Goal: Information Seeking & Learning: Check status

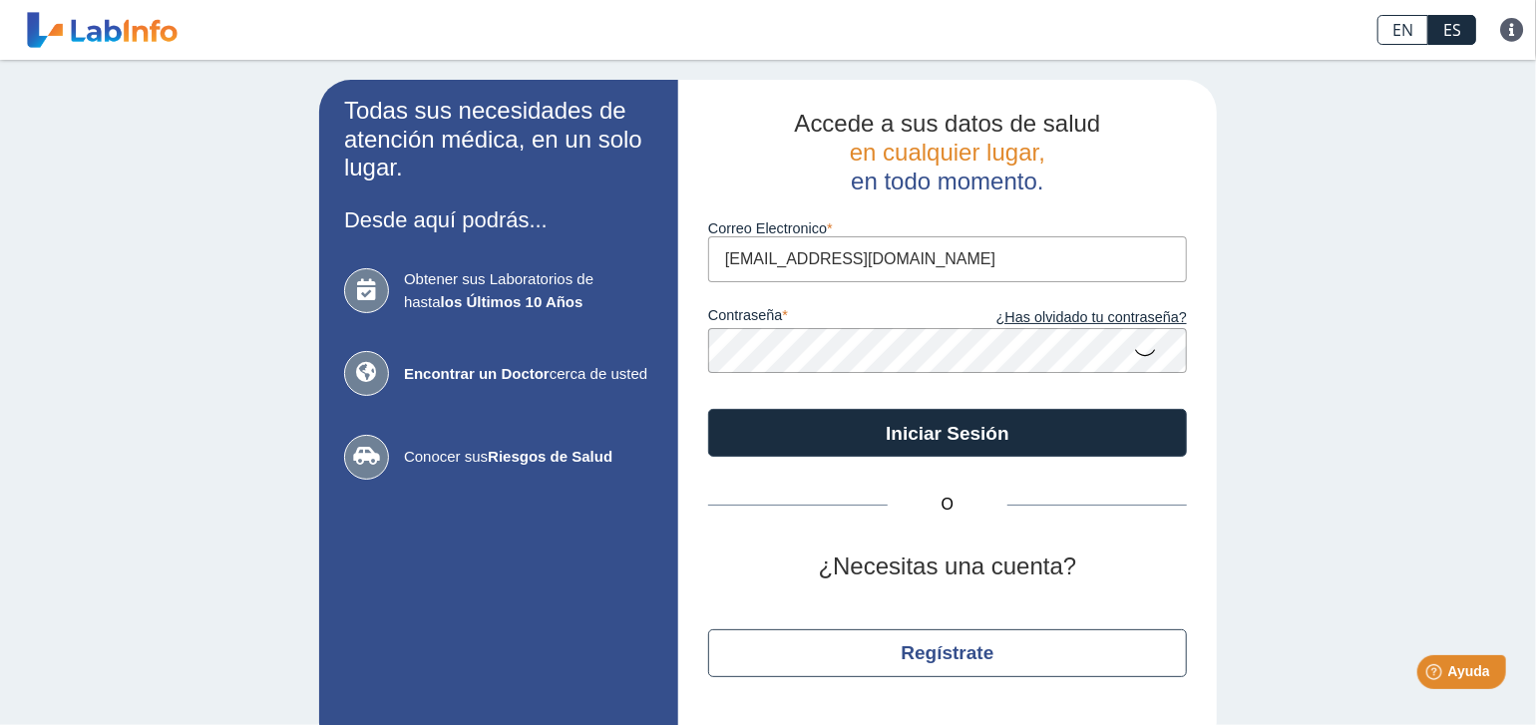
click at [832, 257] on input "[EMAIL_ADDRESS][DOMAIN_NAME]" at bounding box center [947, 258] width 479 height 45
type input "[EMAIL_ADDRESS][DOMAIN_NAME]"
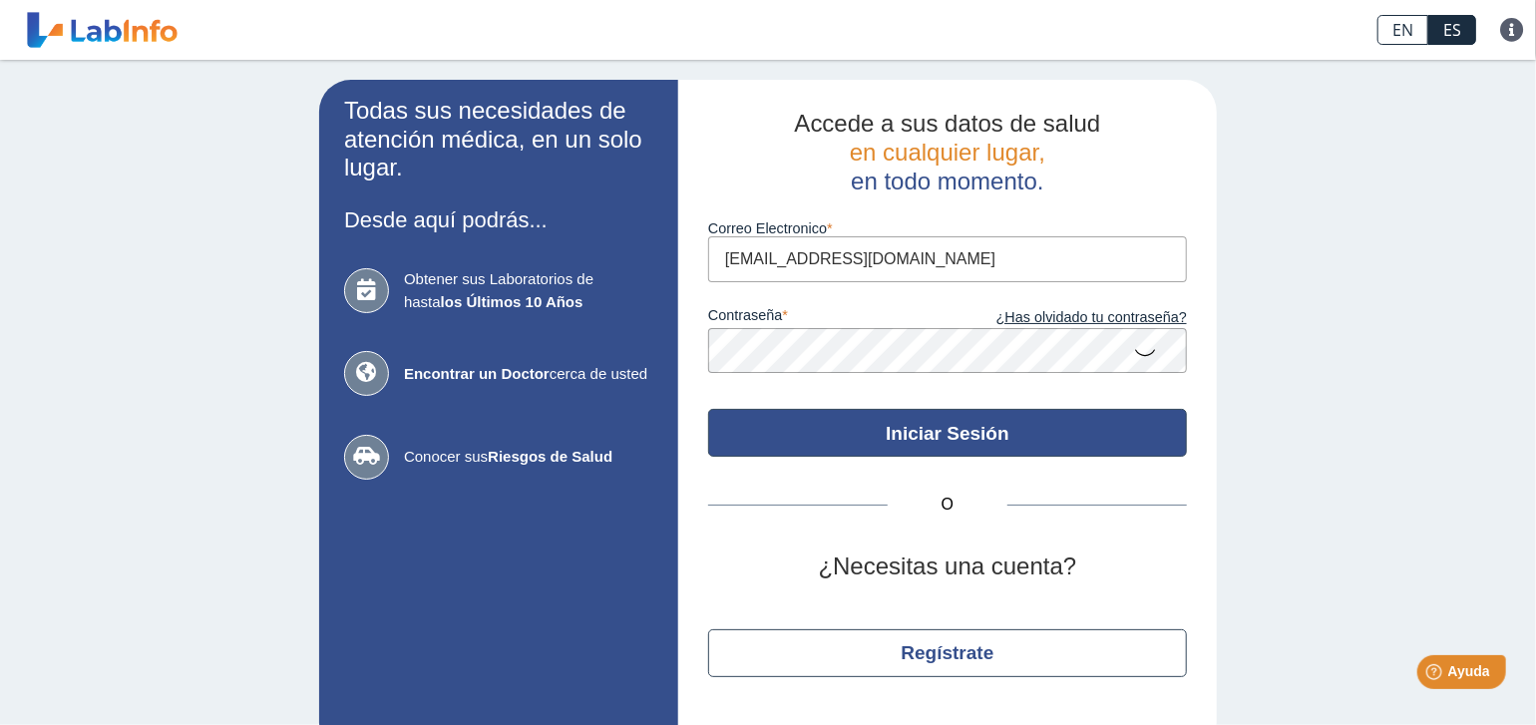
click at [986, 434] on button "Iniciar Sesión" at bounding box center [947, 433] width 479 height 48
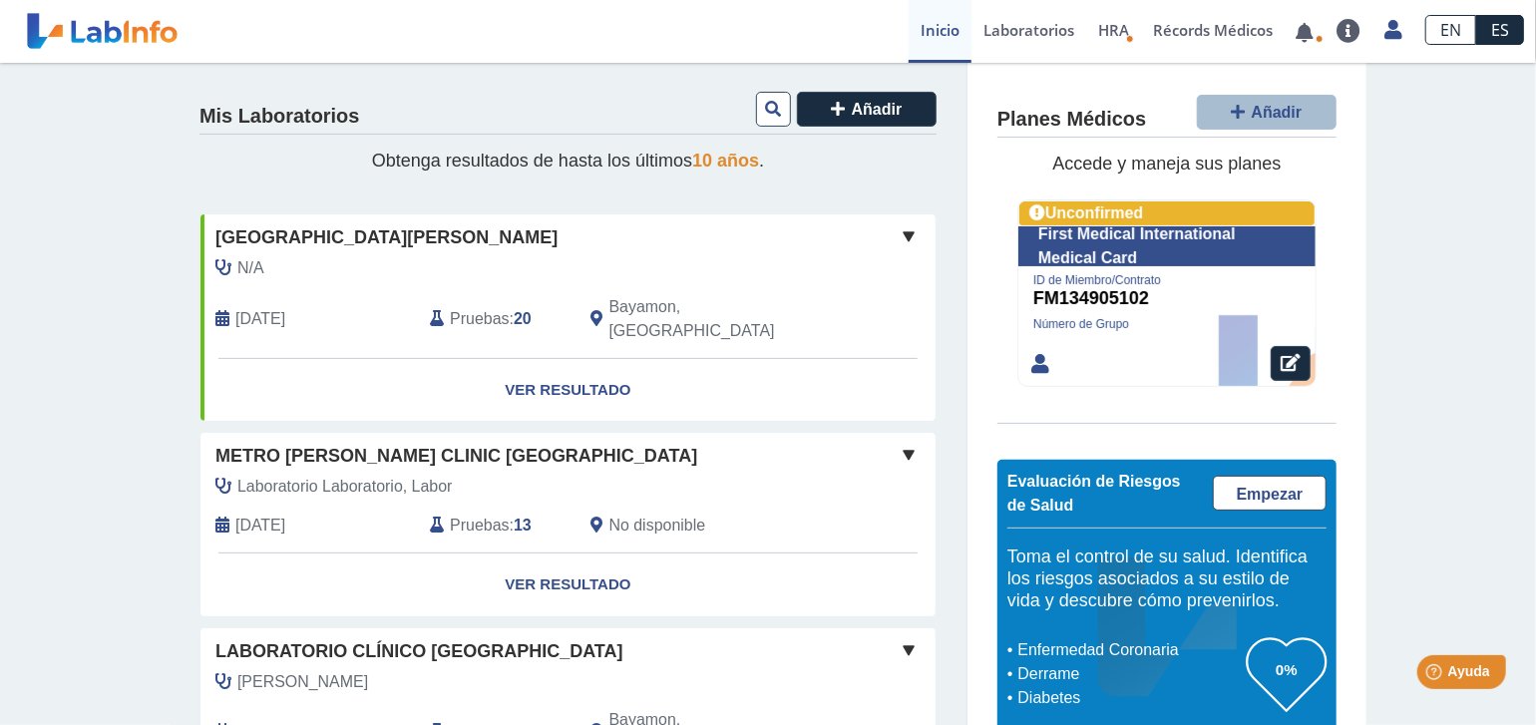
scroll to position [399, 0]
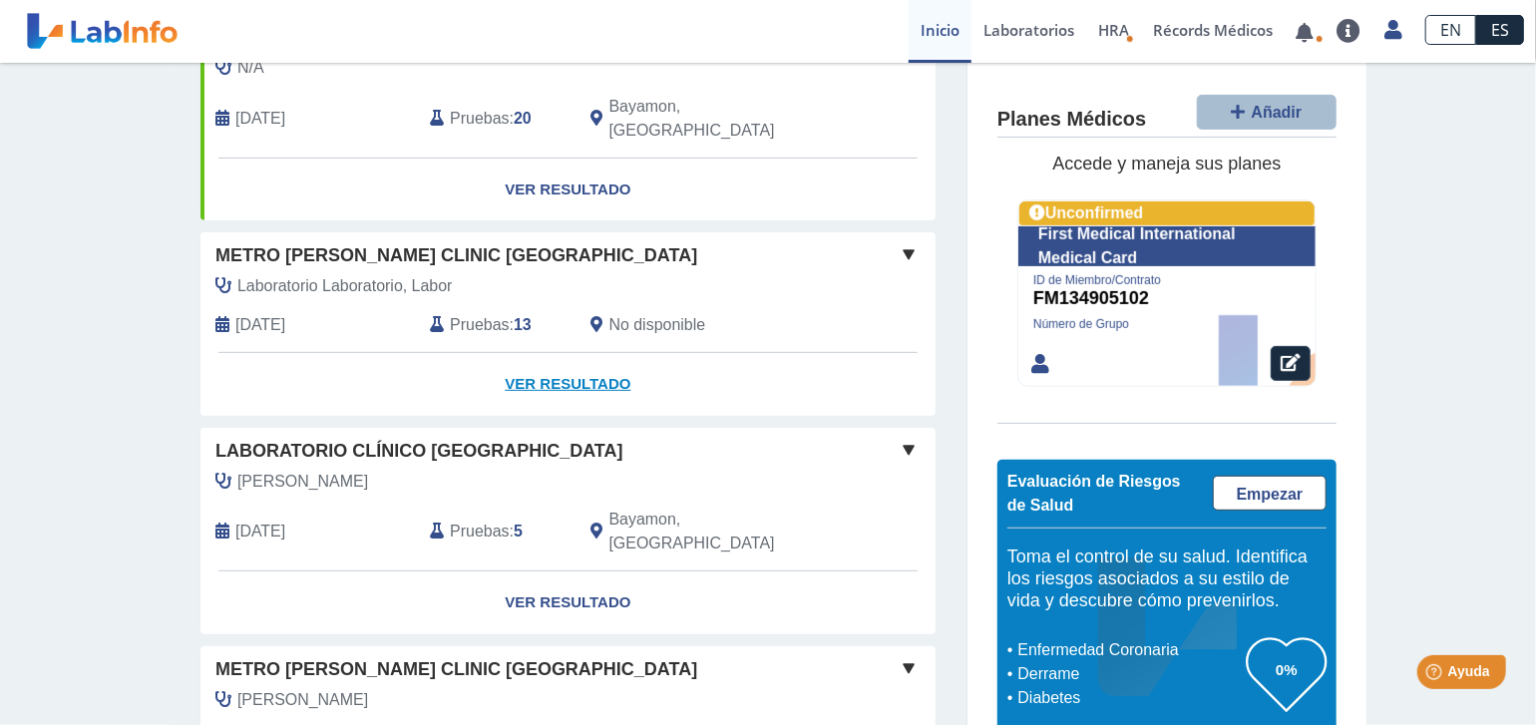
click at [564, 360] on link "Ver Resultado" at bounding box center [568, 384] width 735 height 63
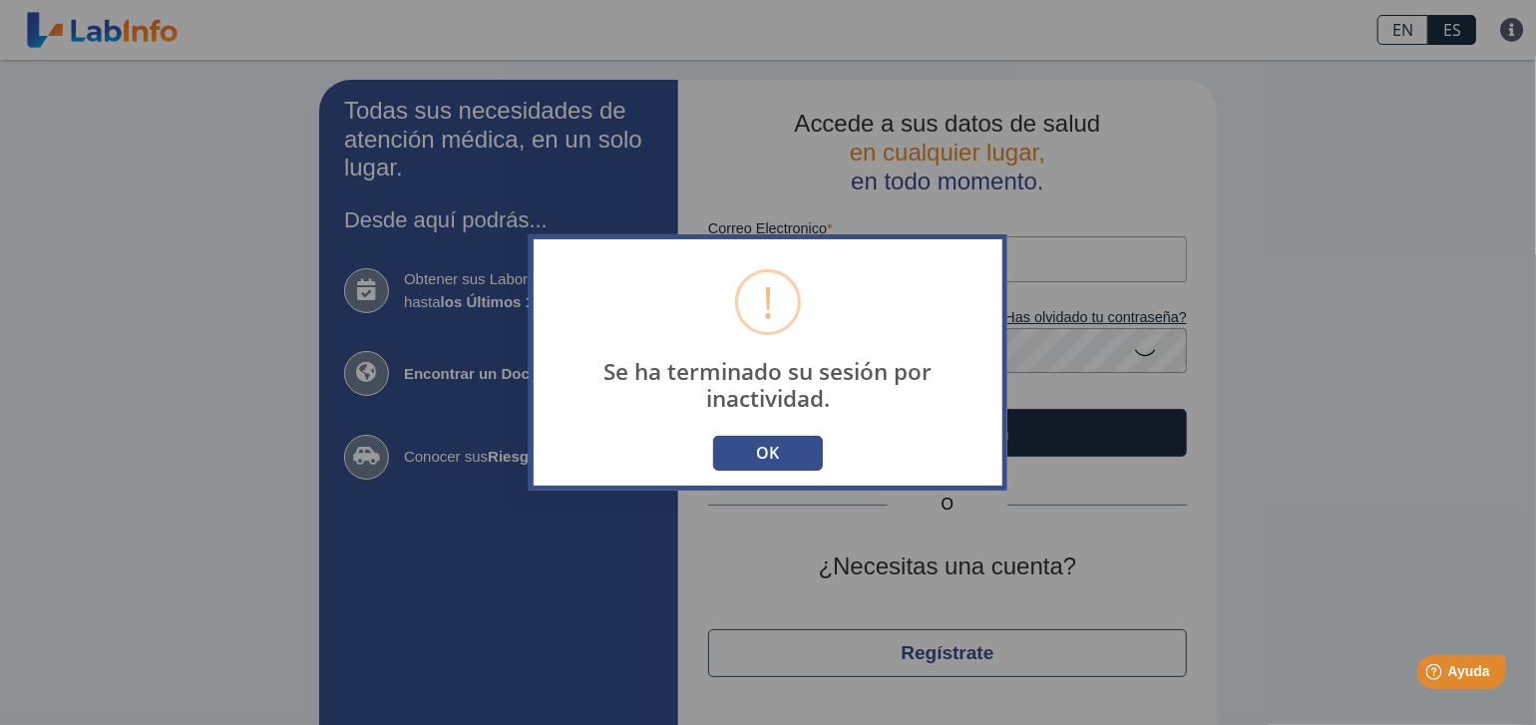
type input "[EMAIL_ADDRESS][DOMAIN_NAME]"
click at [745, 456] on button "OK" at bounding box center [768, 453] width 110 height 35
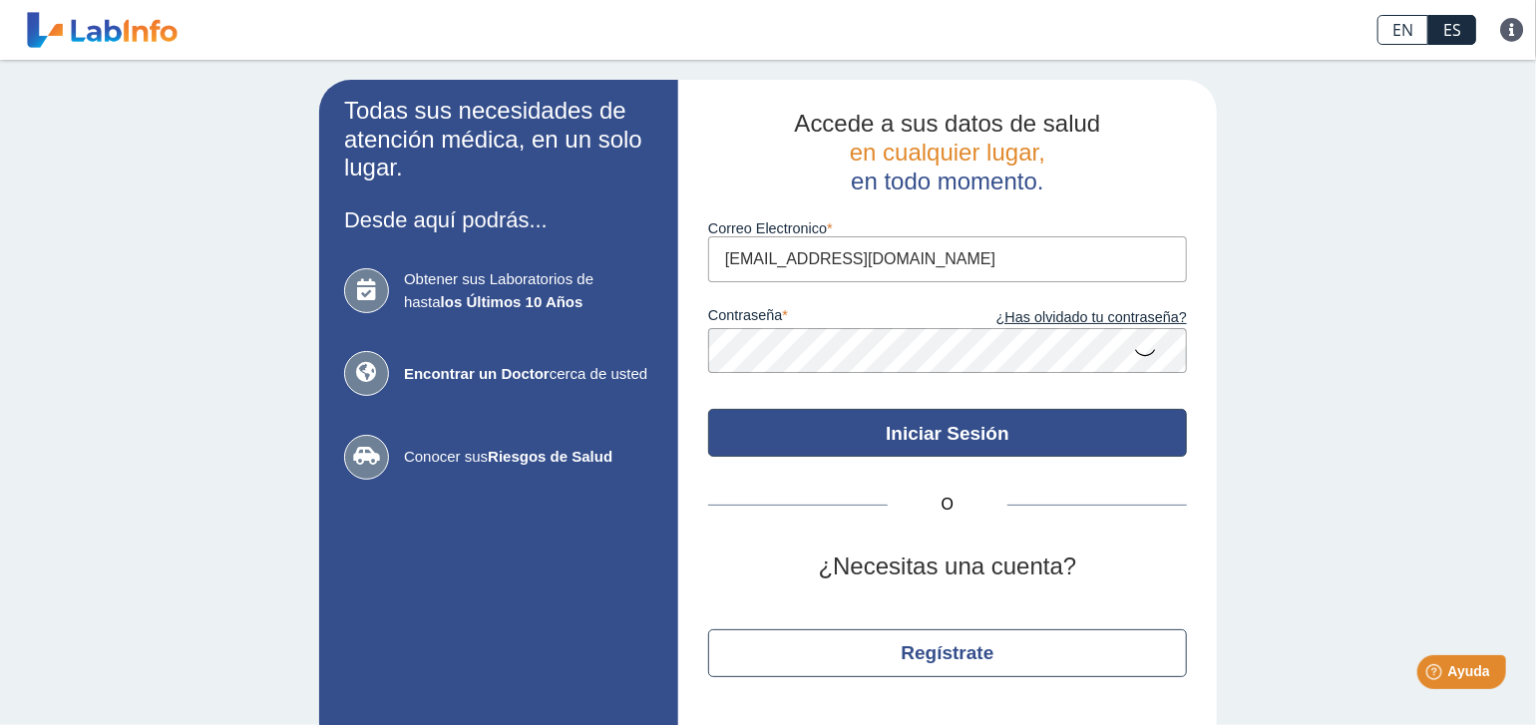
click at [942, 453] on button "Iniciar Sesión" at bounding box center [947, 433] width 479 height 48
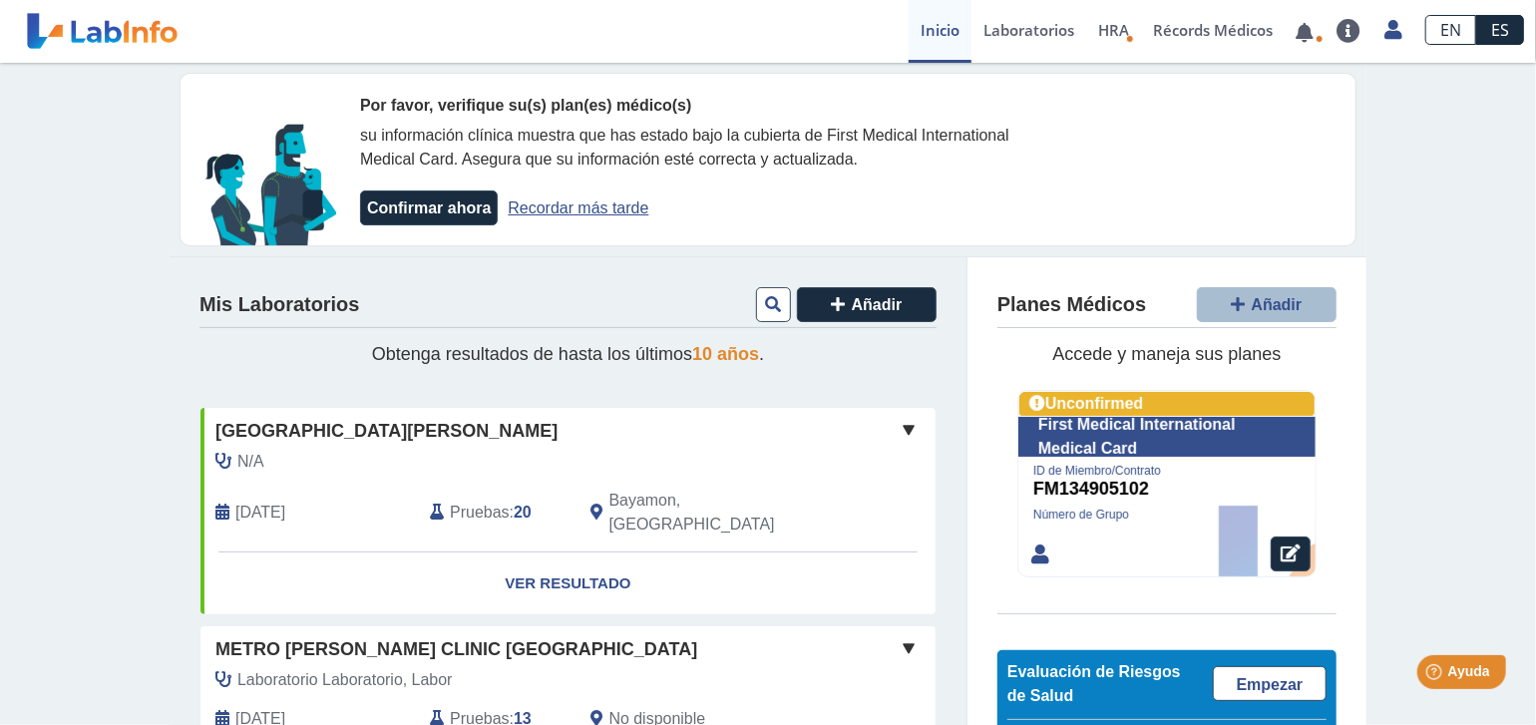
scroll to position [399, 0]
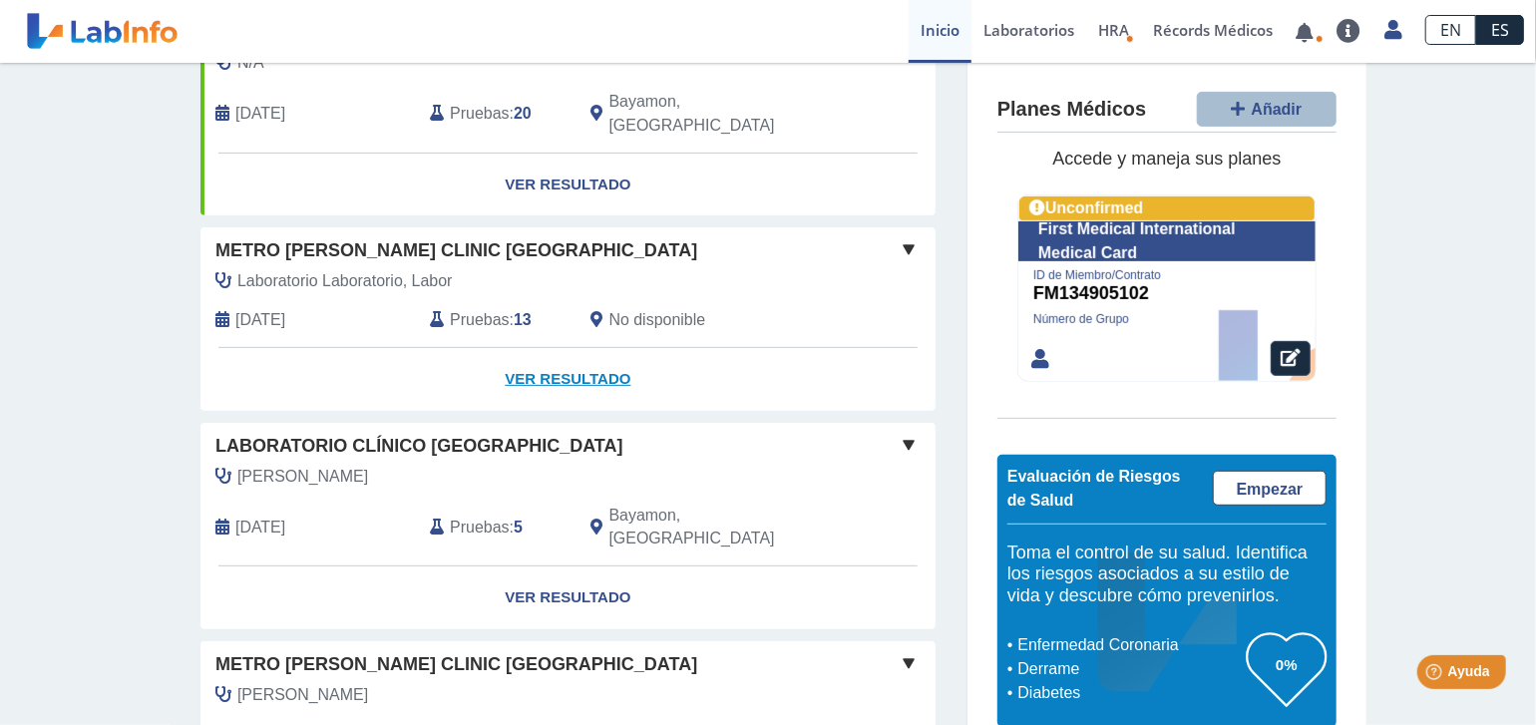
click at [610, 356] on link "Ver Resultado" at bounding box center [568, 379] width 735 height 63
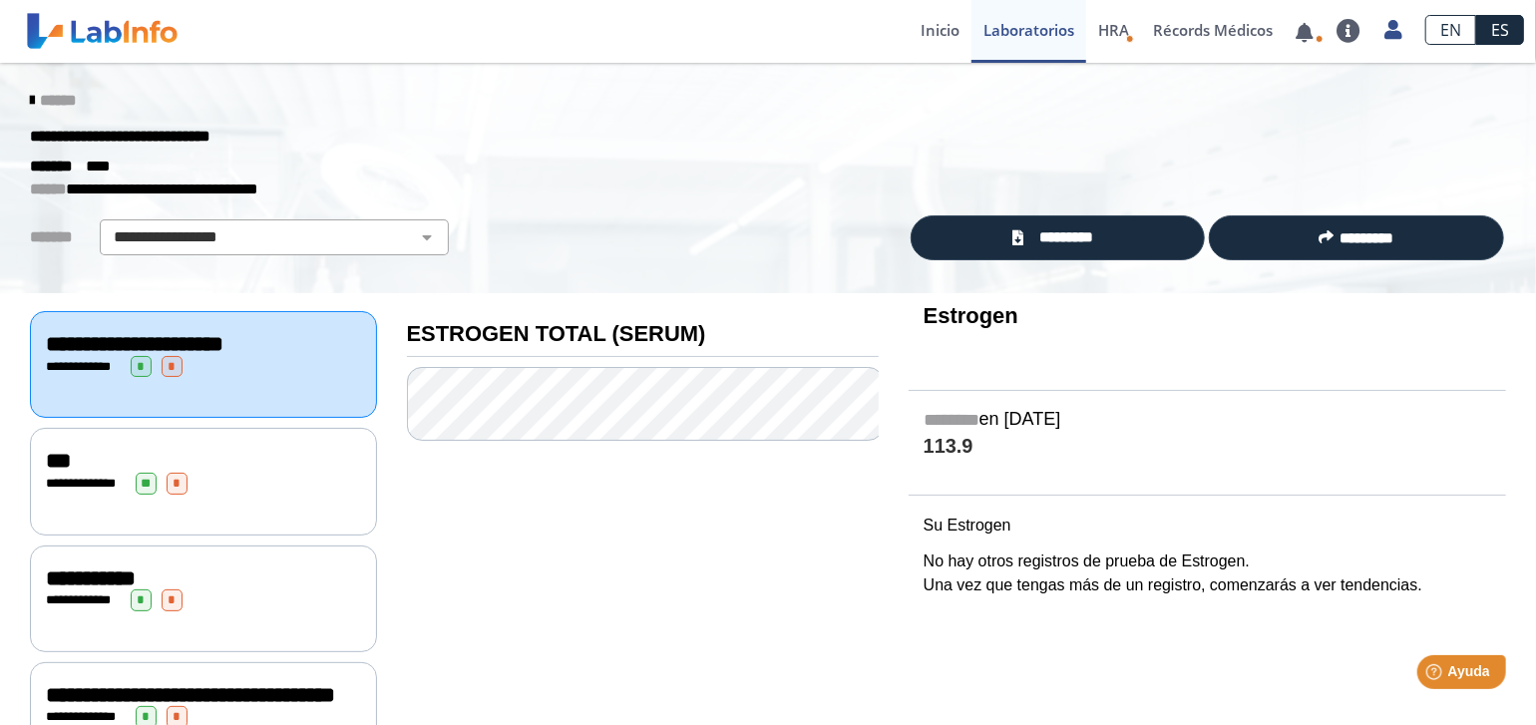
scroll to position [299, 0]
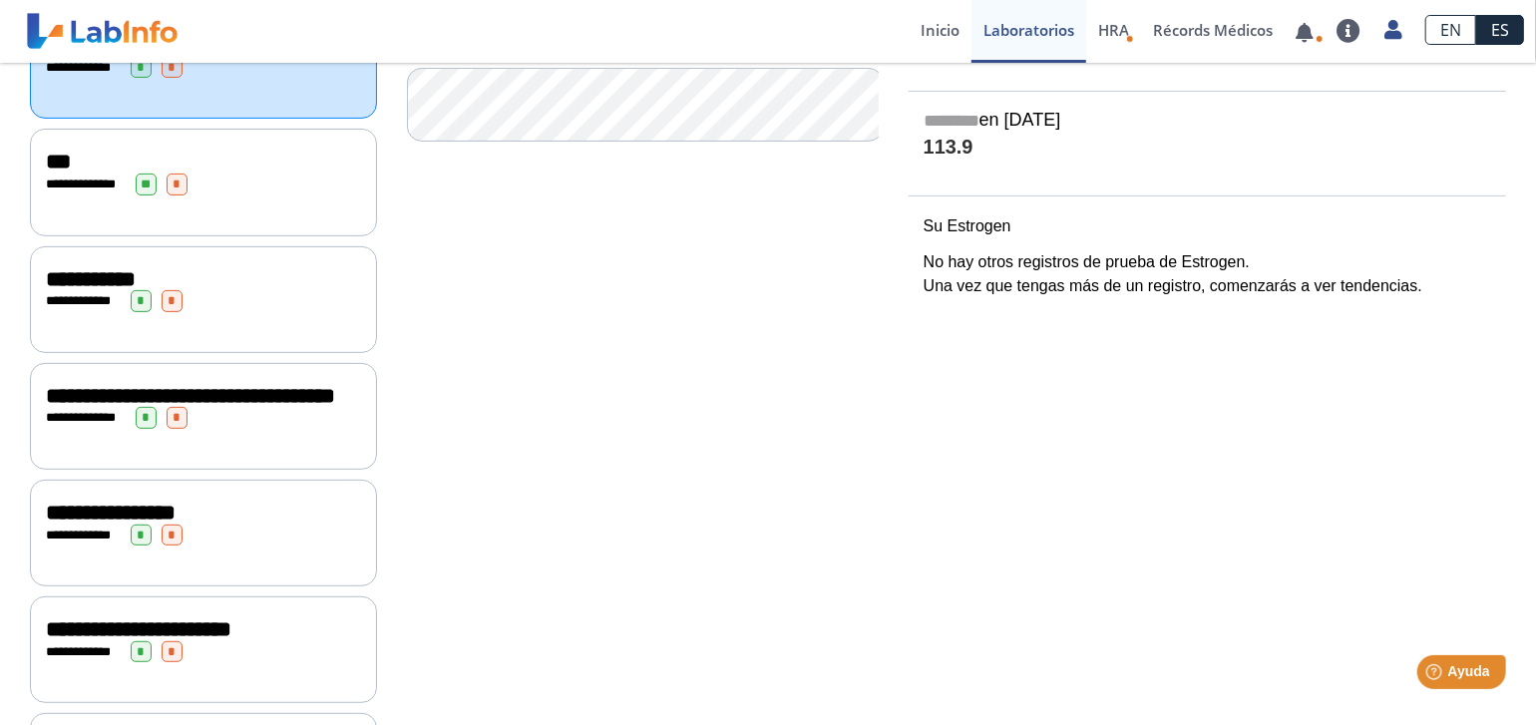
drag, startPoint x: 918, startPoint y: 140, endPoint x: 981, endPoint y: 150, distance: 63.6
click at [981, 150] on h4 "113.9" at bounding box center [1208, 148] width 568 height 25
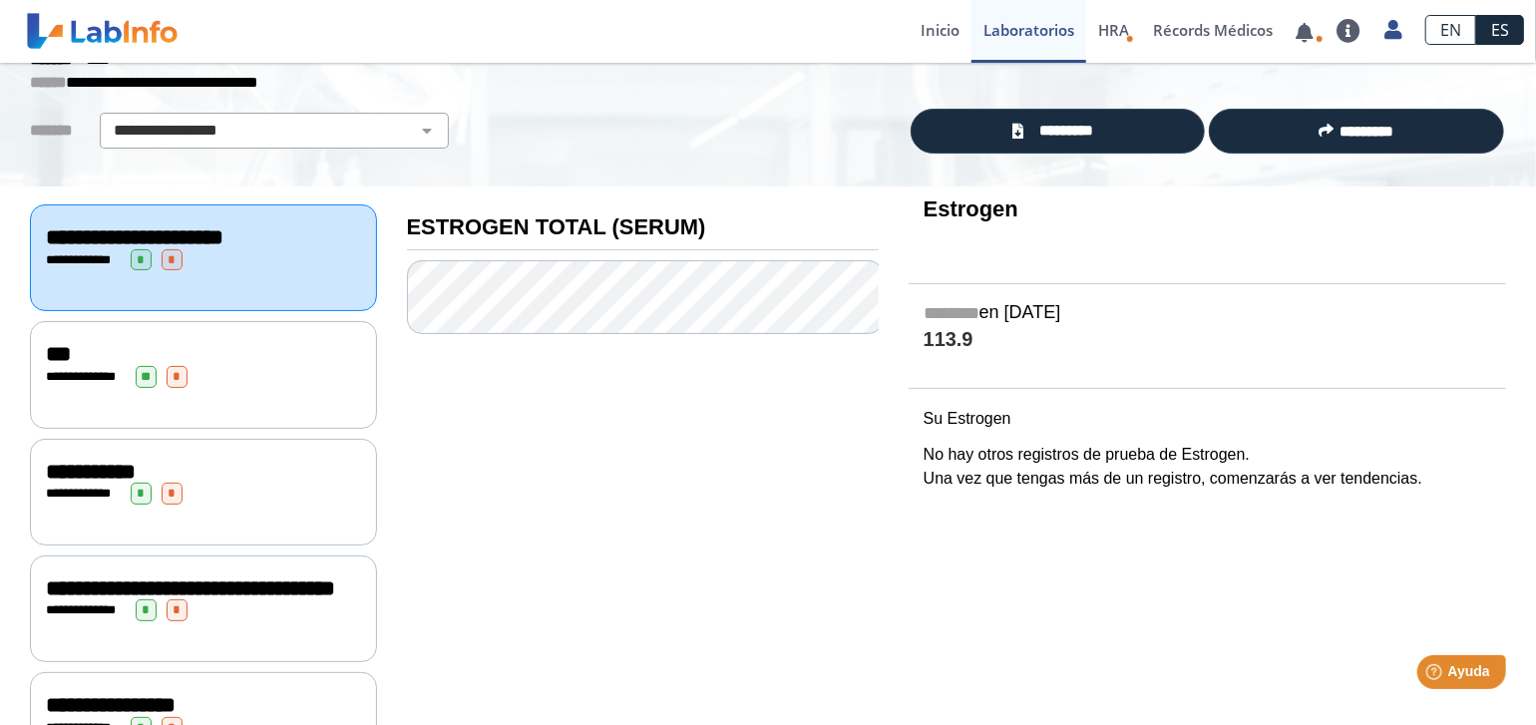
scroll to position [100, 0]
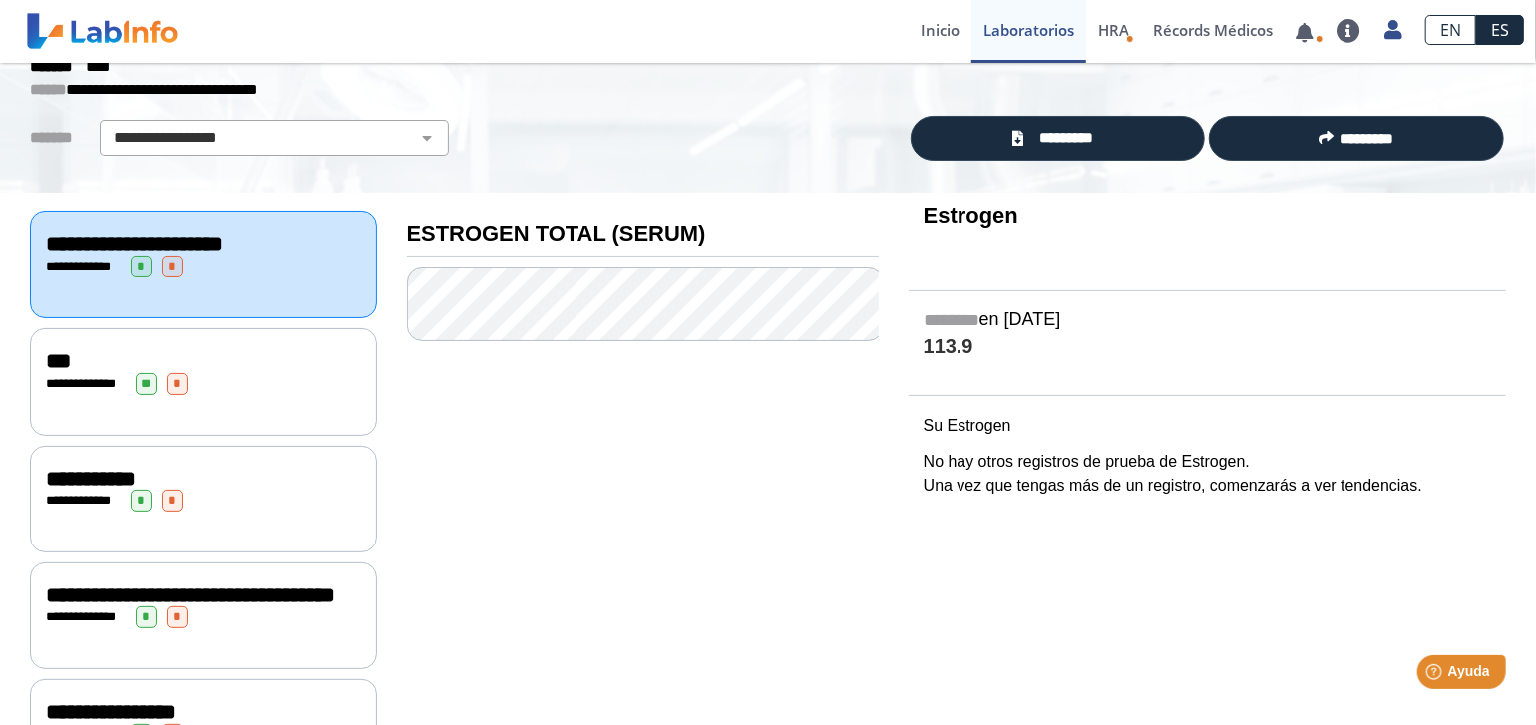
click at [107, 396] on div "**********" at bounding box center [203, 381] width 347 height 107
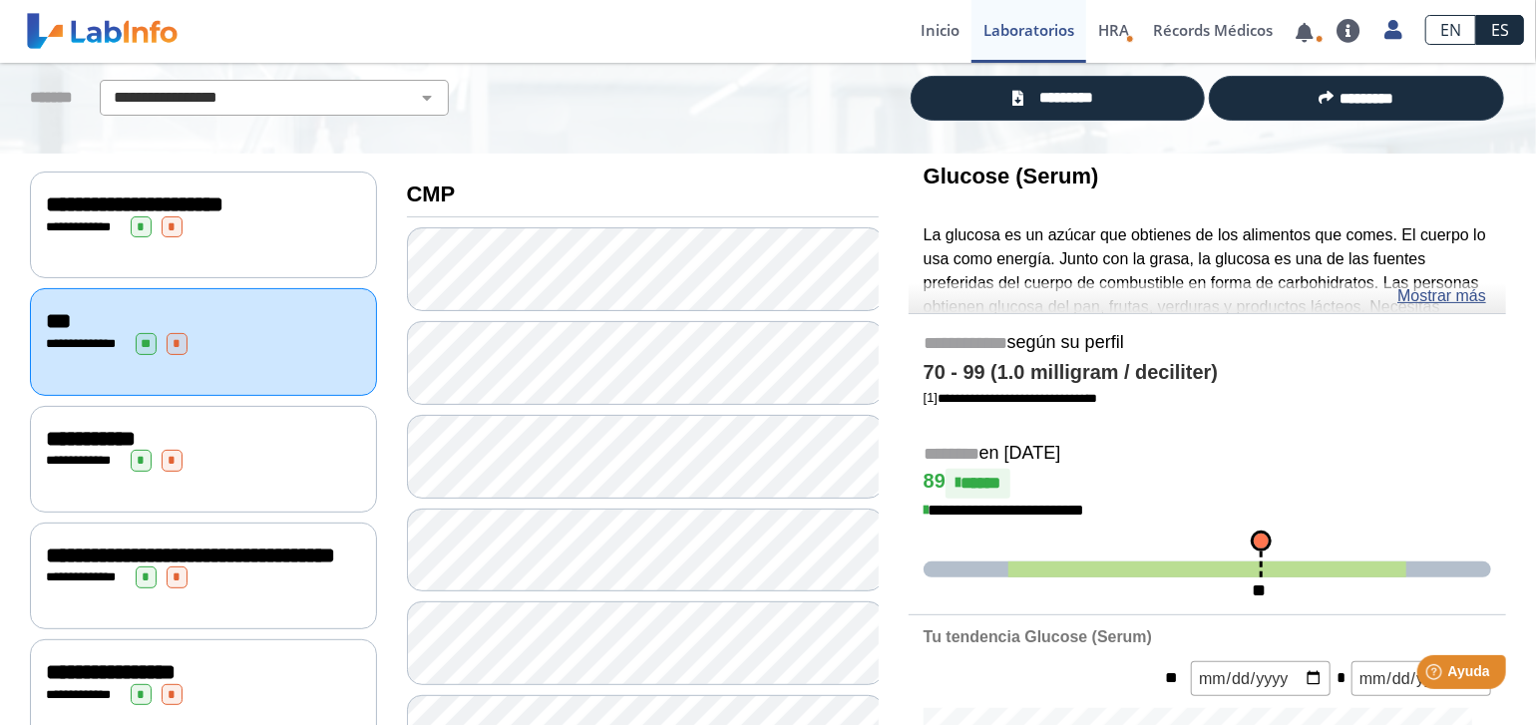
scroll to position [100, 0]
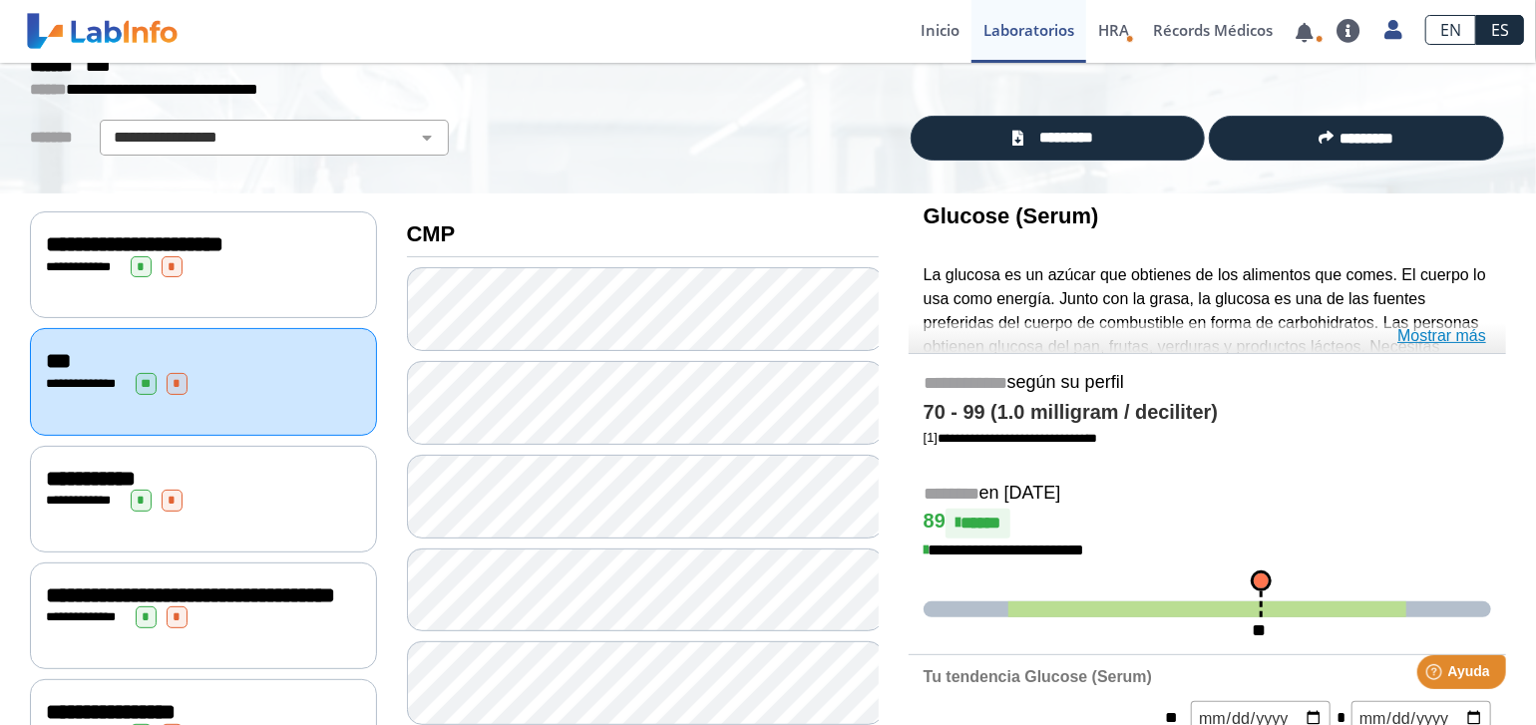
click at [1447, 341] on link "Mostrar más" at bounding box center [1442, 336] width 89 height 24
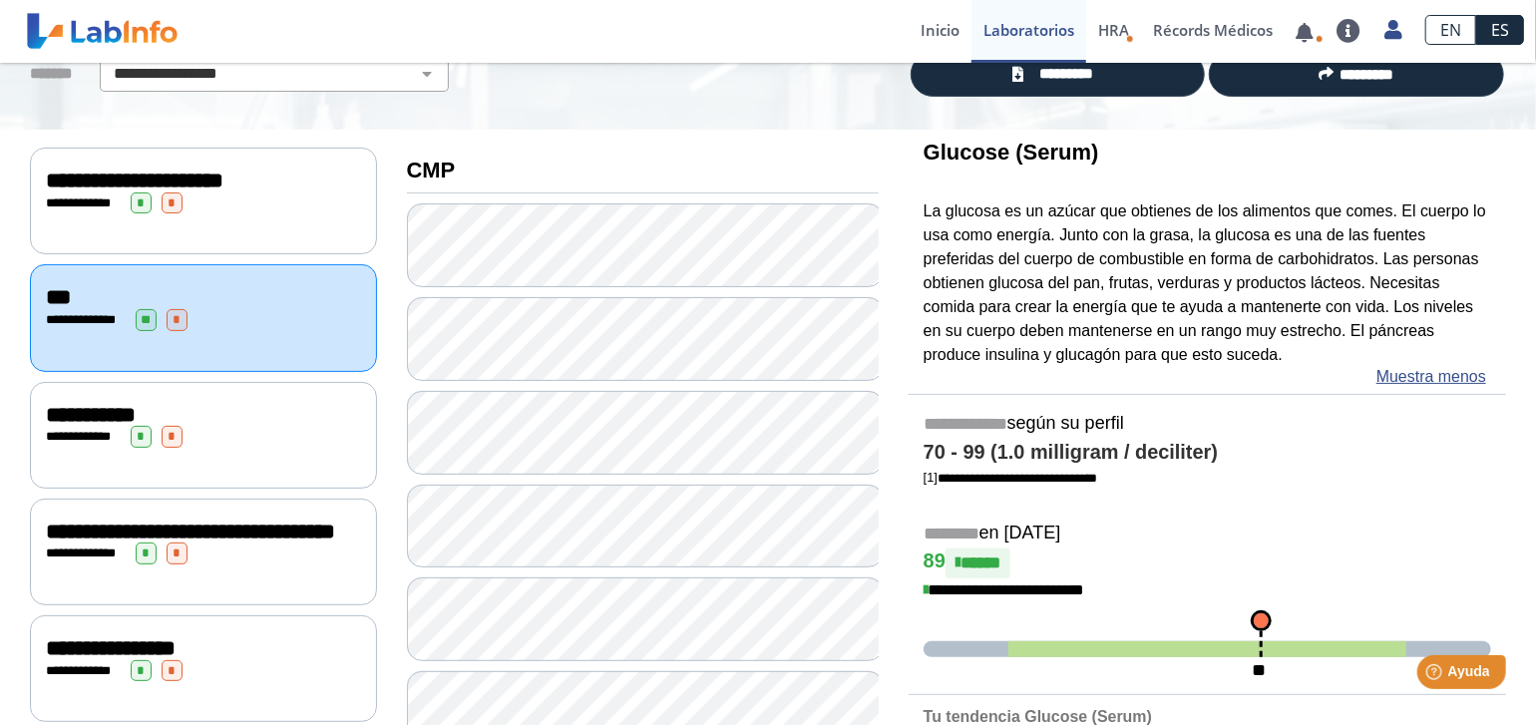
scroll to position [200, 0]
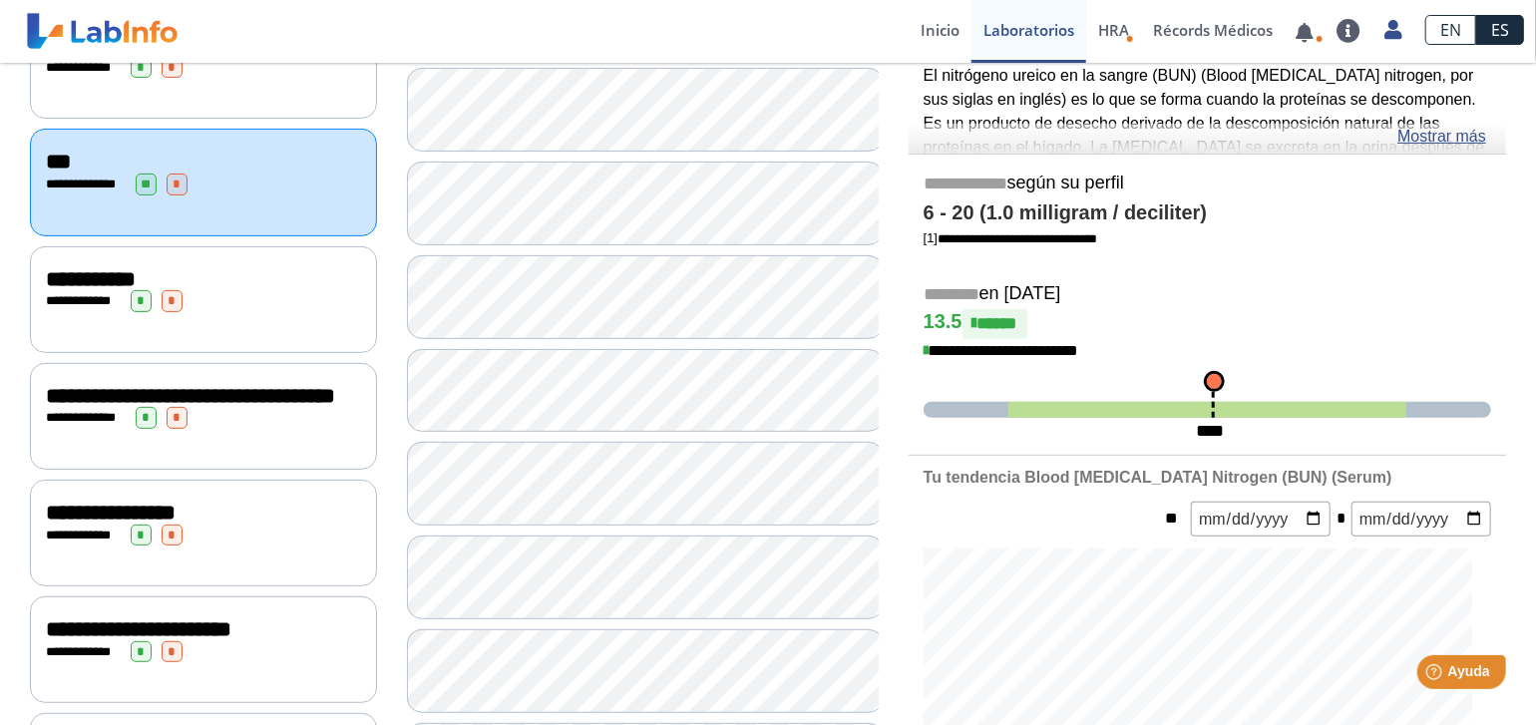
scroll to position [299, 0]
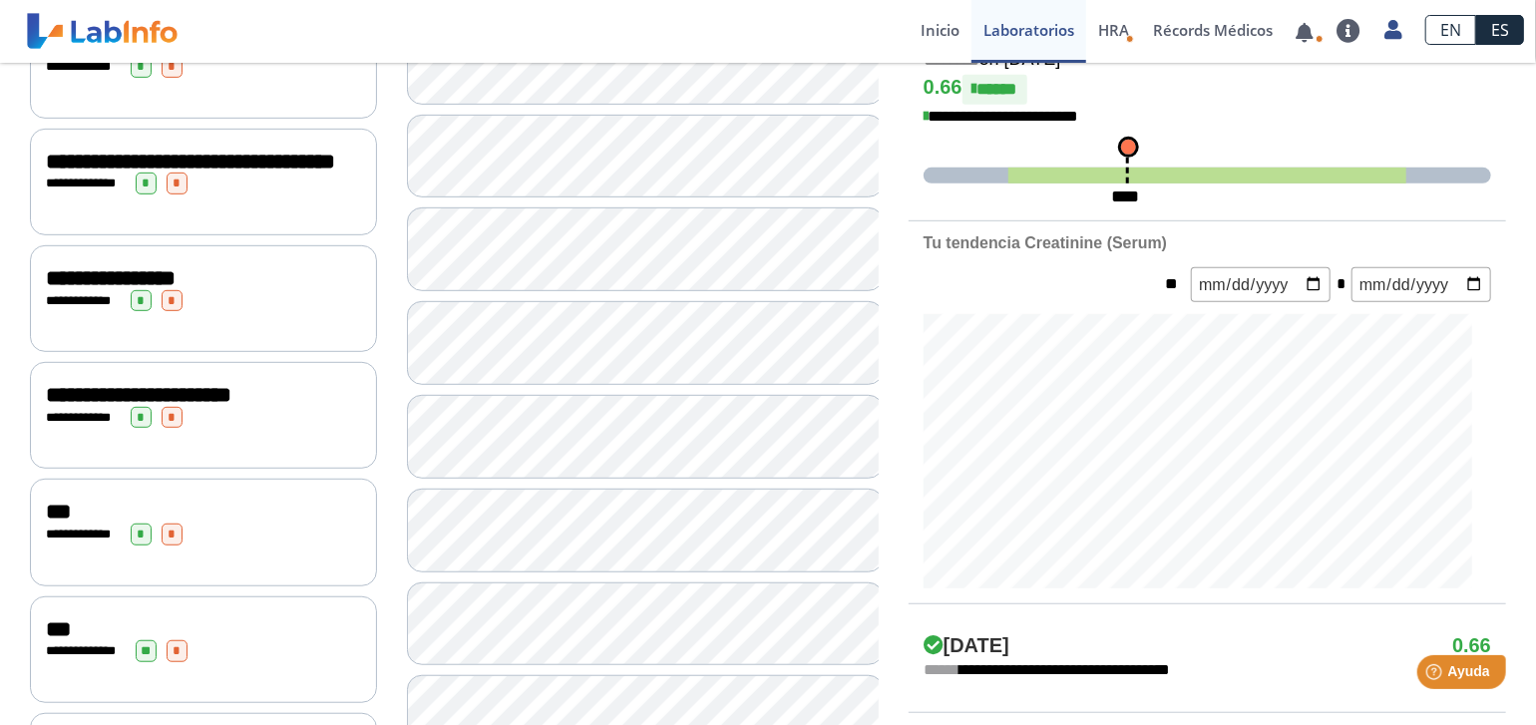
scroll to position [498, 0]
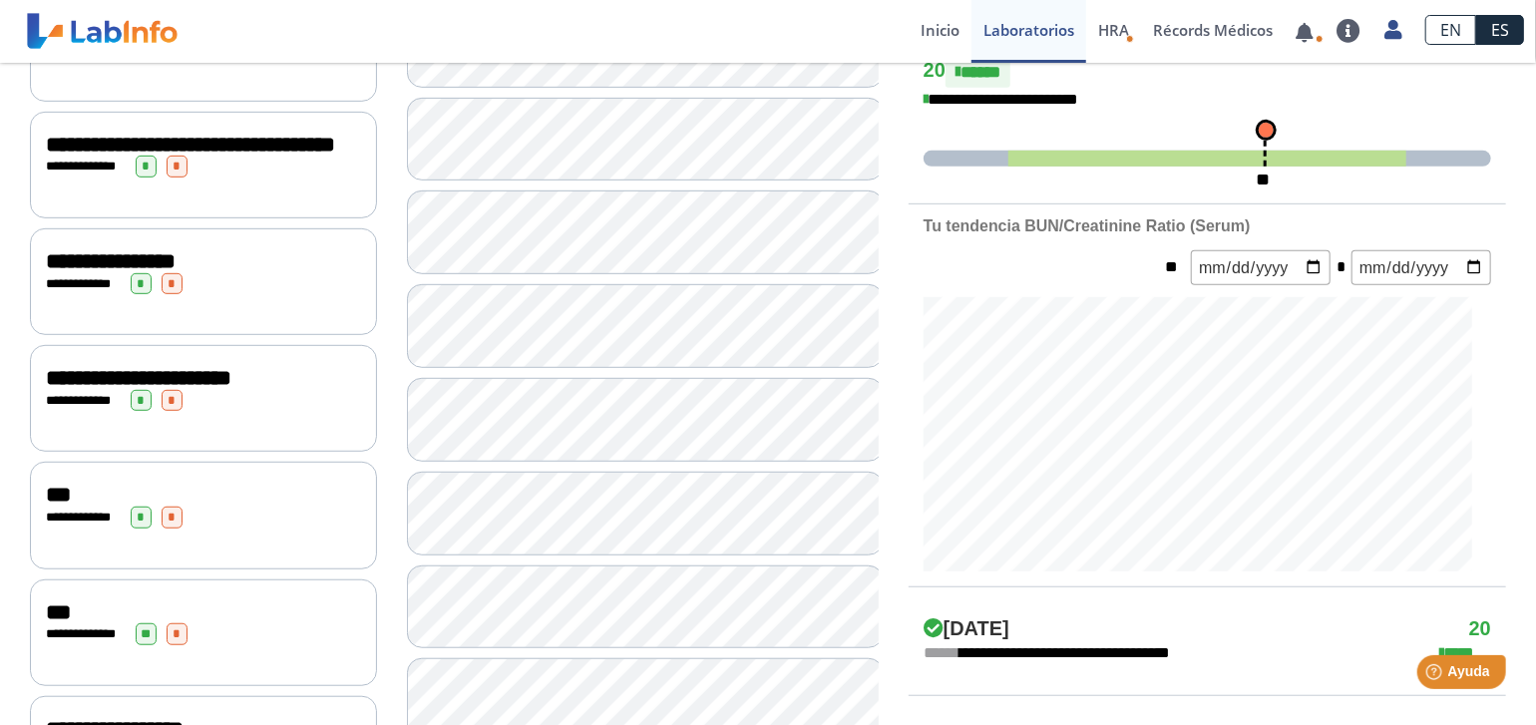
scroll to position [498, 0]
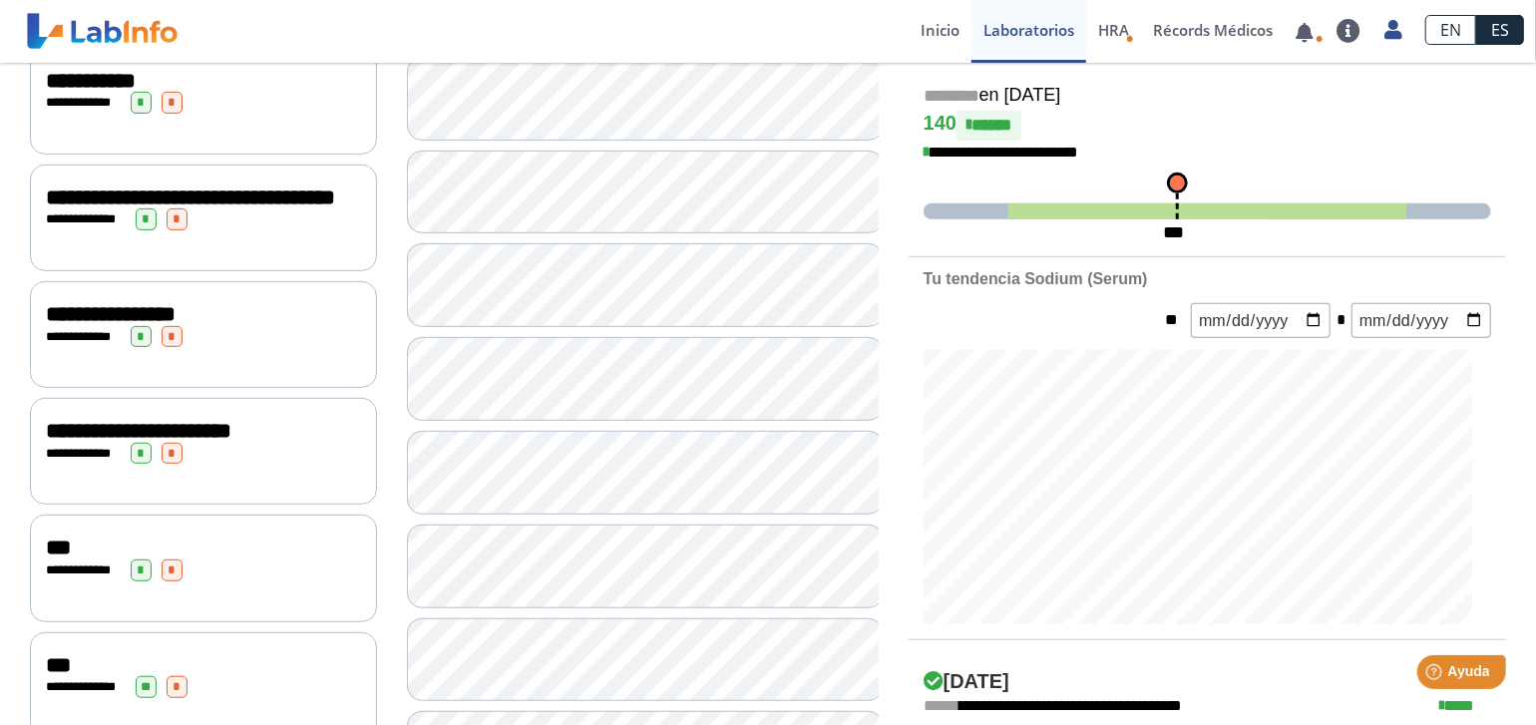
scroll to position [100, 0]
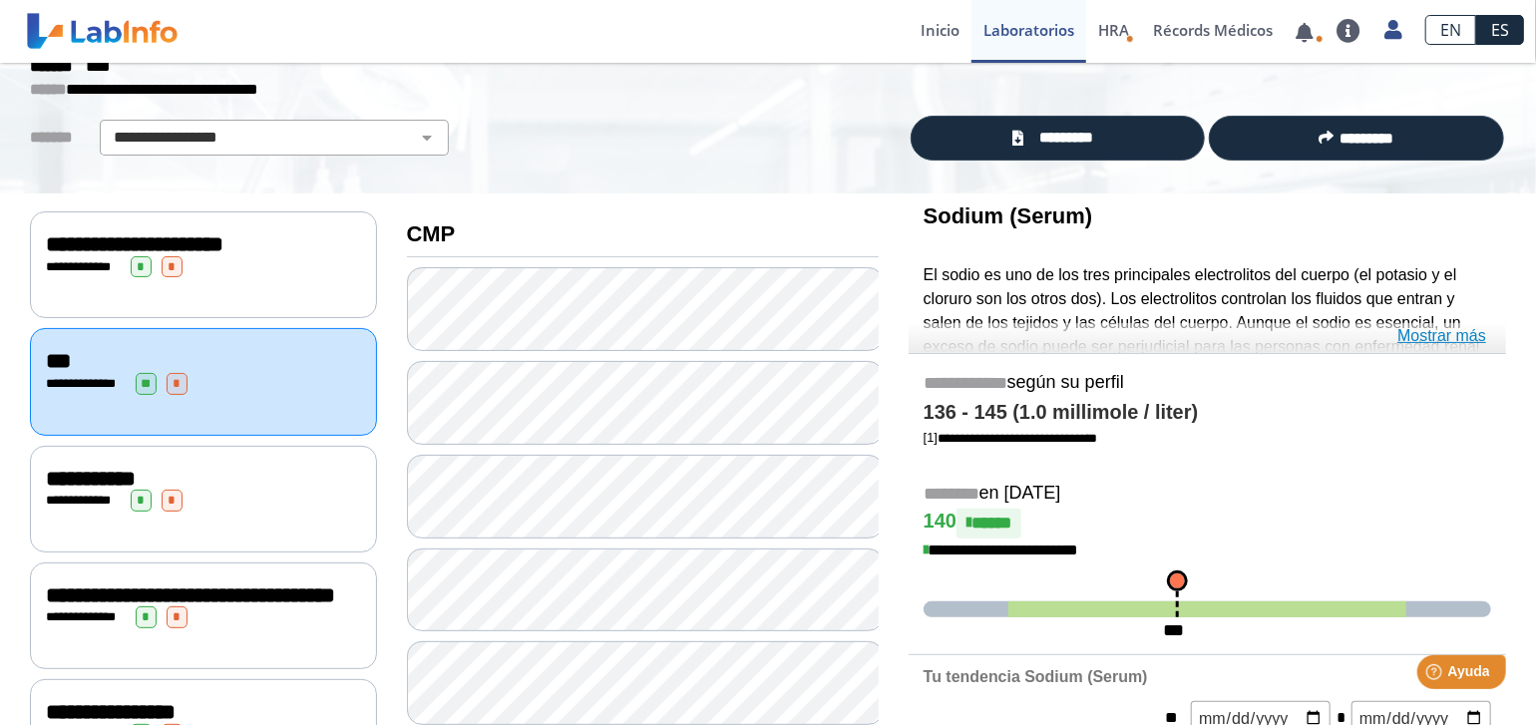
click at [1411, 333] on link "Mostrar más" at bounding box center [1442, 336] width 89 height 24
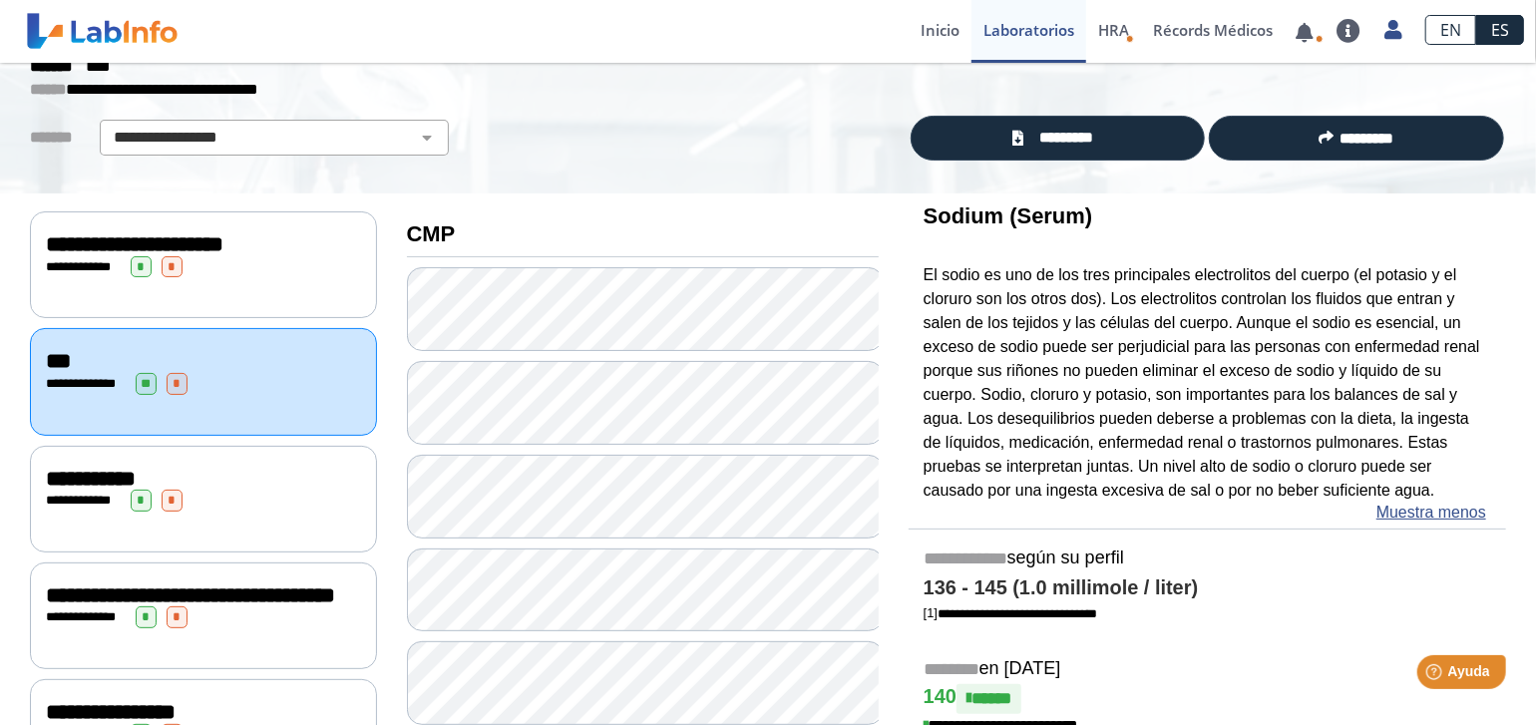
scroll to position [399, 0]
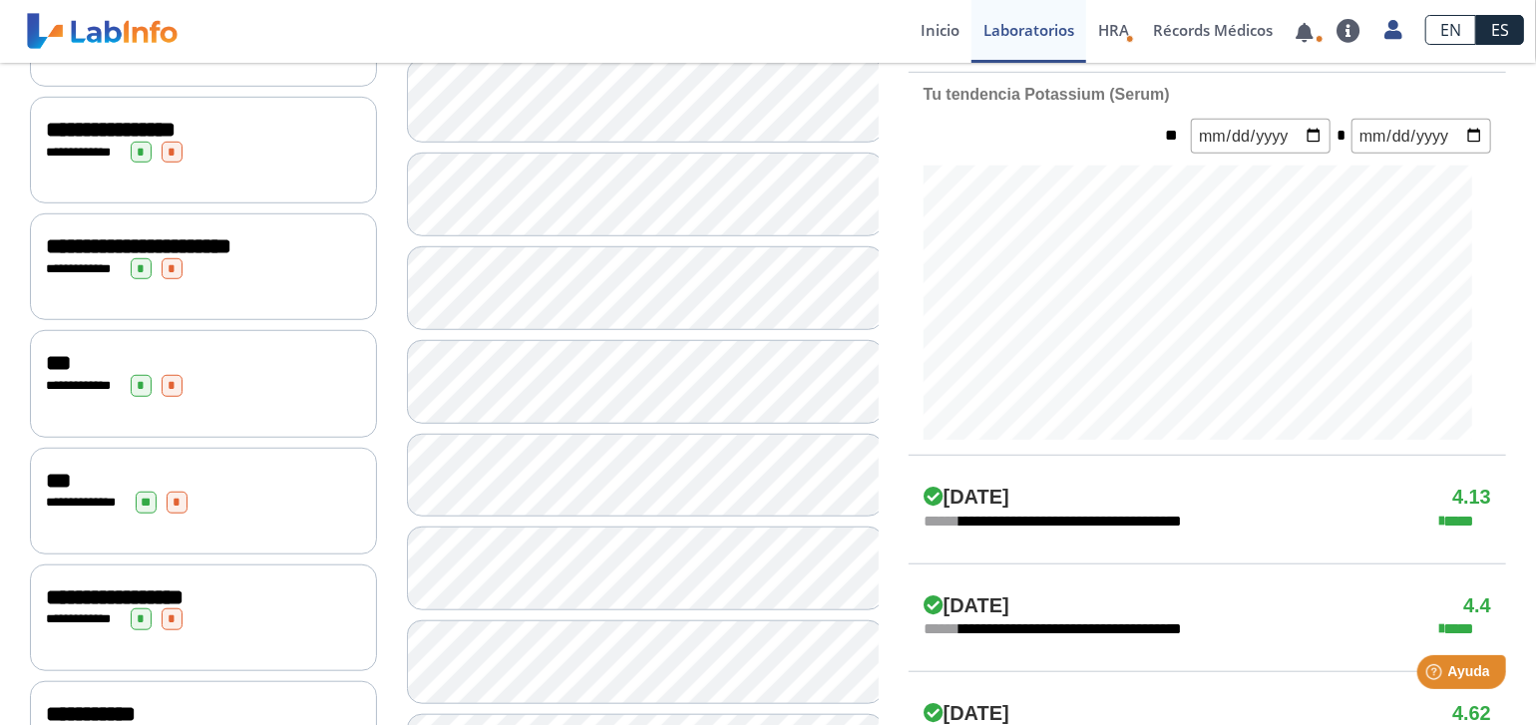
scroll to position [698, 0]
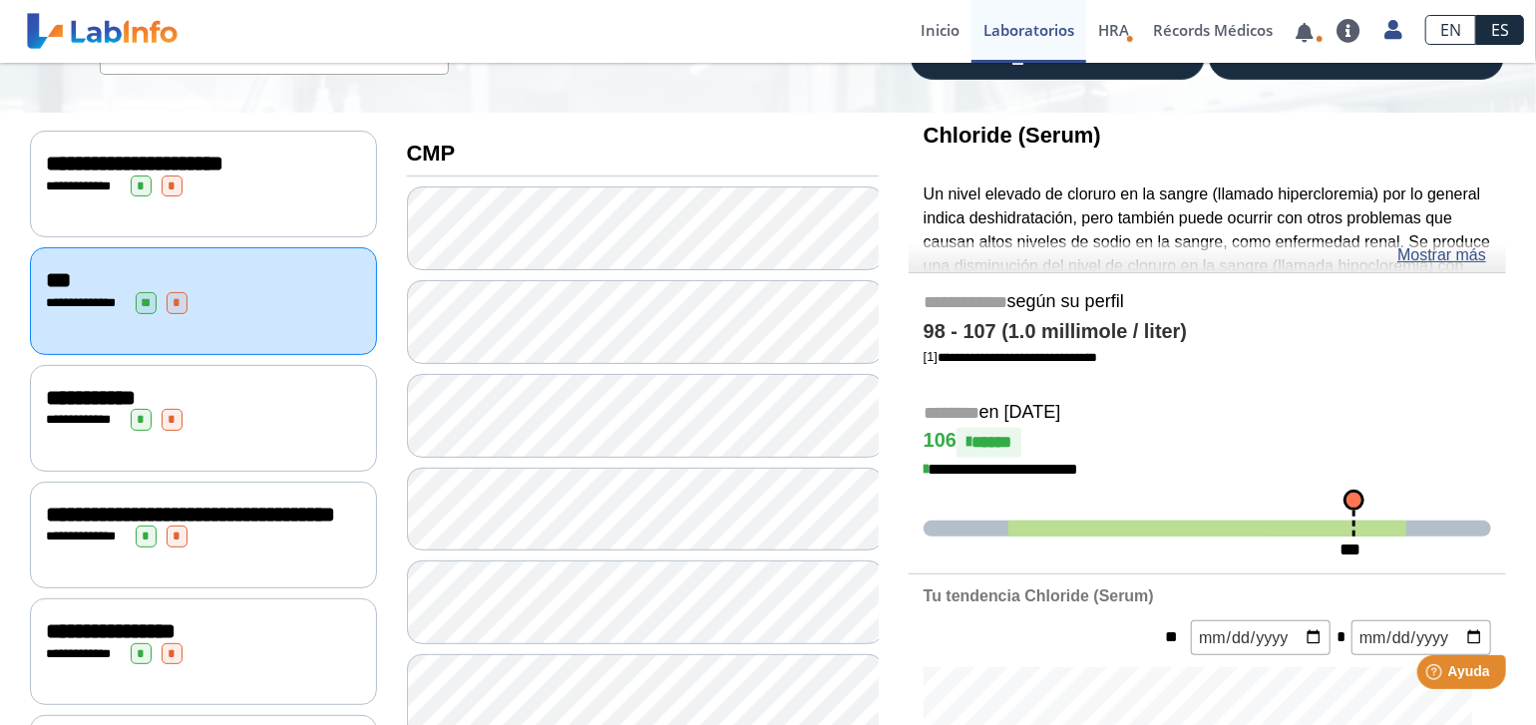
scroll to position [100, 0]
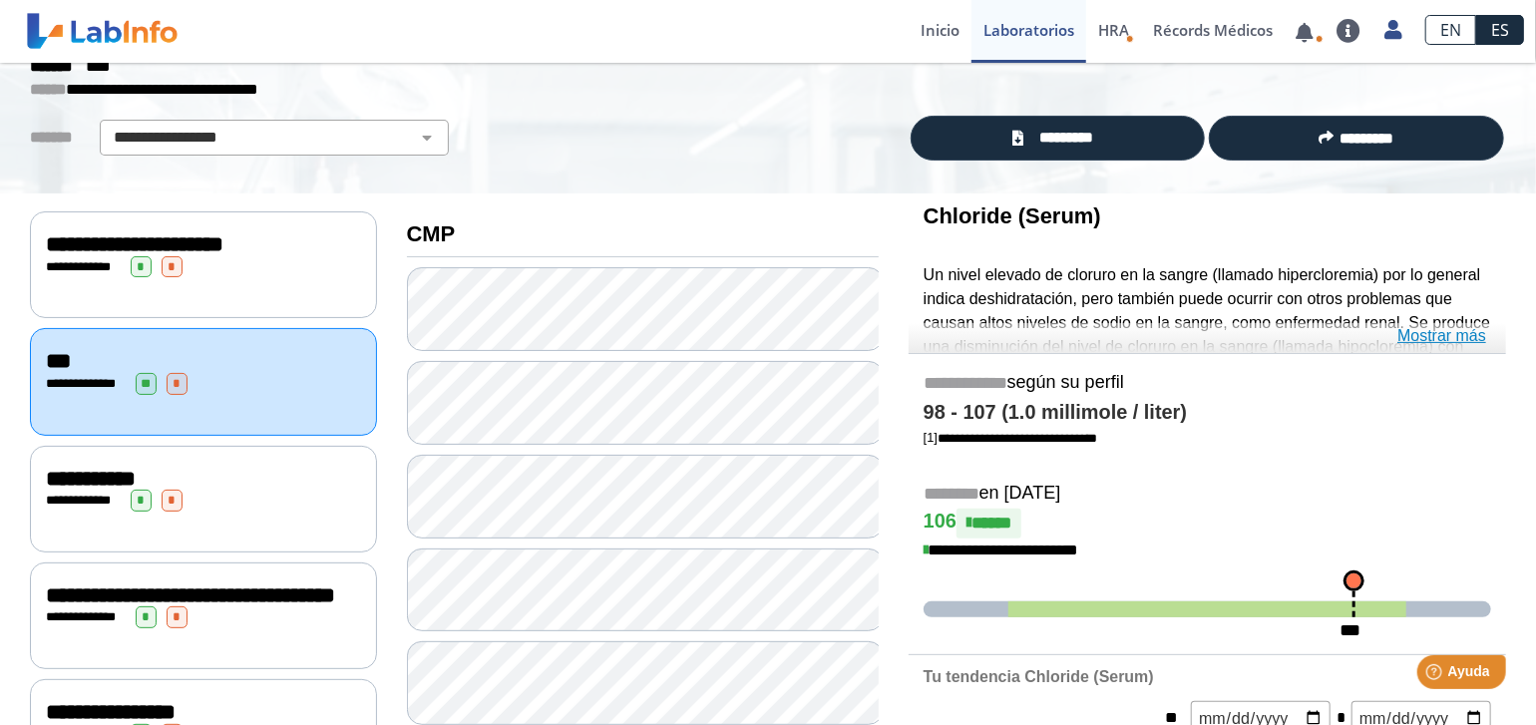
click at [1452, 333] on link "Mostrar más" at bounding box center [1442, 336] width 89 height 24
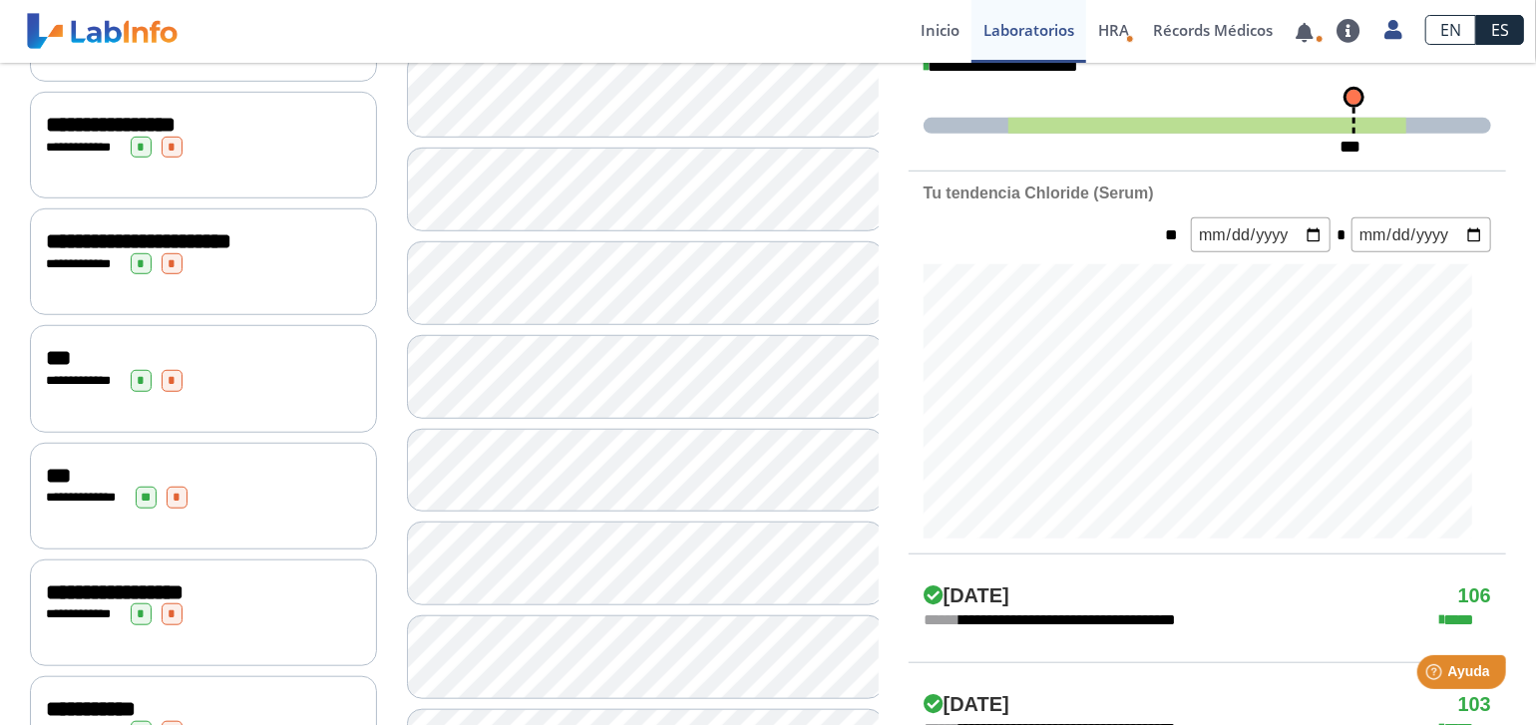
scroll to position [698, 0]
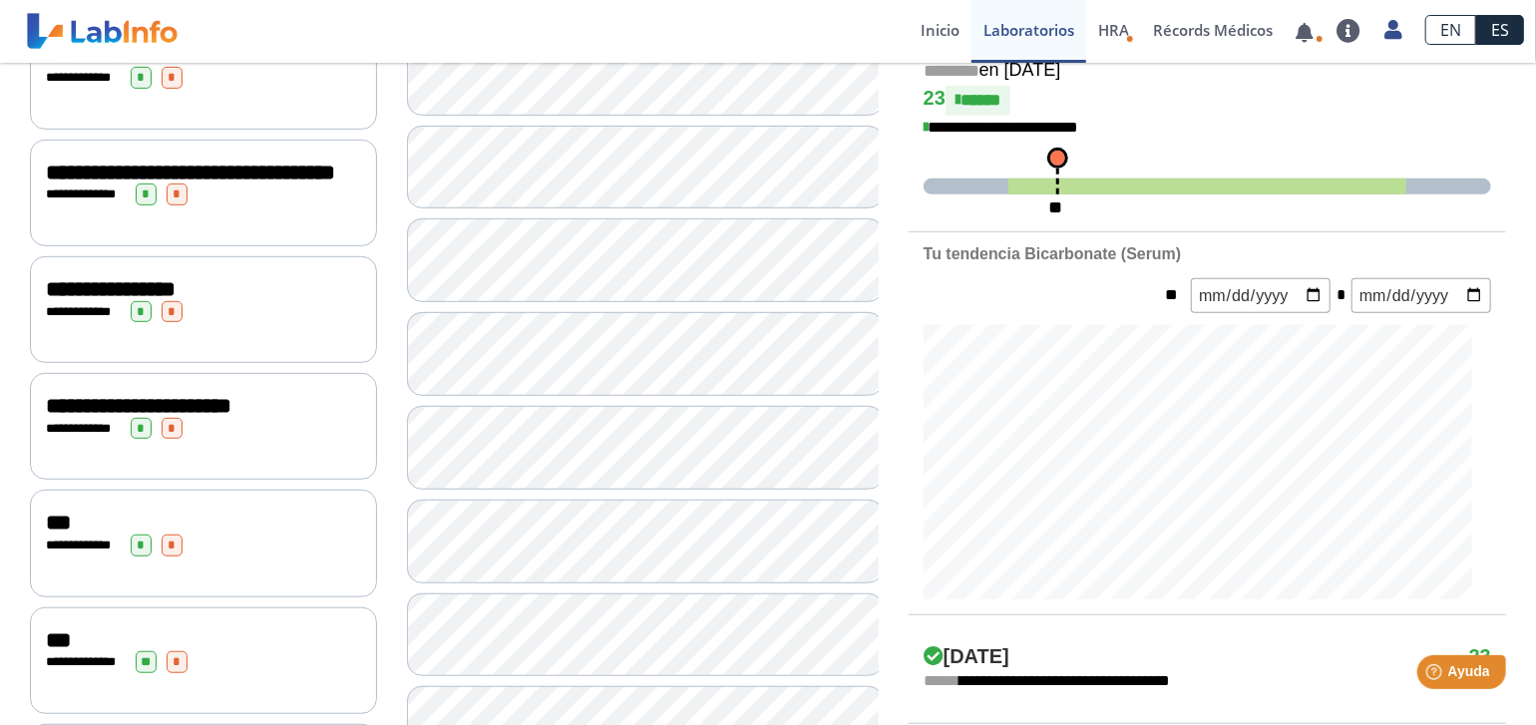
scroll to position [200, 0]
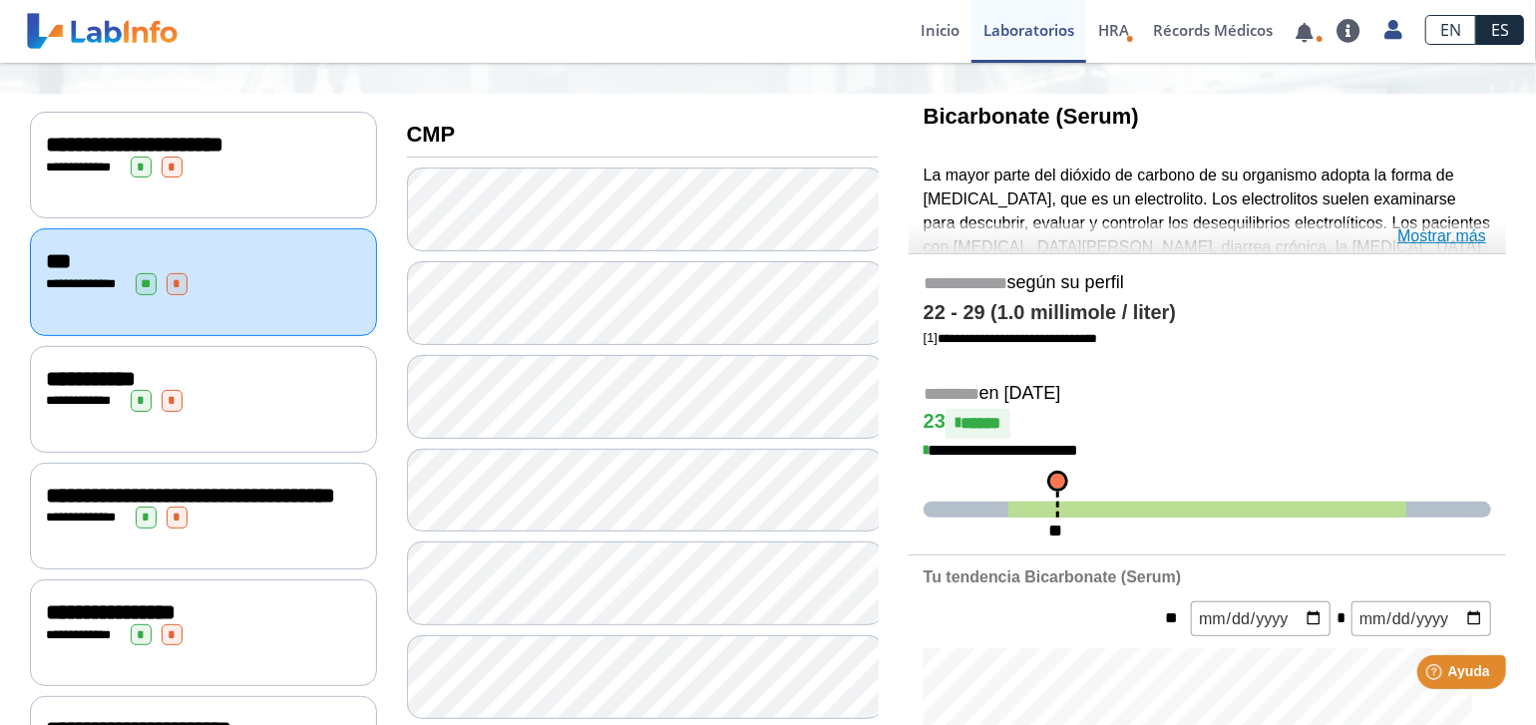
click at [1432, 232] on link "Mostrar más" at bounding box center [1442, 236] width 89 height 24
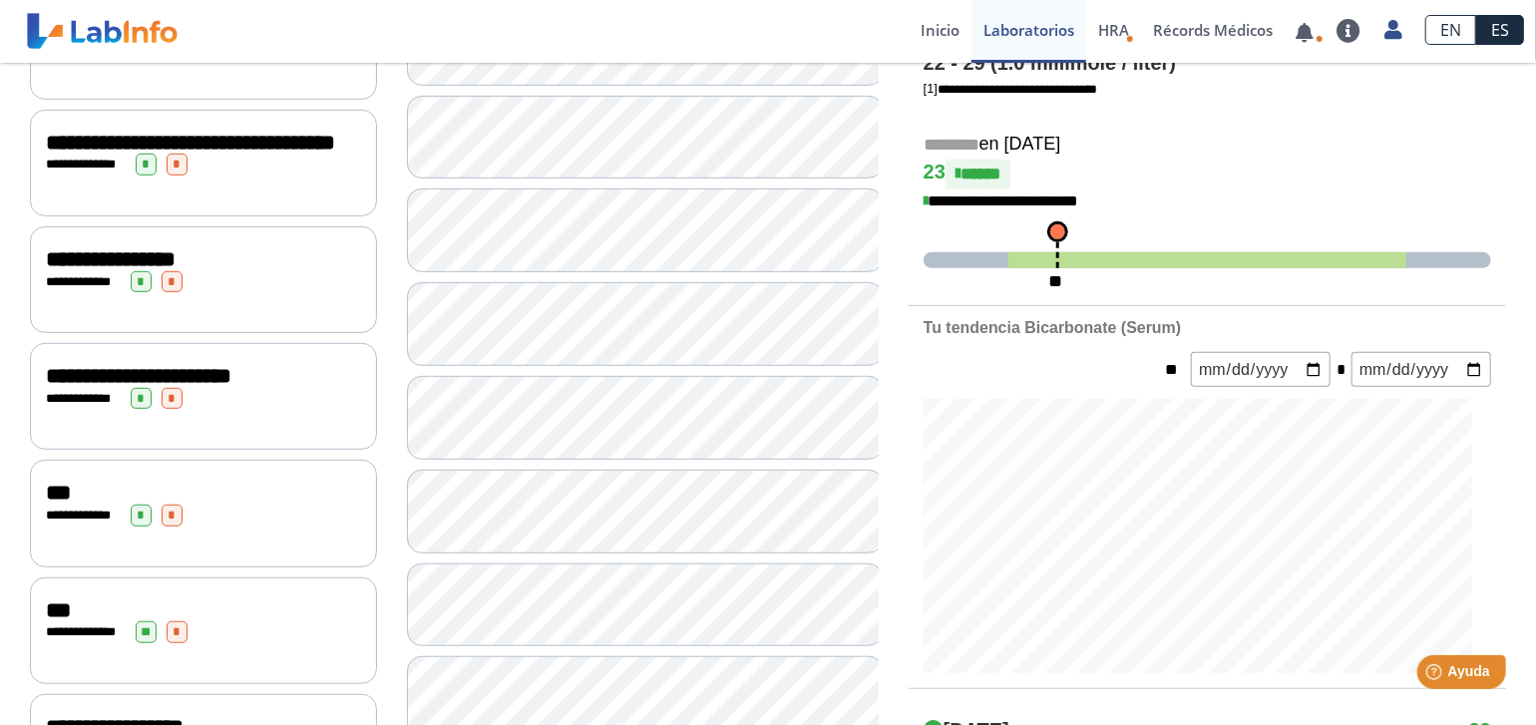
scroll to position [599, 0]
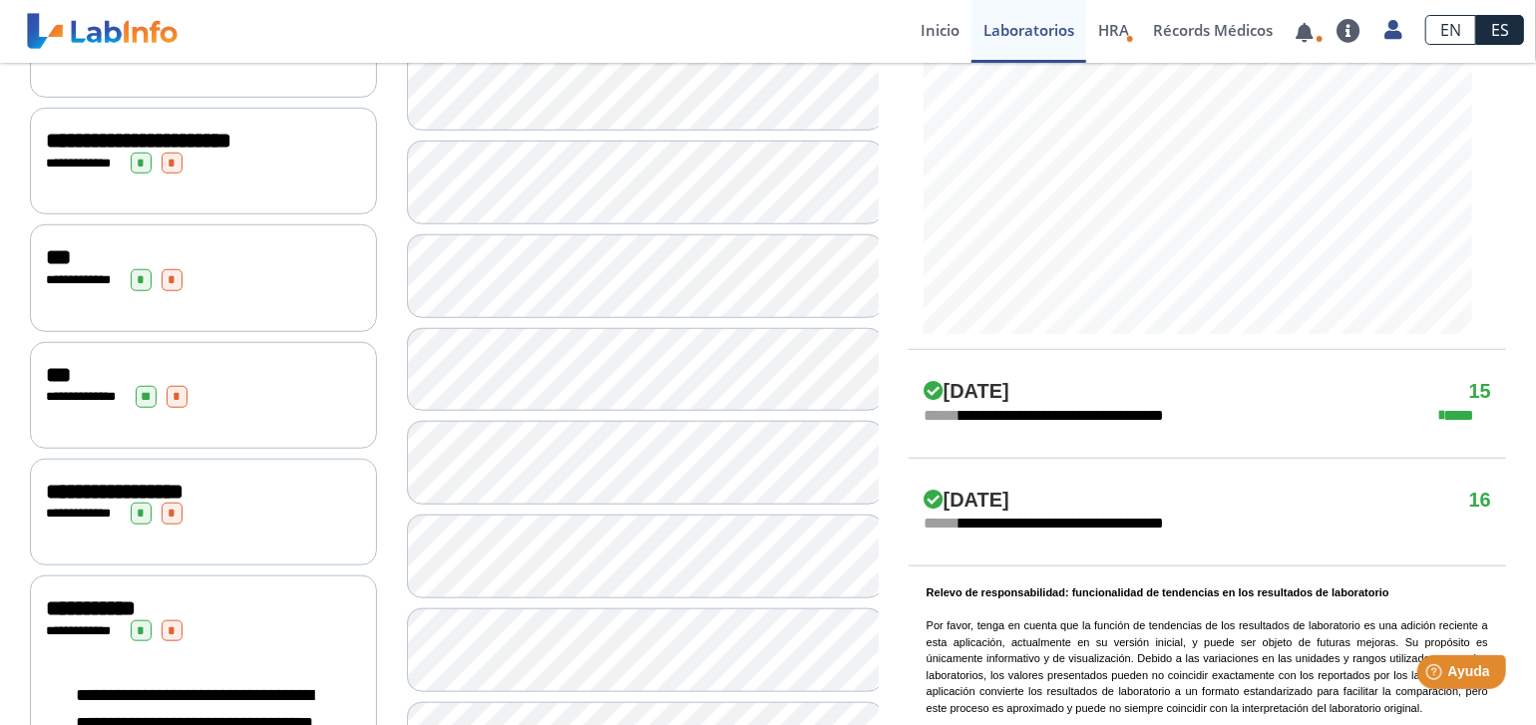
scroll to position [798, 0]
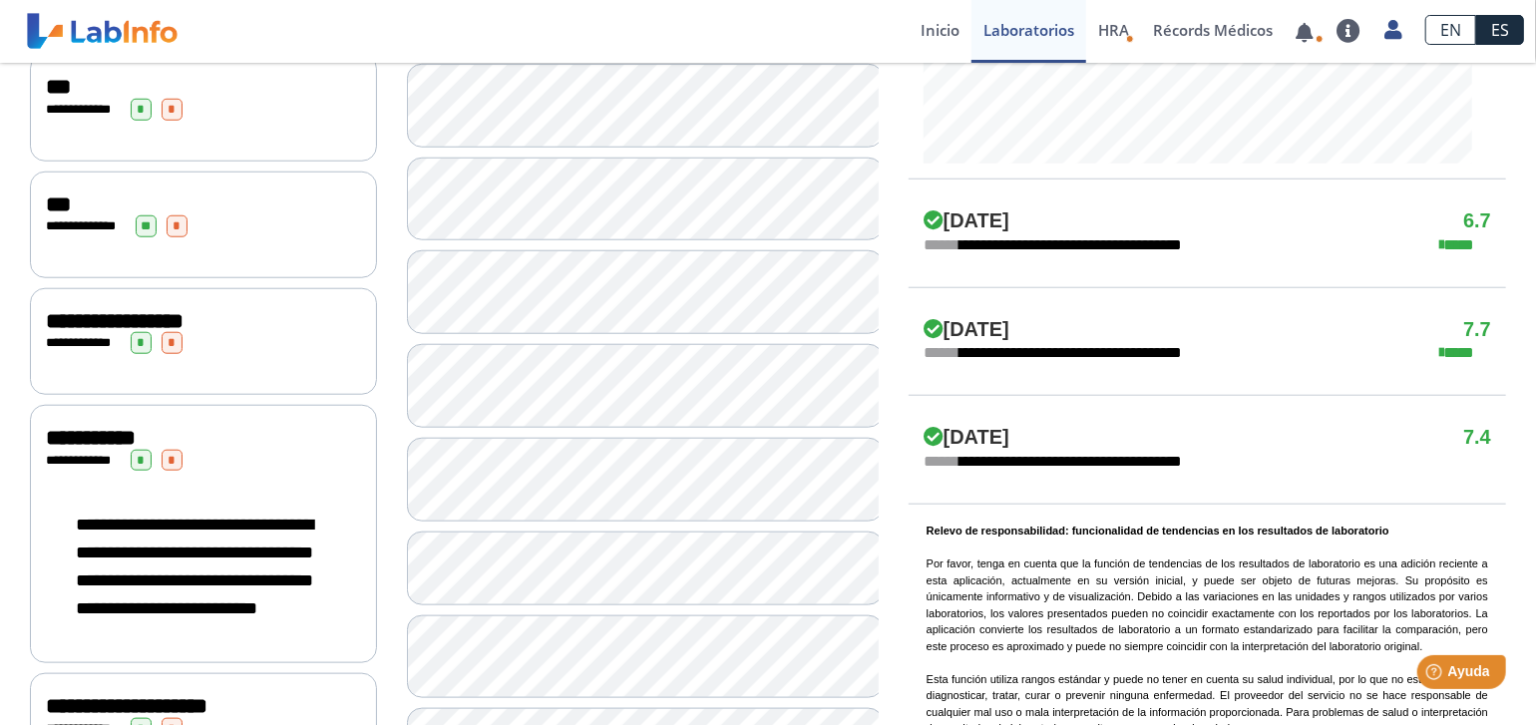
scroll to position [997, 0]
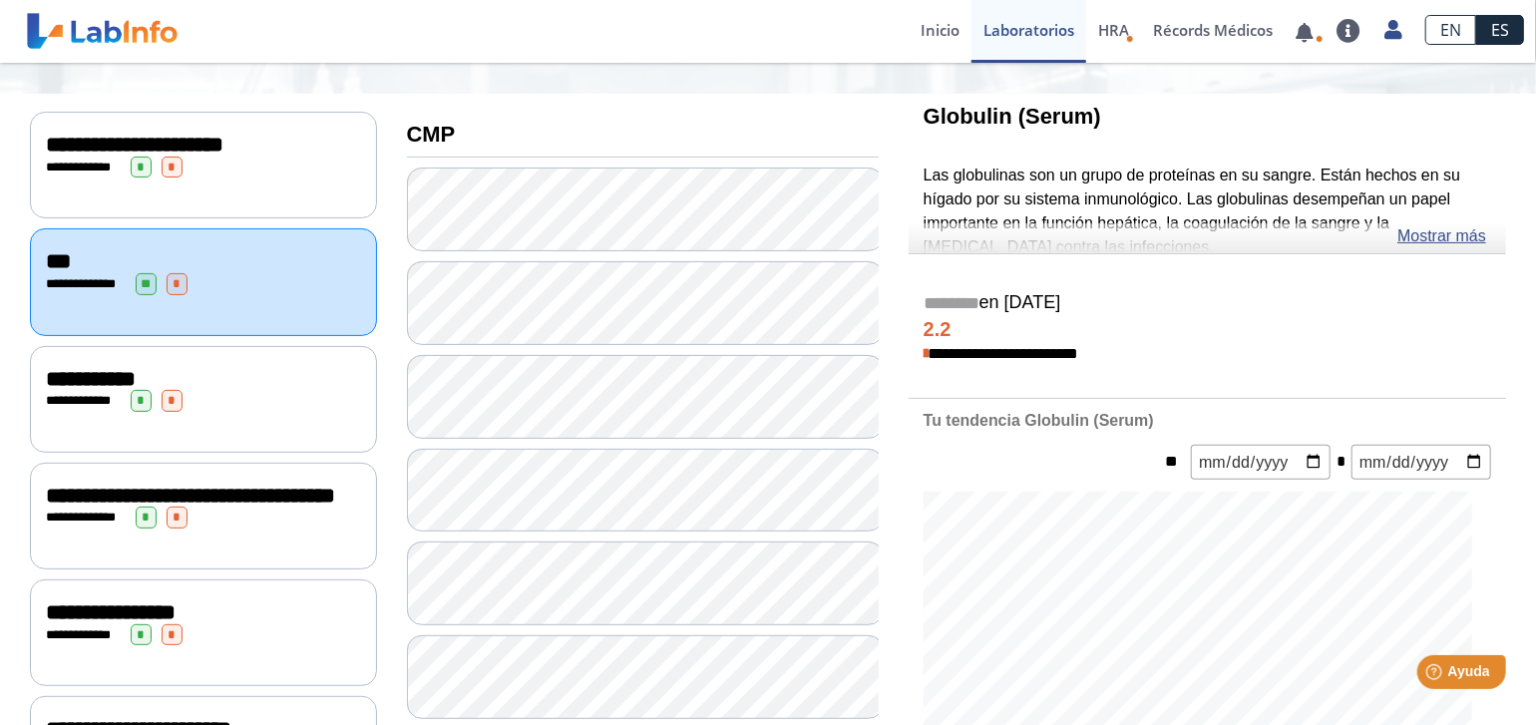
scroll to position [200, 0]
click at [1452, 238] on link "Mostrar más" at bounding box center [1442, 236] width 89 height 24
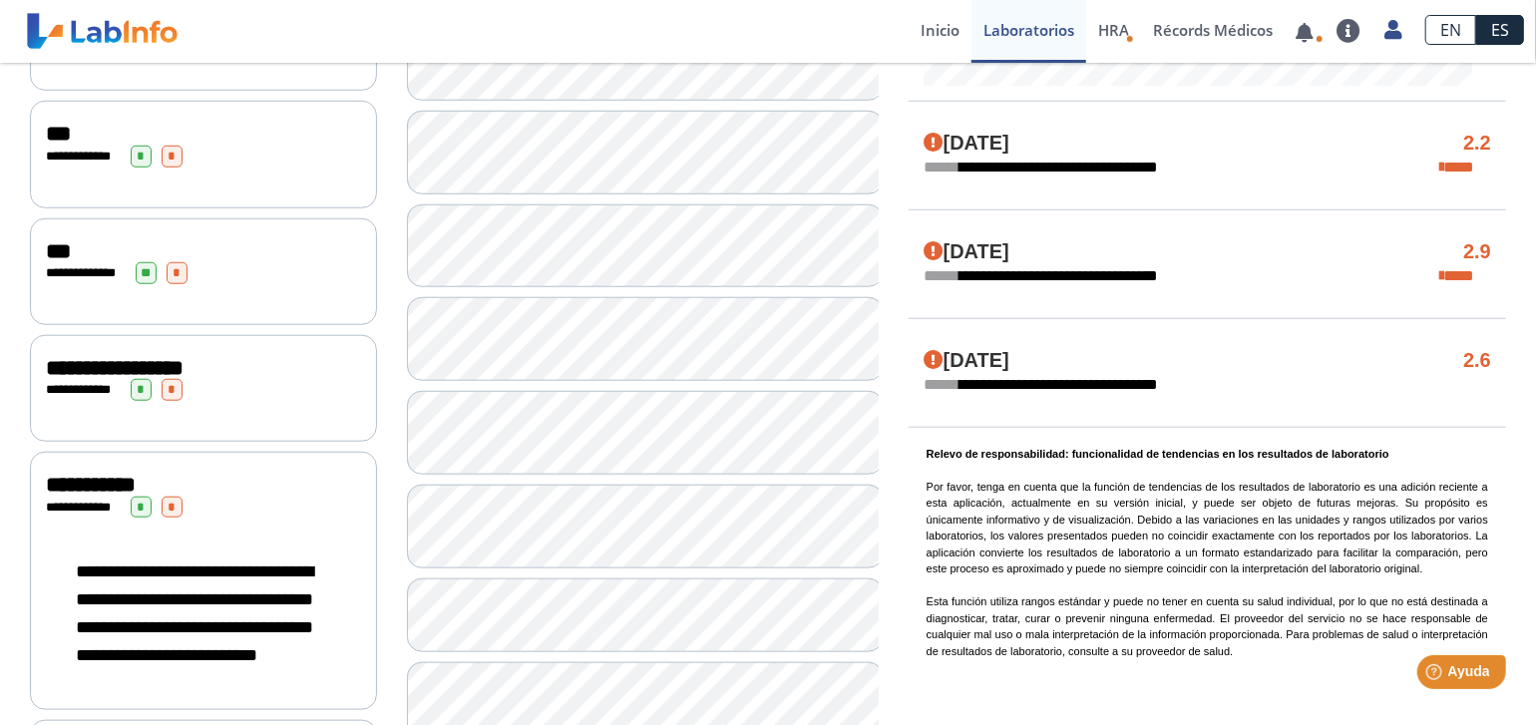
scroll to position [1097, 0]
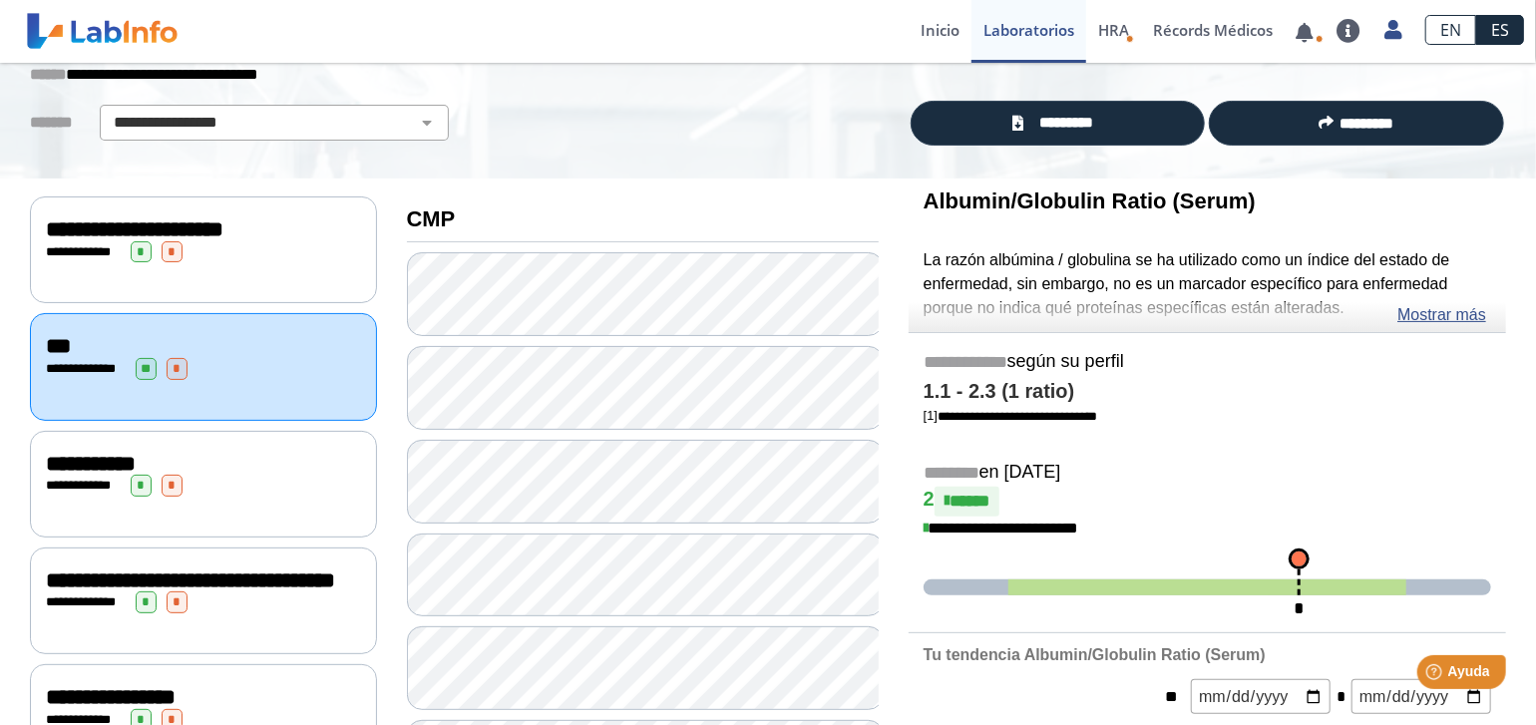
scroll to position [100, 0]
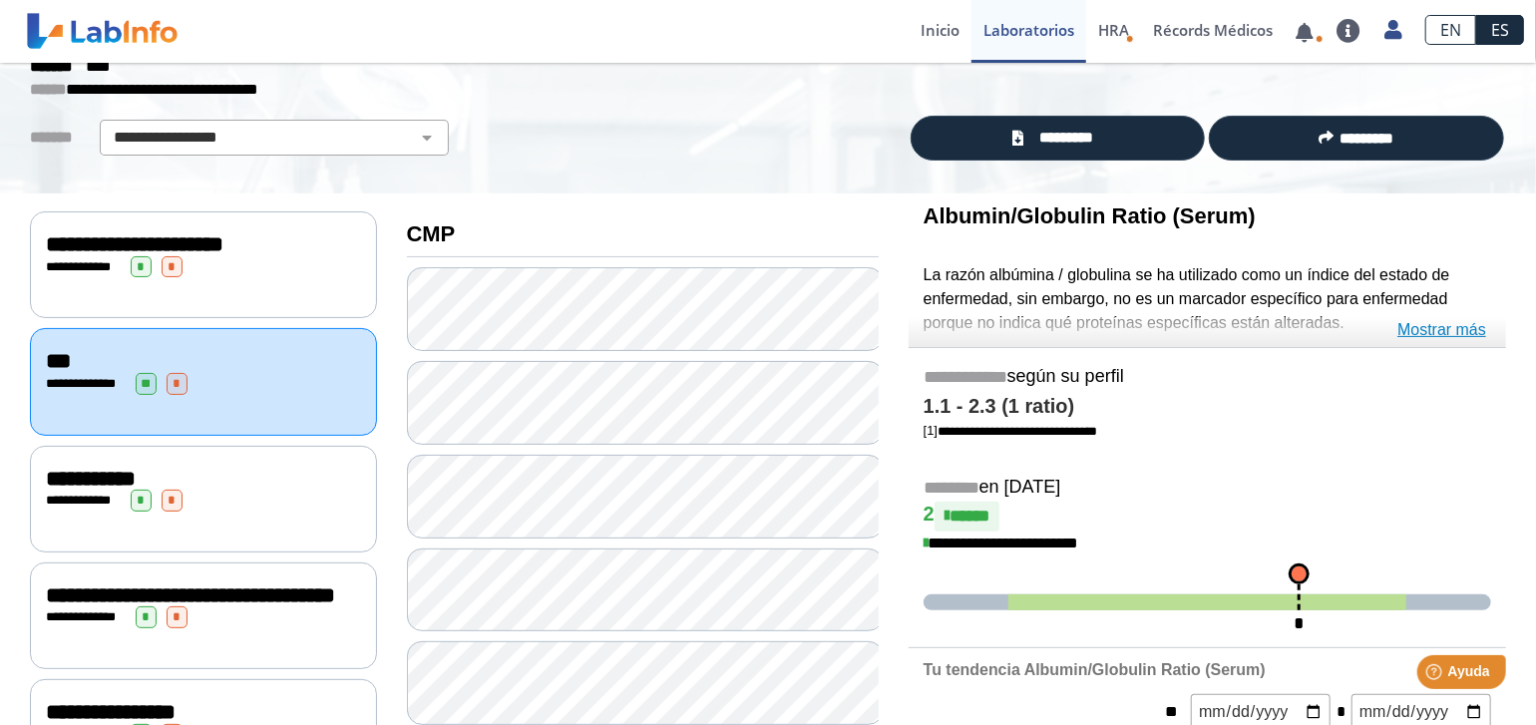
click at [1447, 326] on link "Mostrar más" at bounding box center [1442, 330] width 89 height 24
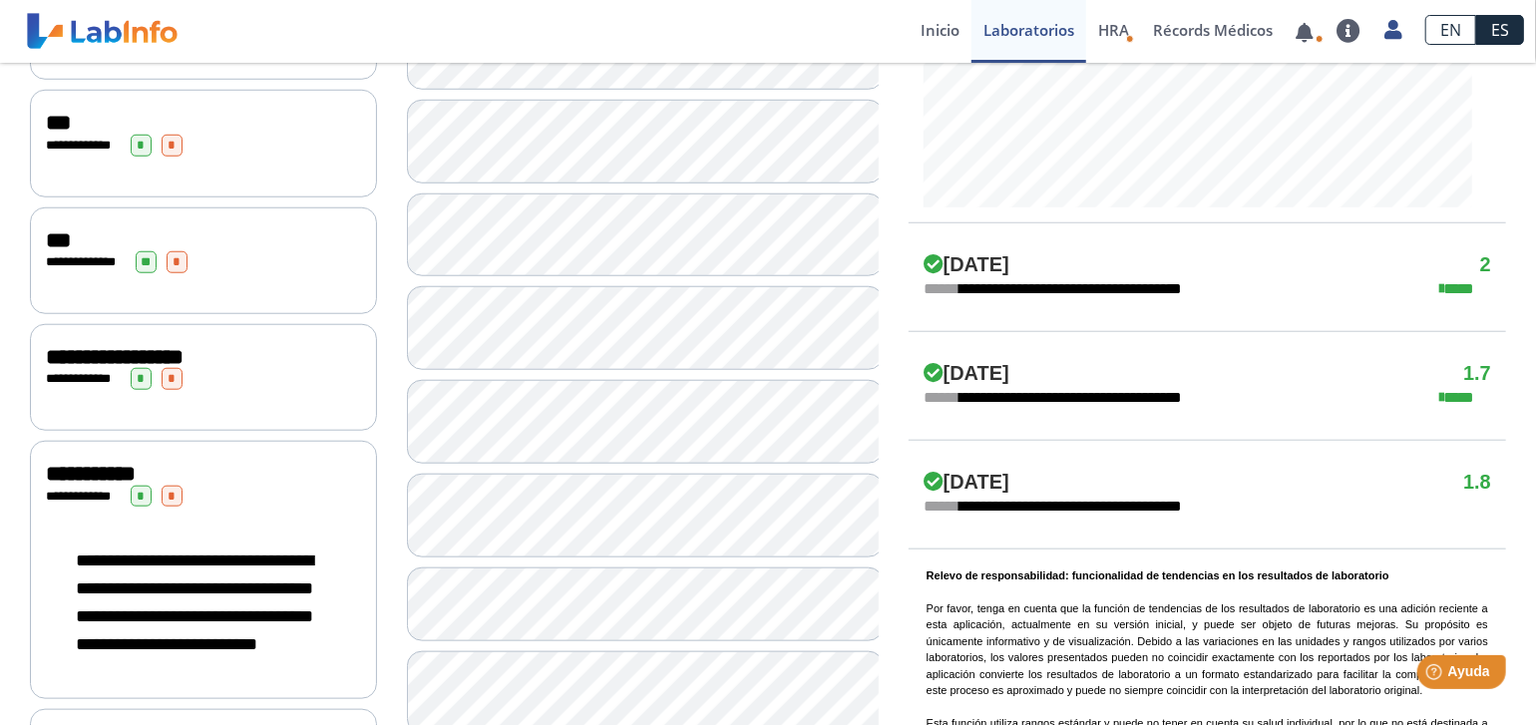
scroll to position [1097, 0]
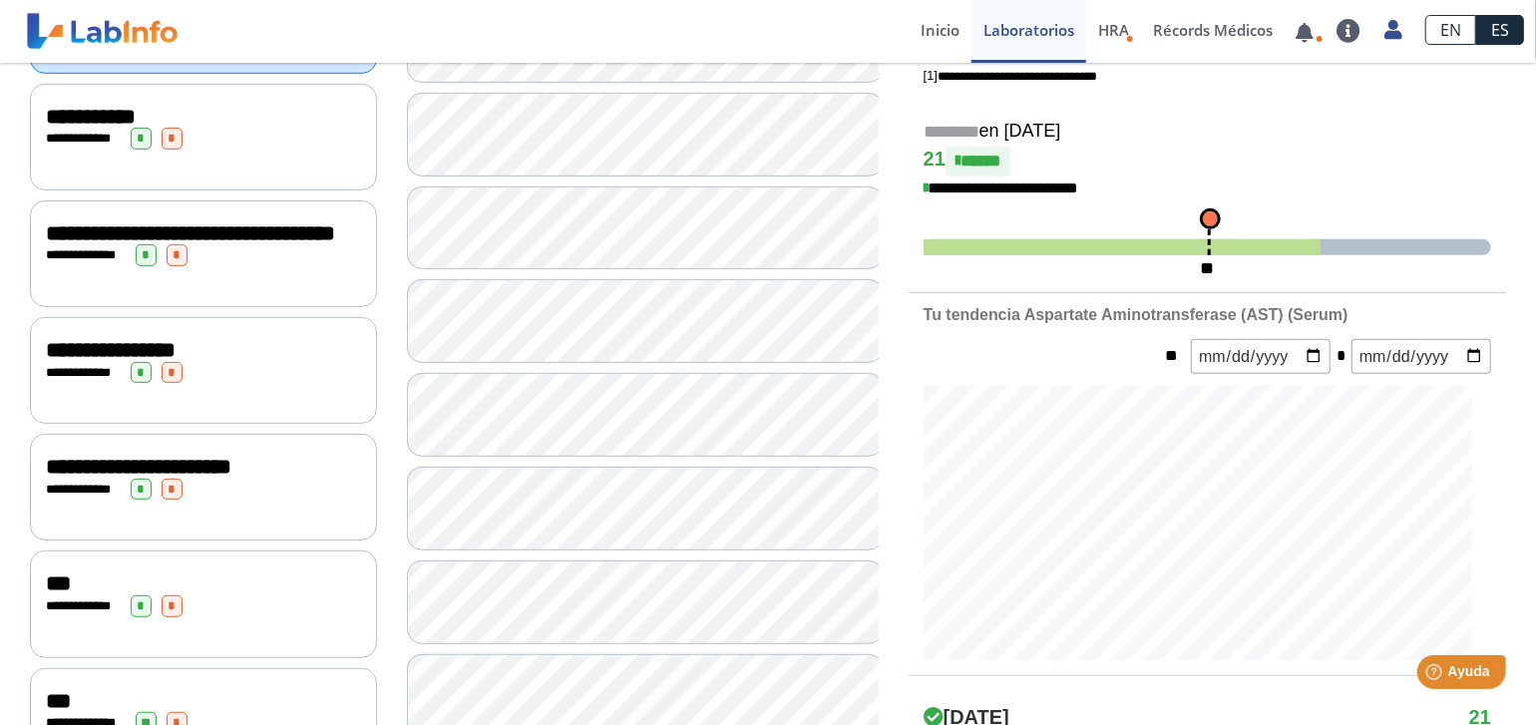
scroll to position [100, 0]
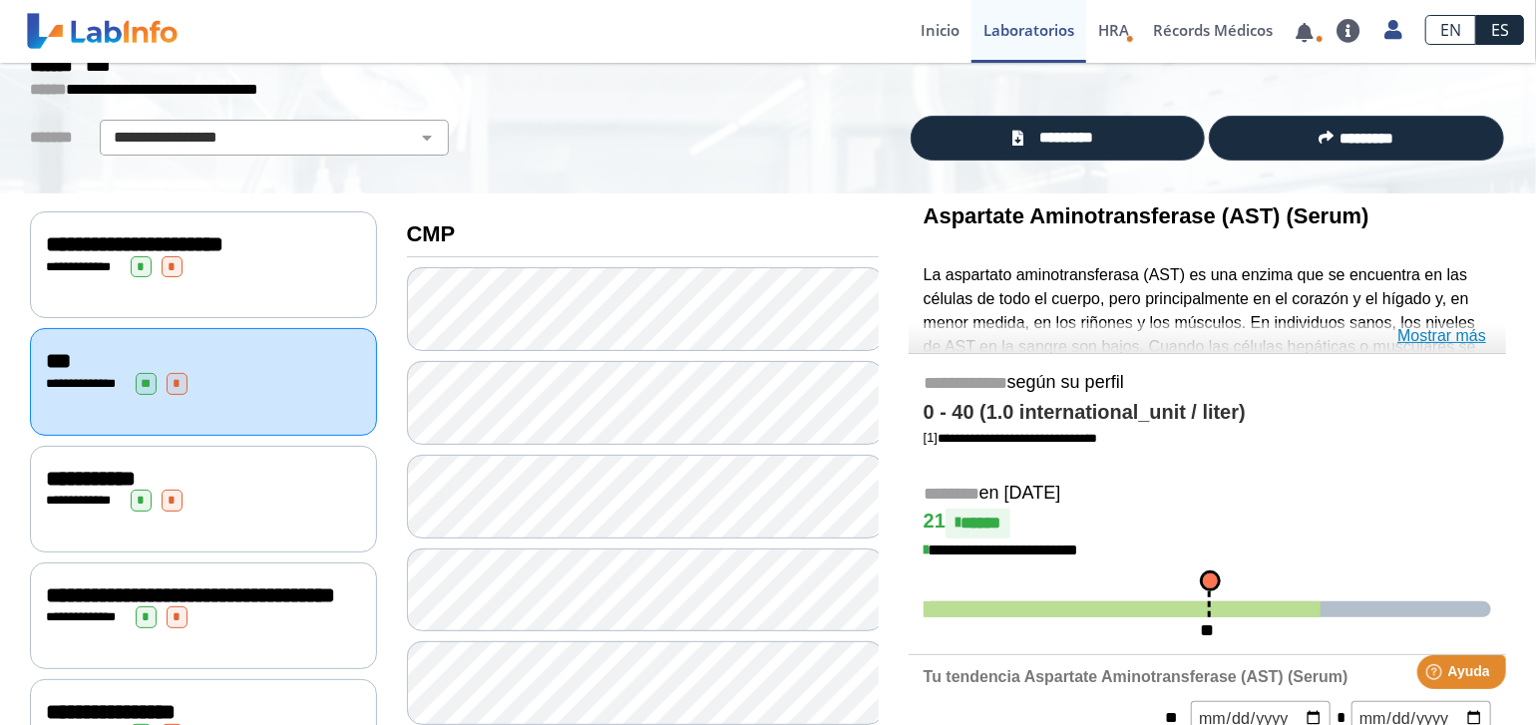
click at [1420, 333] on link "Mostrar más" at bounding box center [1442, 336] width 89 height 24
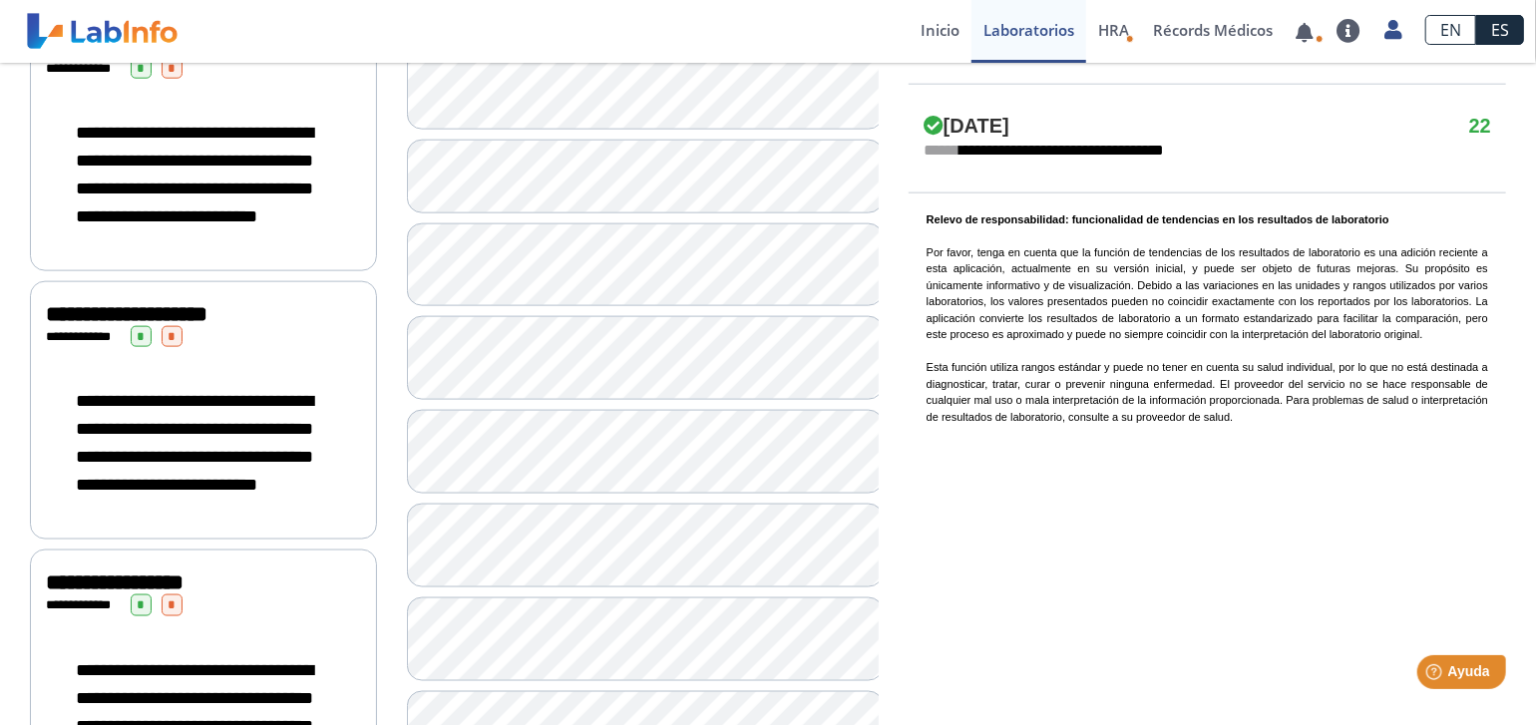
scroll to position [1397, 0]
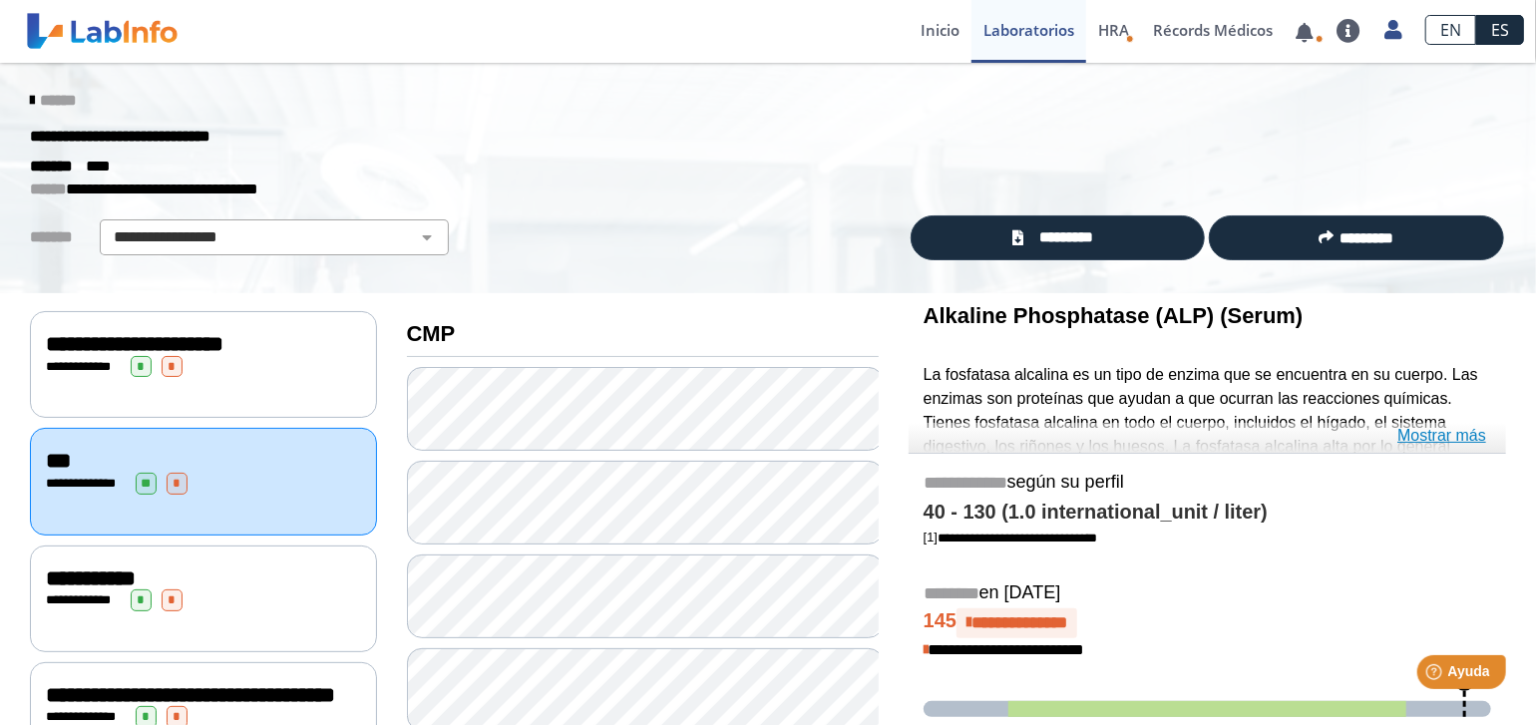
click at [1442, 441] on link "Mostrar más" at bounding box center [1442, 436] width 89 height 24
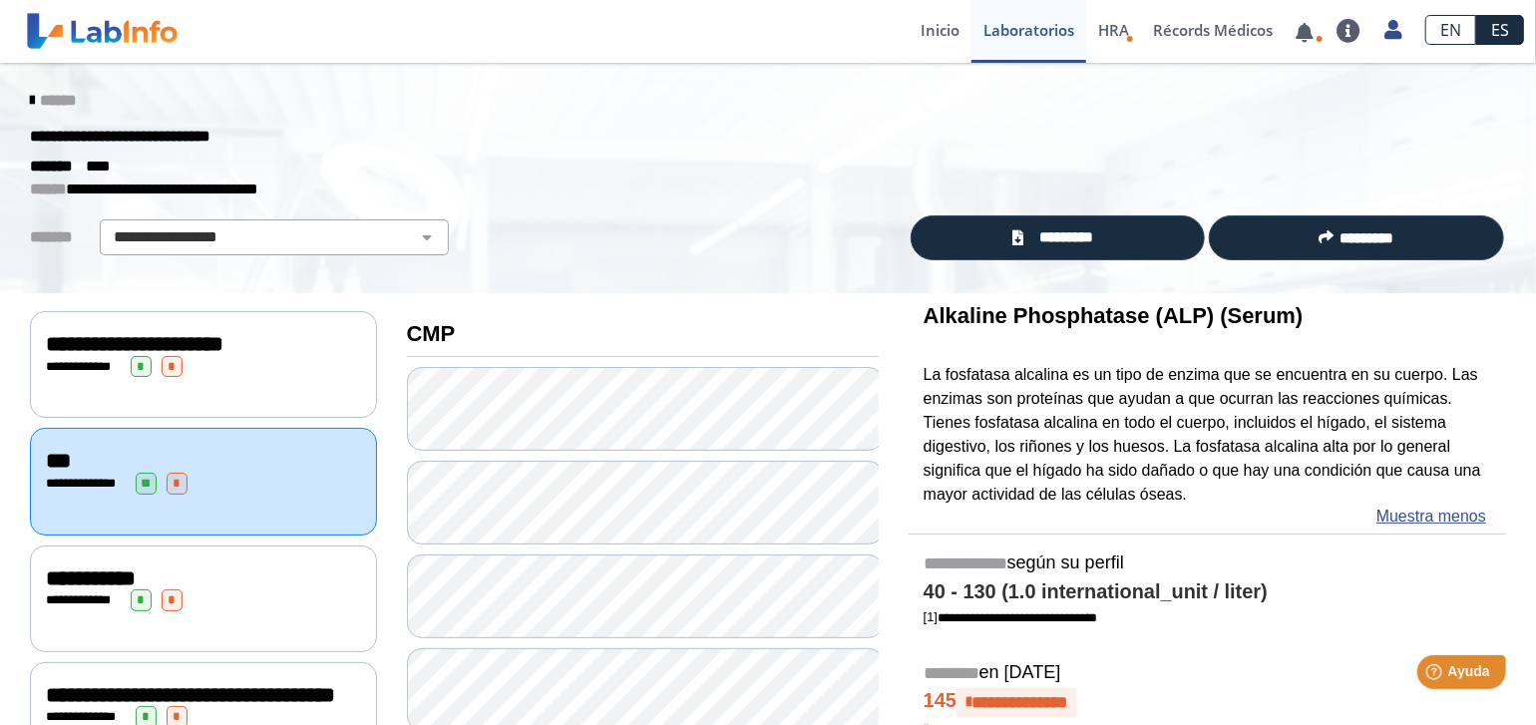
drag, startPoint x: 919, startPoint y: 311, endPoint x: 1020, endPoint y: 311, distance: 100.8
click at [1046, 321] on b "Alkaline Phosphatase (ALP) (Serum)" at bounding box center [1114, 315] width 380 height 25
drag, startPoint x: 920, startPoint y: 314, endPoint x: 1048, endPoint y: 320, distance: 127.8
drag, startPoint x: 1048, startPoint y: 320, endPoint x: 924, endPoint y: 306, distance: 124.5
click at [924, 306] on b "Alkaline Phosphatase (ALP) (Serum)" at bounding box center [1114, 315] width 380 height 25
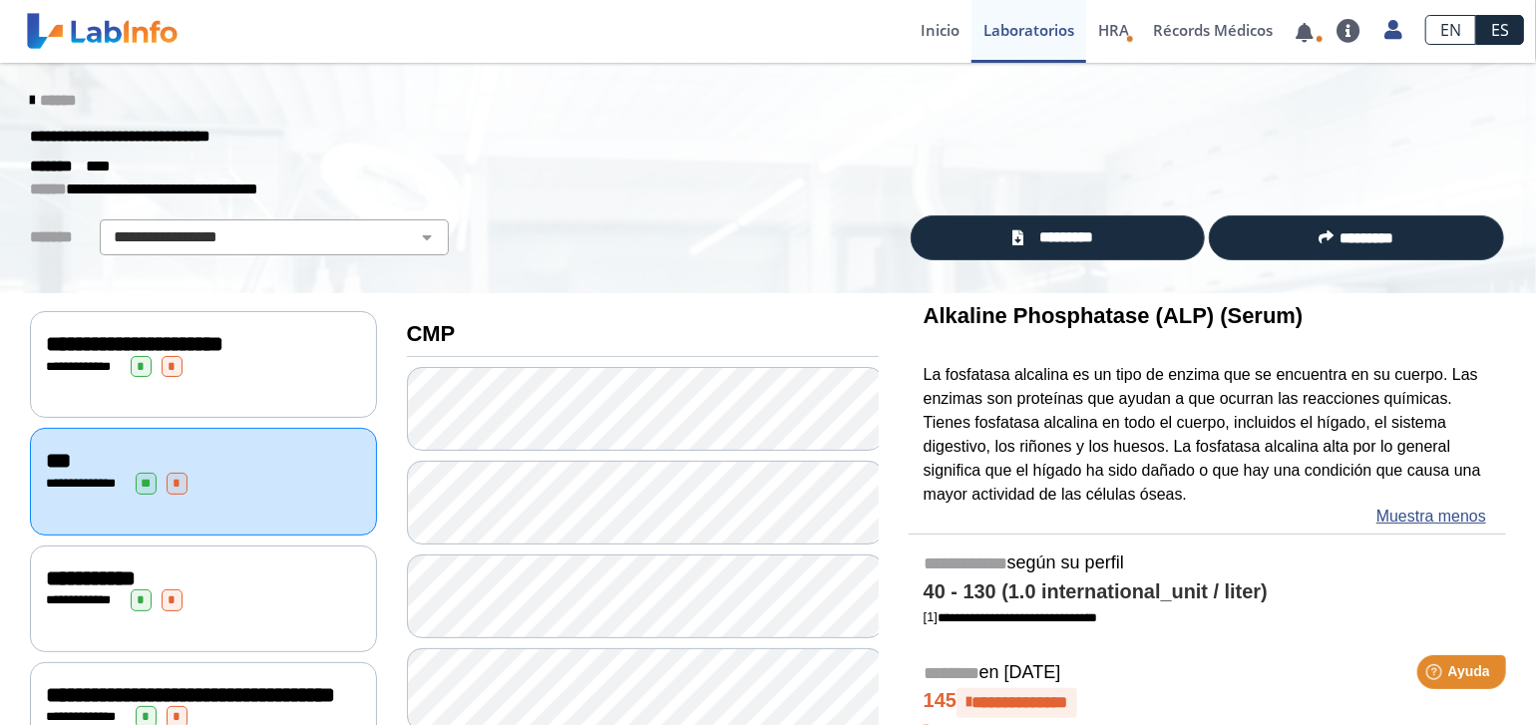
drag, startPoint x: 918, startPoint y: 314, endPoint x: 1236, endPoint y: 315, distance: 318.3
click at [1236, 315] on b "Alkaline Phosphatase (ALP) (Serum)" at bounding box center [1114, 315] width 380 height 25
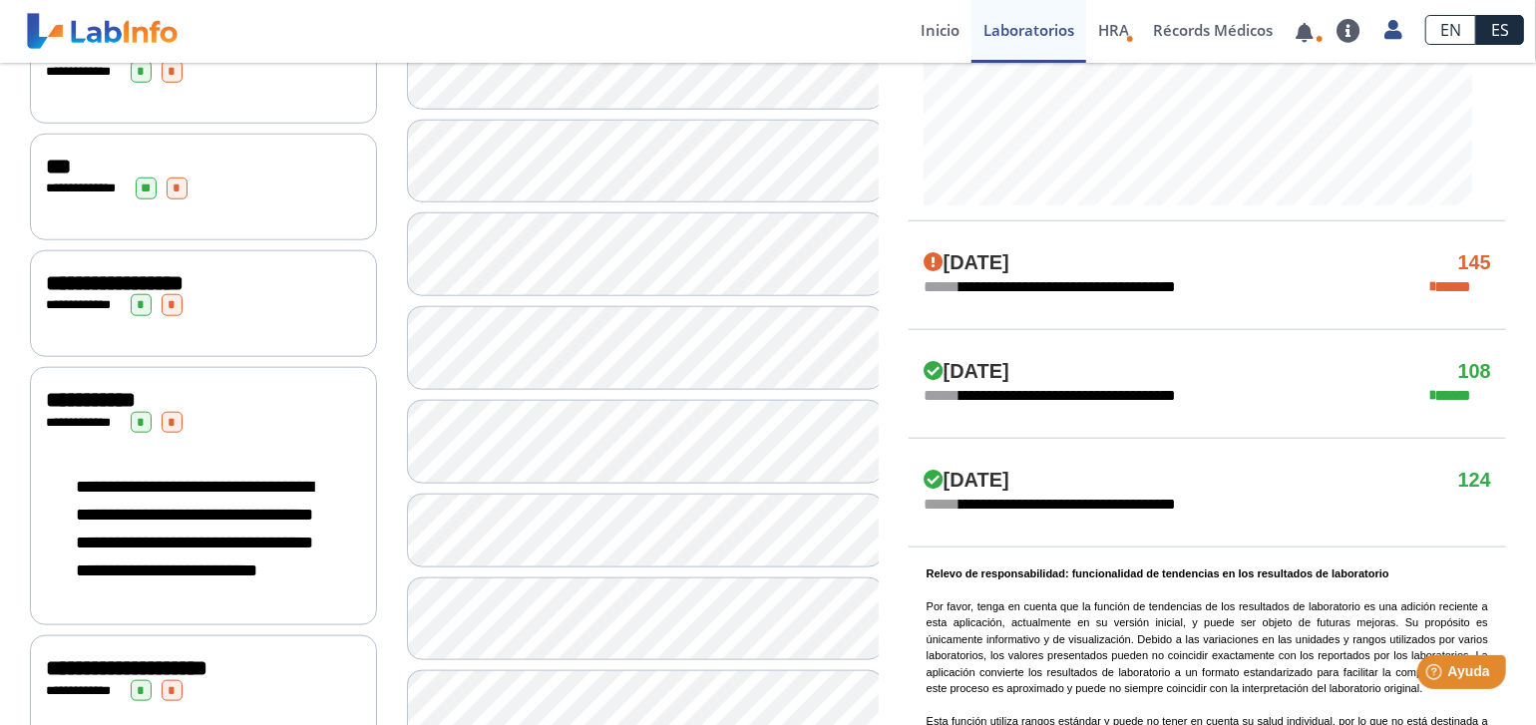
scroll to position [498, 0]
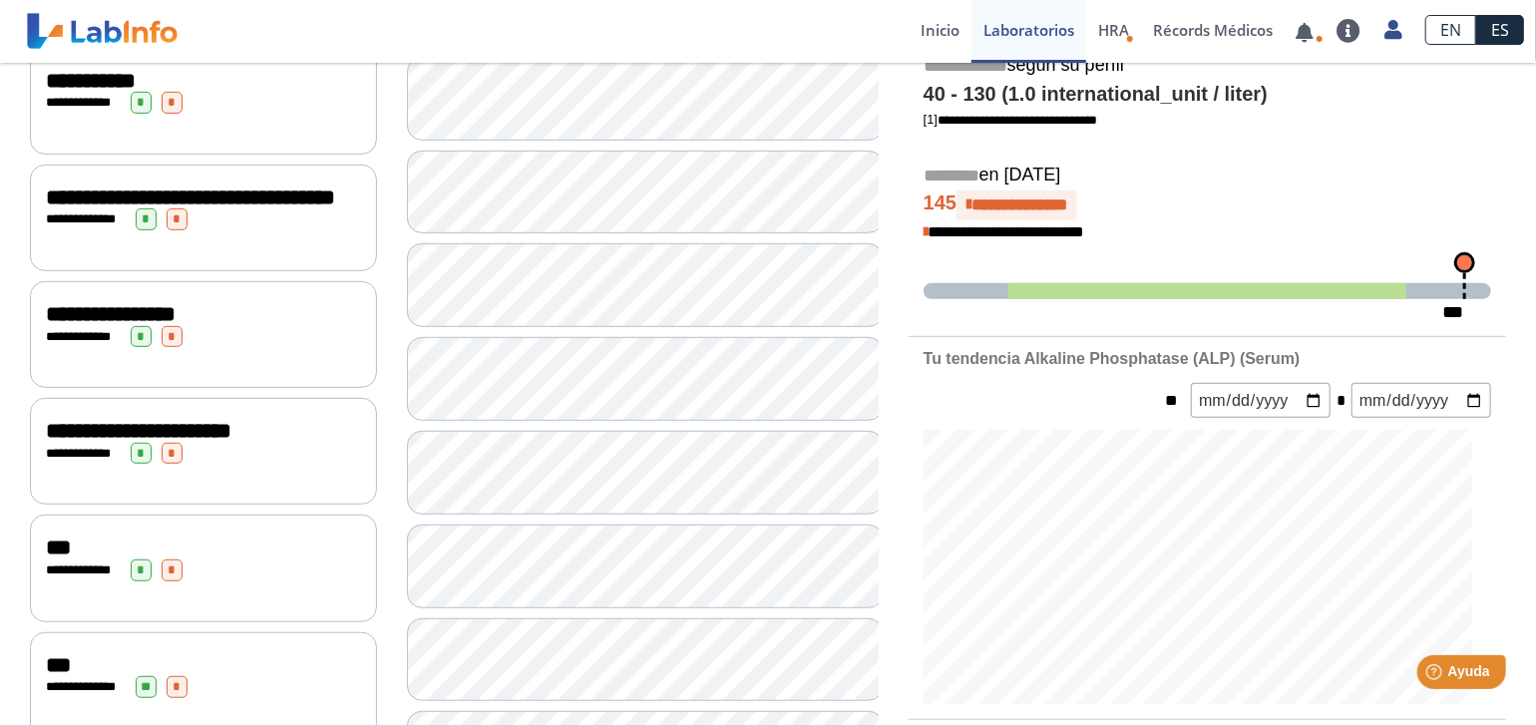
drag, startPoint x: 1015, startPoint y: 353, endPoint x: 1221, endPoint y: 356, distance: 206.5
click at [1221, 356] on b "Tu tendencia Alkaline Phosphatase (ALP) (Serum)" at bounding box center [1112, 358] width 377 height 17
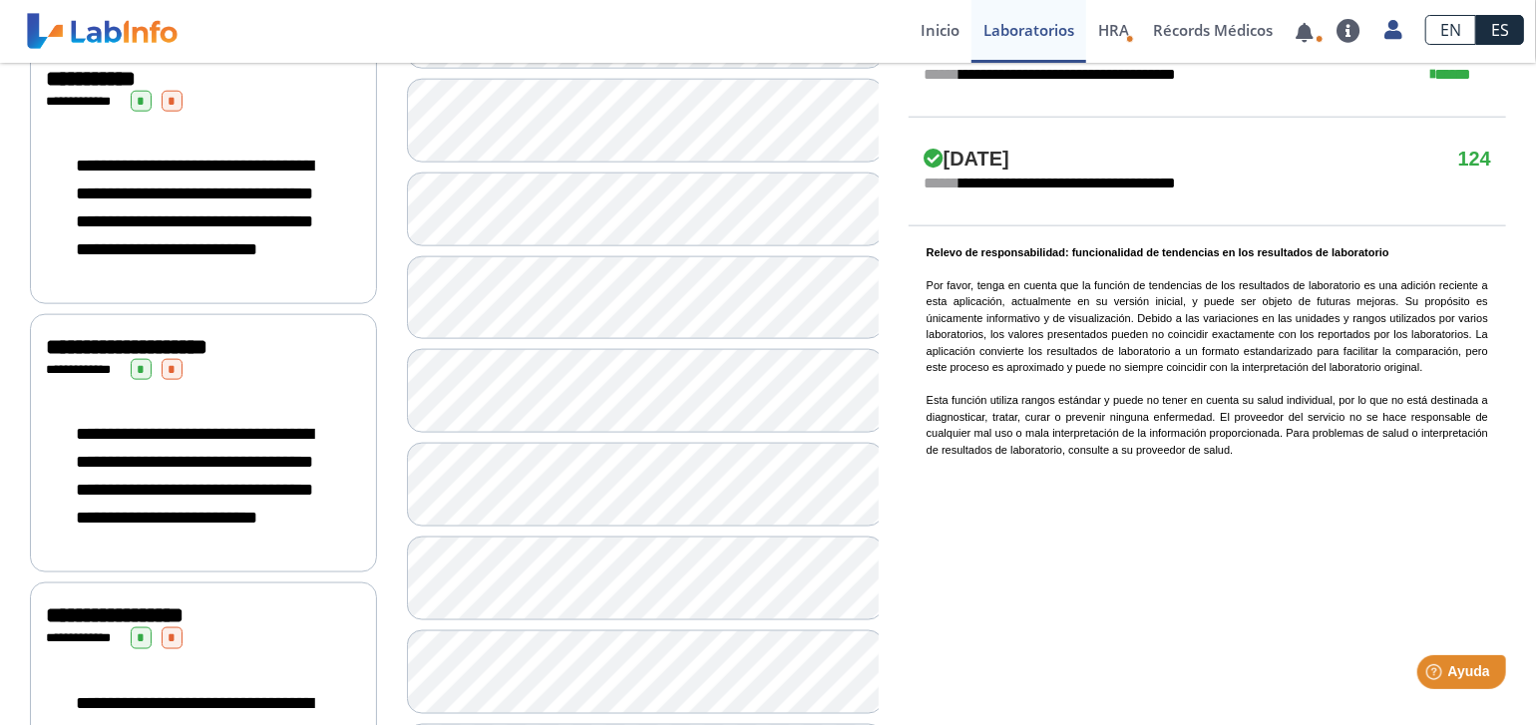
scroll to position [1596, 0]
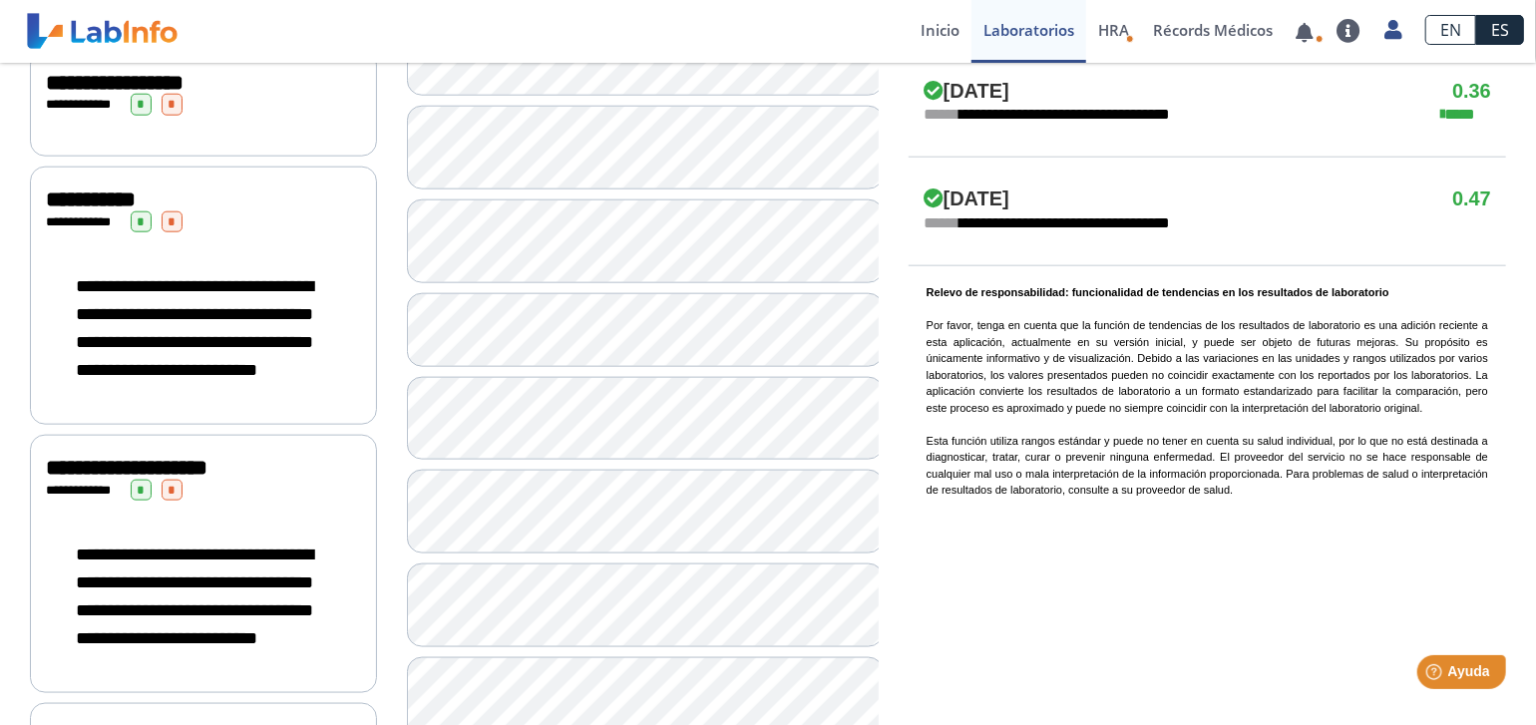
scroll to position [1696, 0]
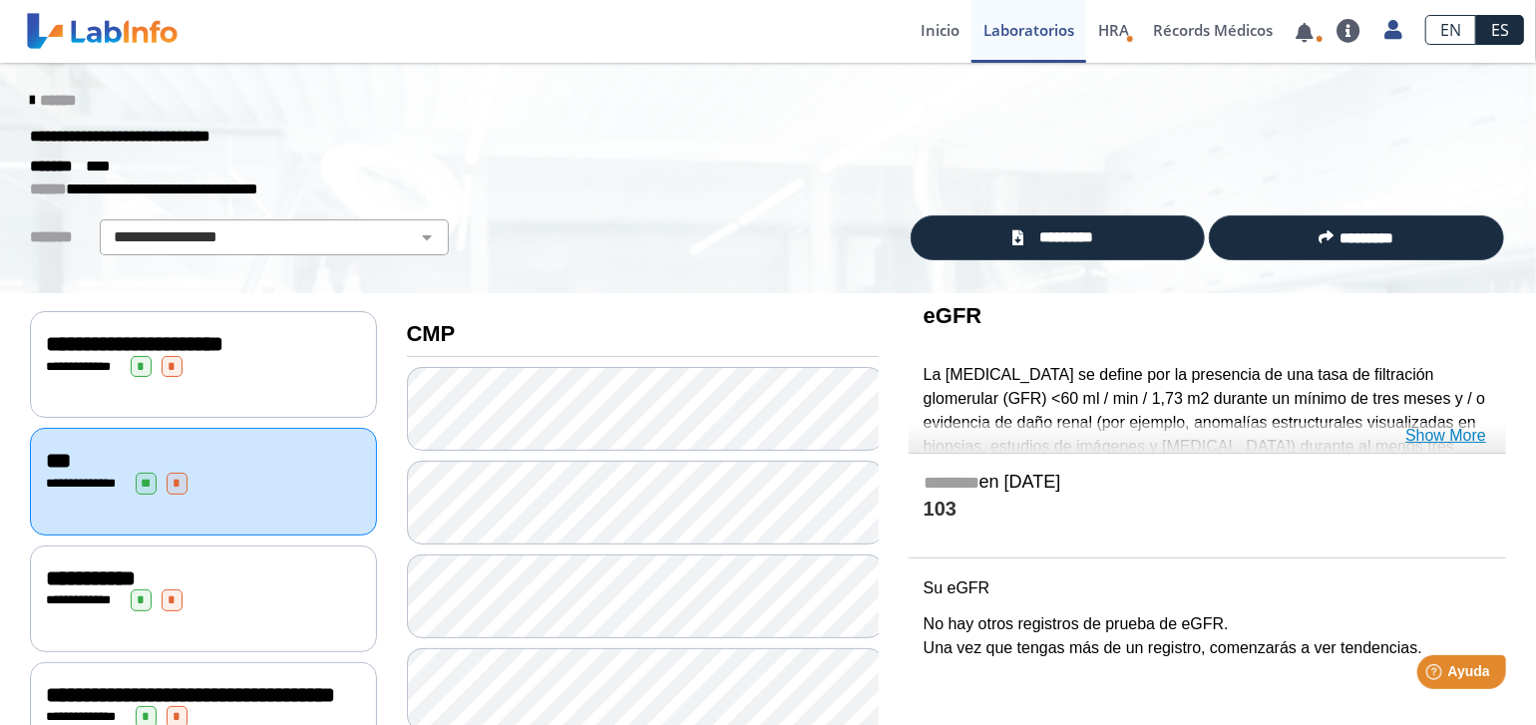
click at [1448, 440] on link "Show More" at bounding box center [1446, 436] width 81 height 24
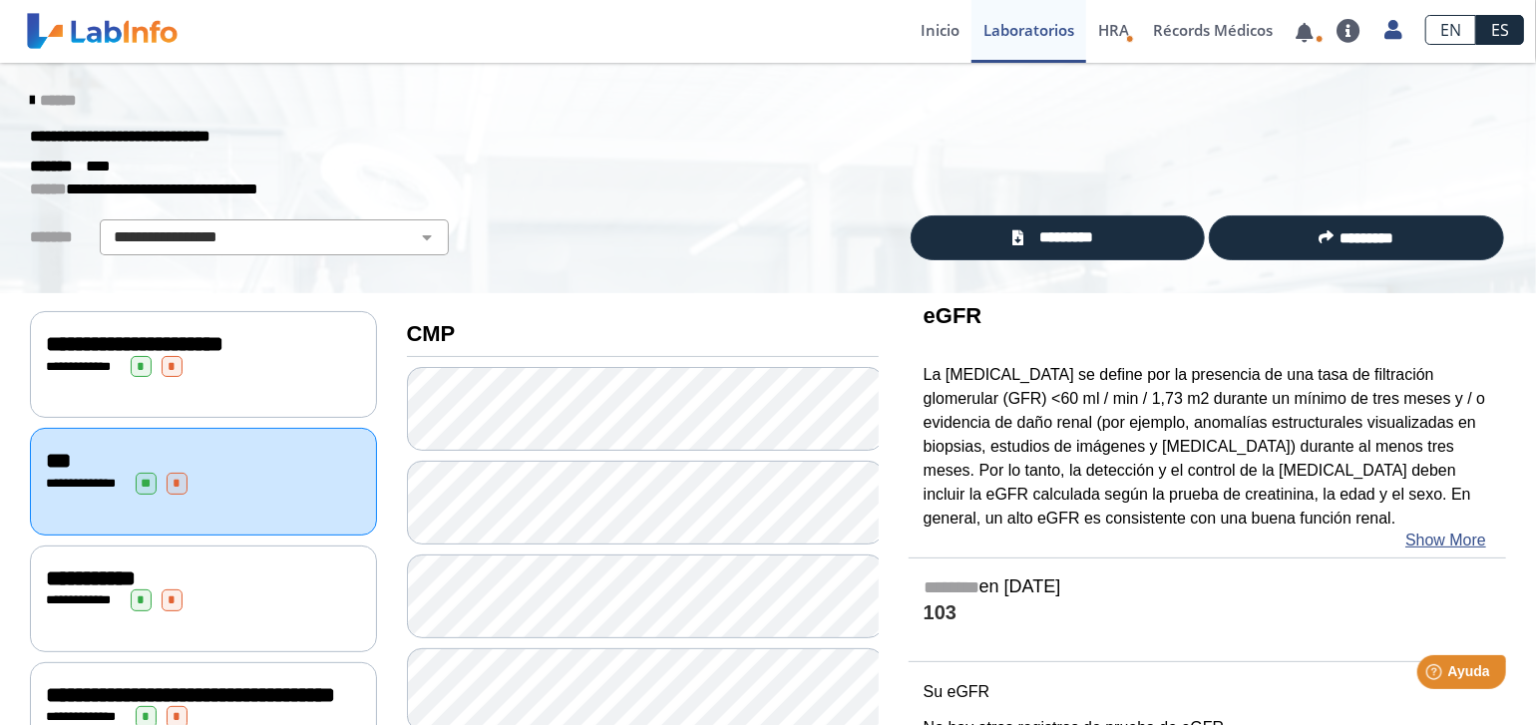
drag, startPoint x: 920, startPoint y: 316, endPoint x: 942, endPoint y: 307, distance: 23.7
click at [996, 311] on h3 "eGFR" at bounding box center [1208, 315] width 568 height 25
drag, startPoint x: 921, startPoint y: 321, endPoint x: 1011, endPoint y: 313, distance: 90.1
drag, startPoint x: 1011, startPoint y: 313, endPoint x: 842, endPoint y: 274, distance: 173.0
click at [842, 274] on div "**********" at bounding box center [768, 178] width 1536 height 231
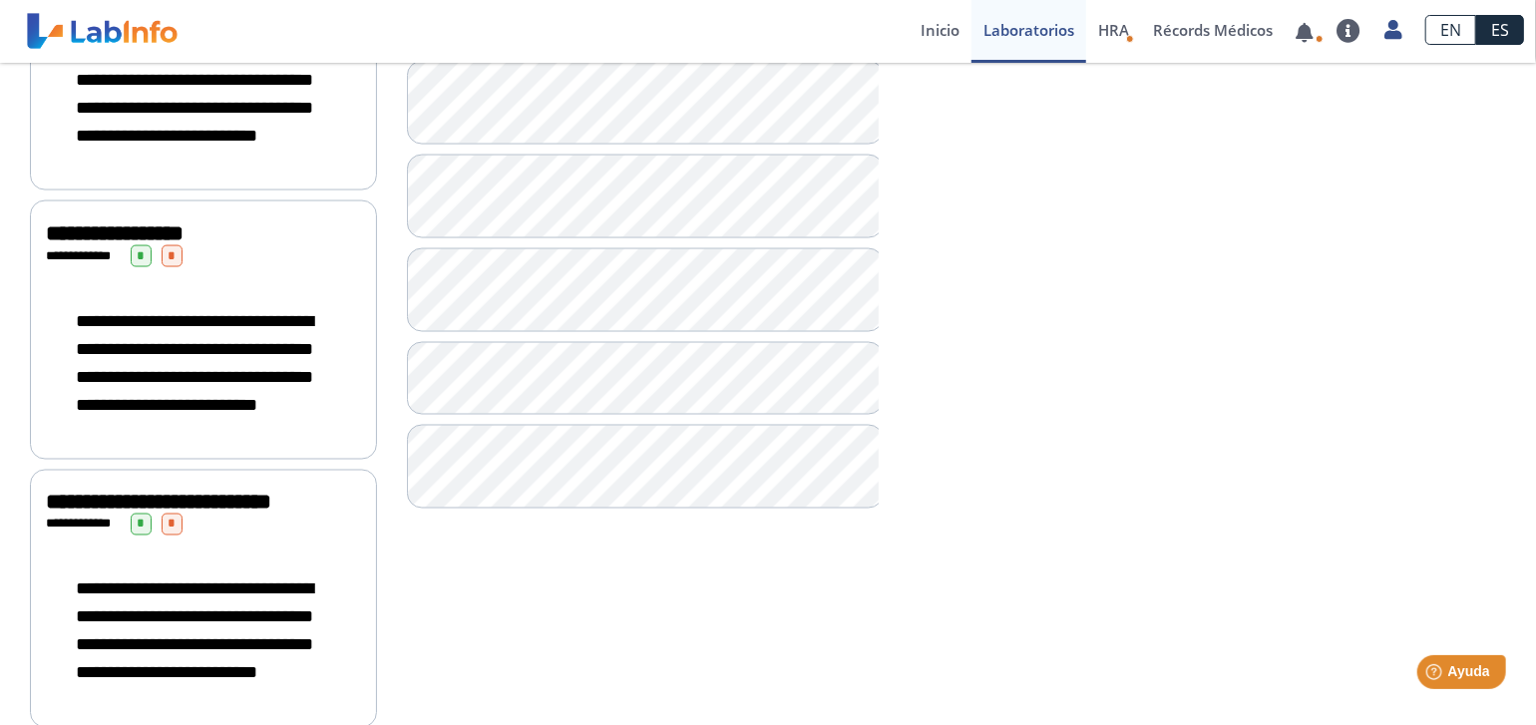
scroll to position [1872, 0]
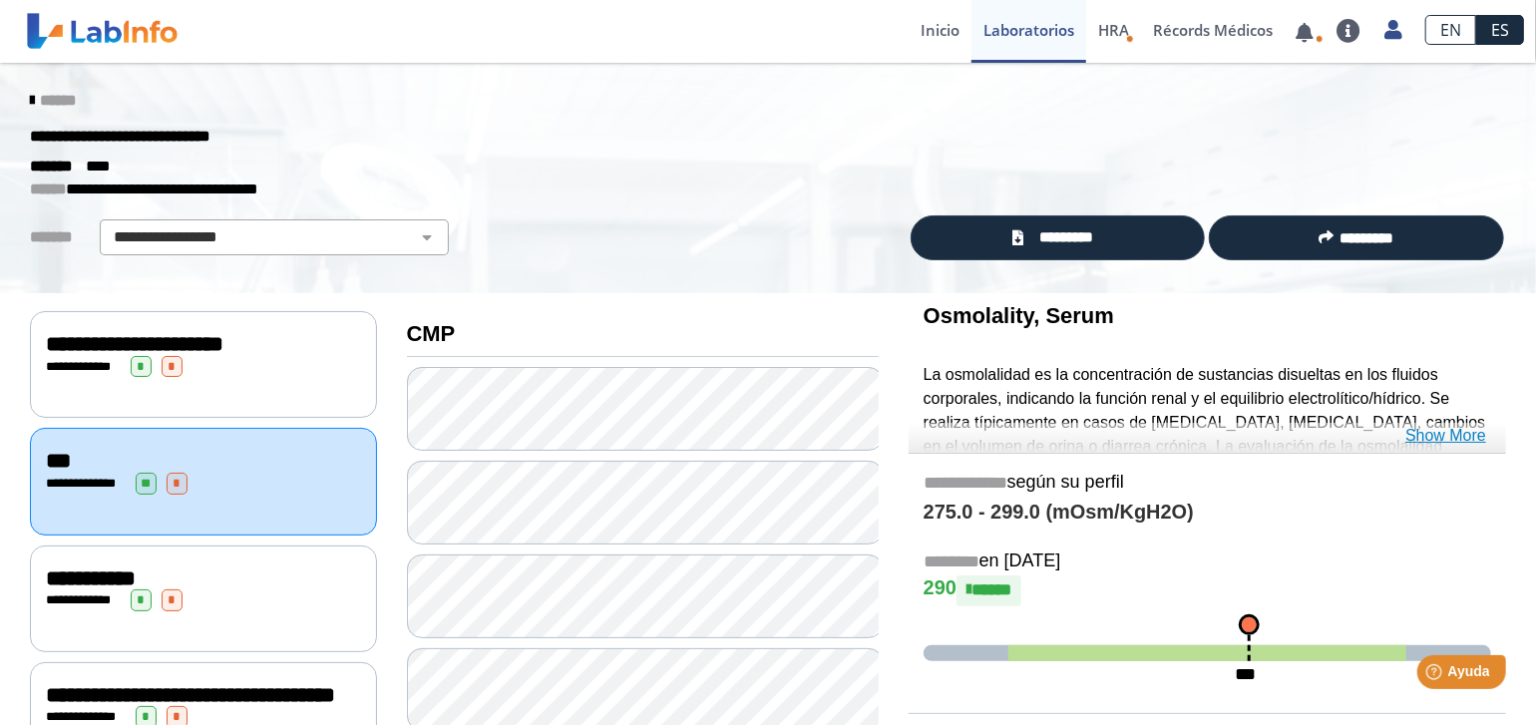
click at [1464, 433] on link "Show More" at bounding box center [1446, 436] width 81 height 24
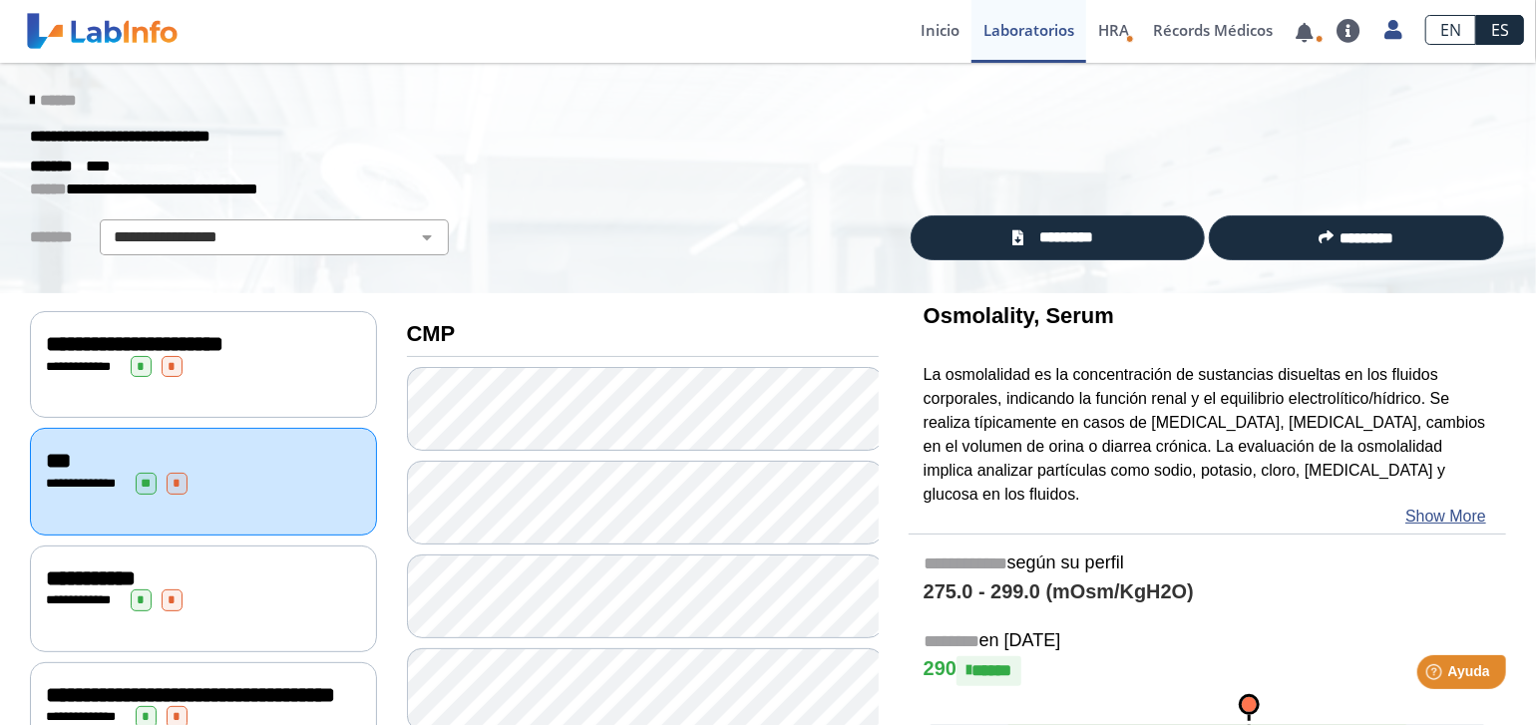
scroll to position [299, 0]
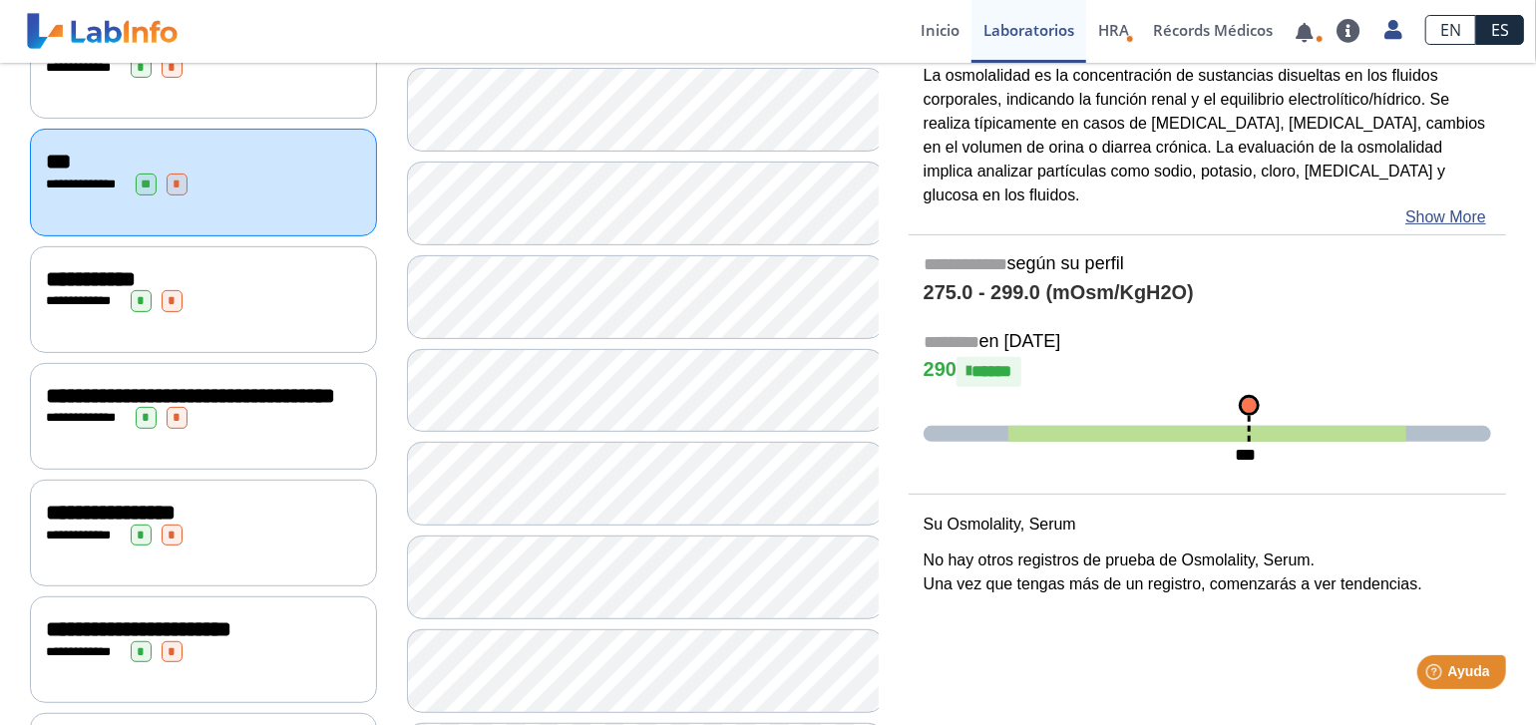
click at [101, 301] on div "**********" at bounding box center [203, 301] width 315 height 22
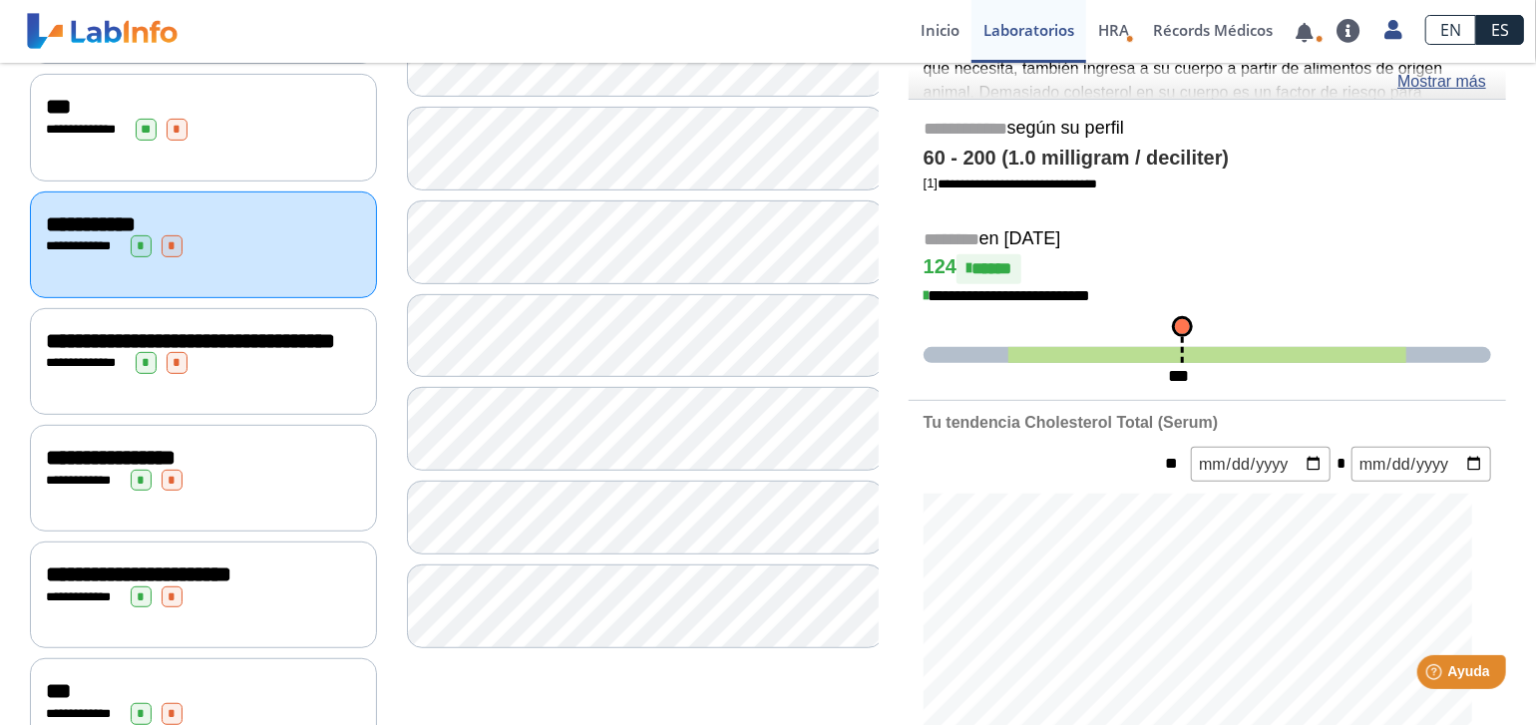
scroll to position [100, 0]
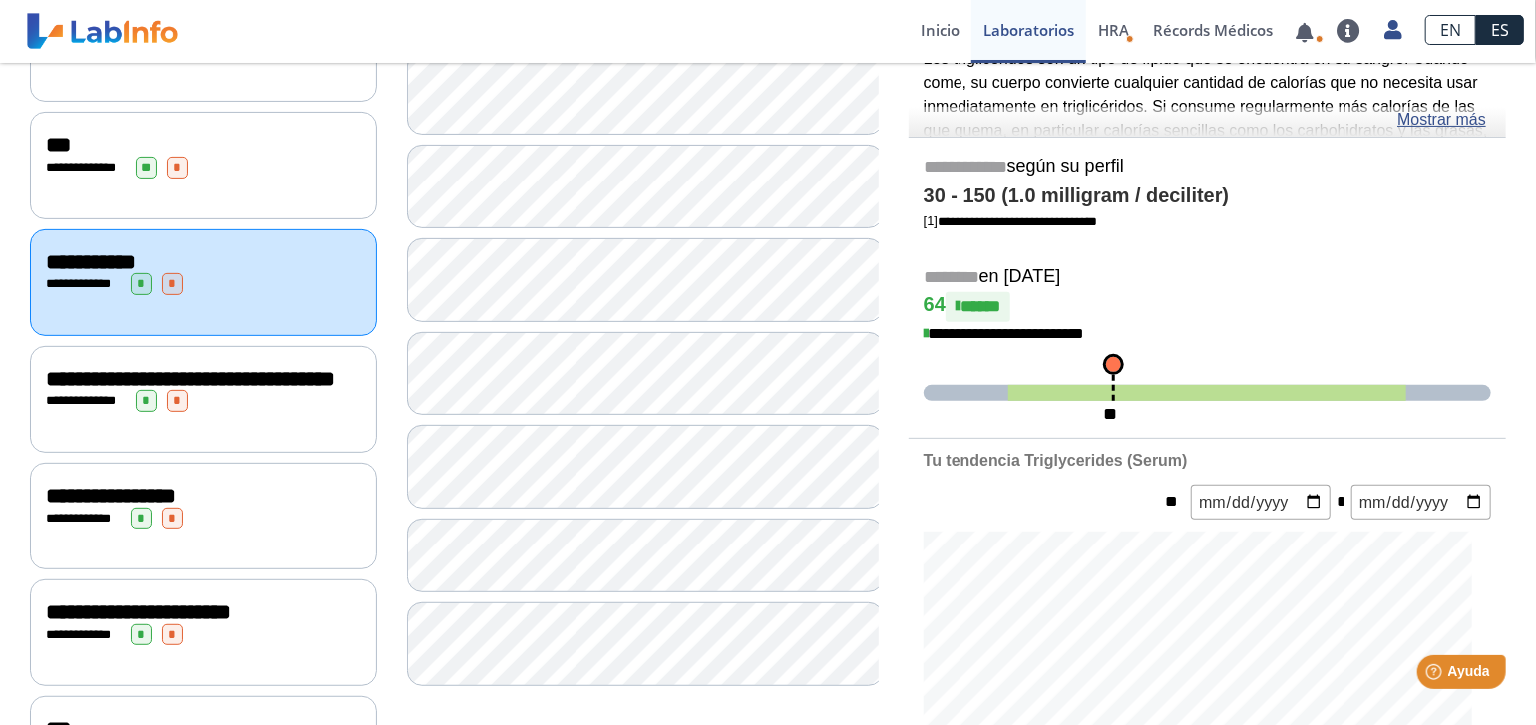
scroll to position [100, 0]
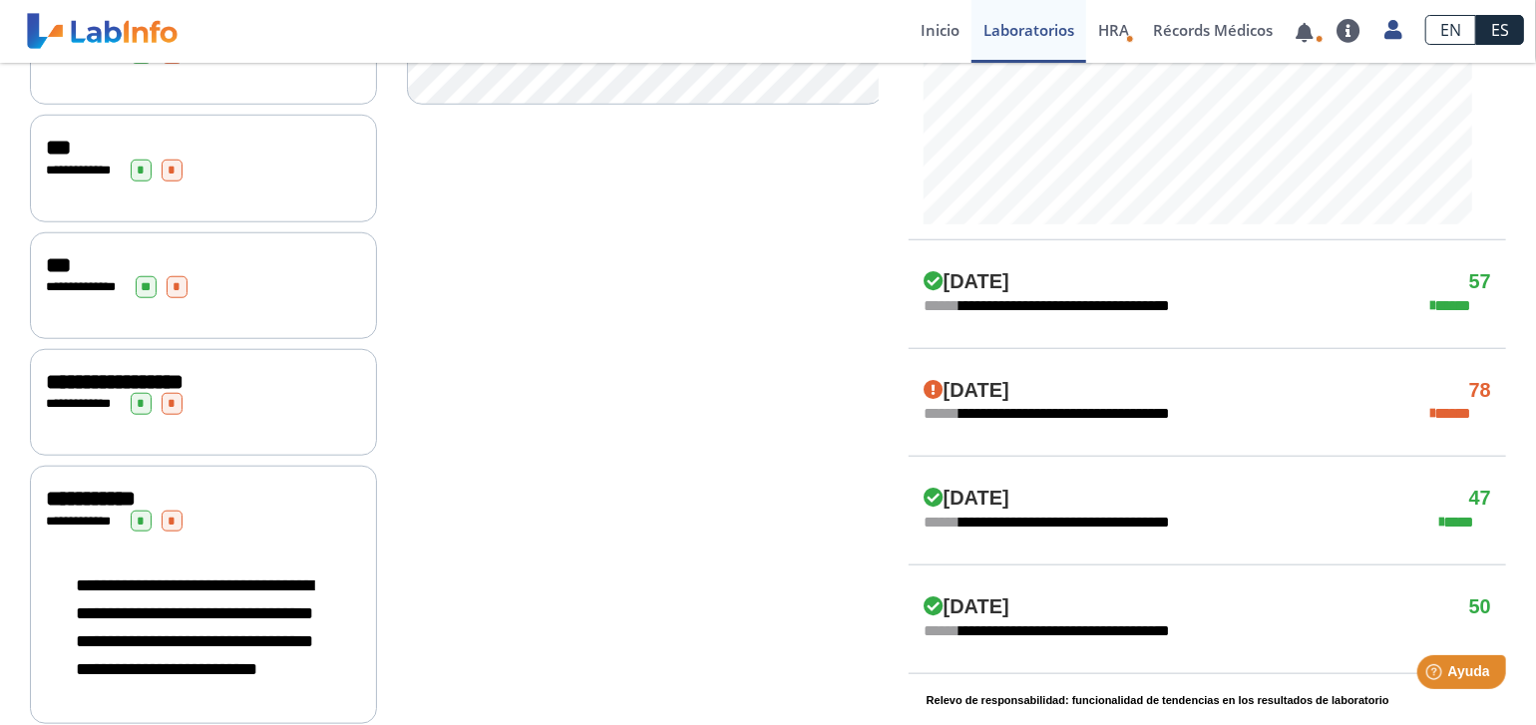
scroll to position [399, 0]
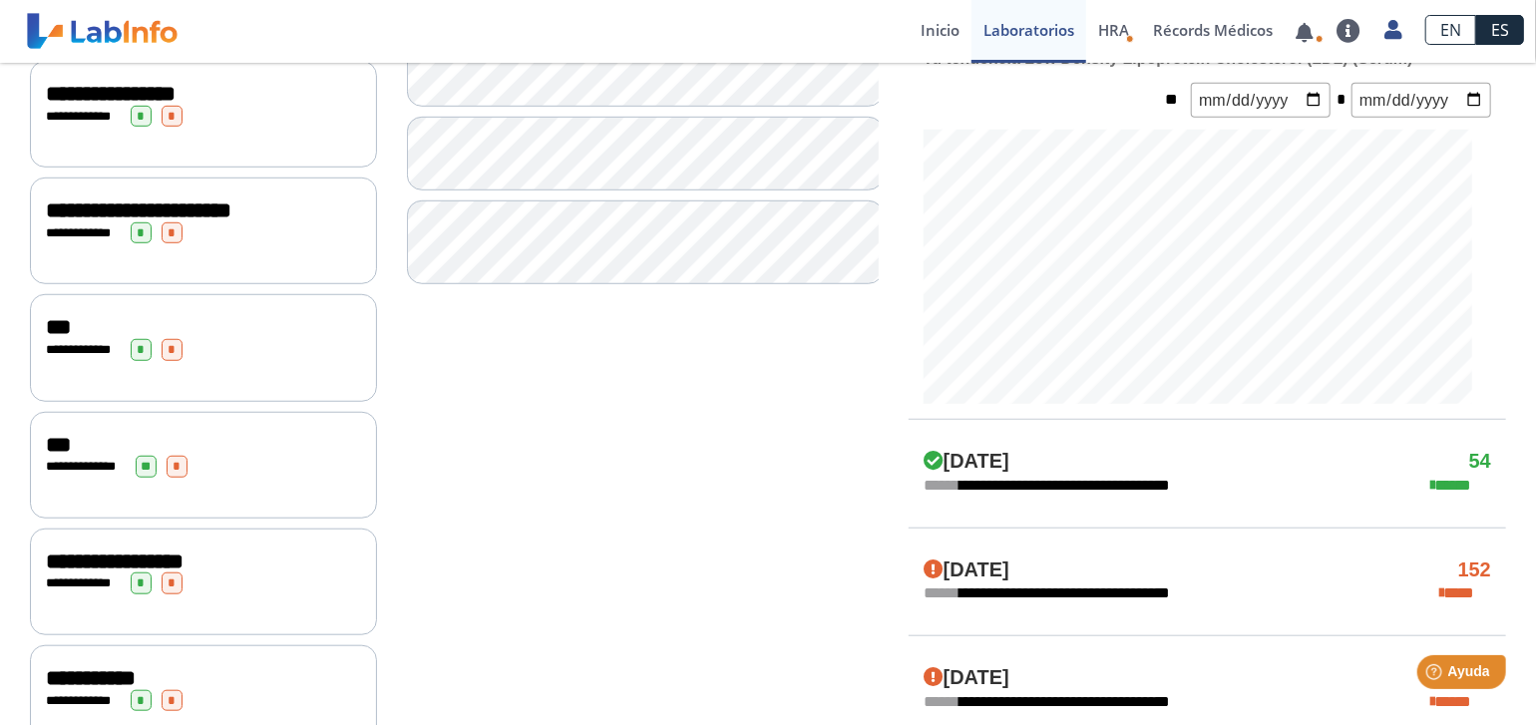
scroll to position [599, 0]
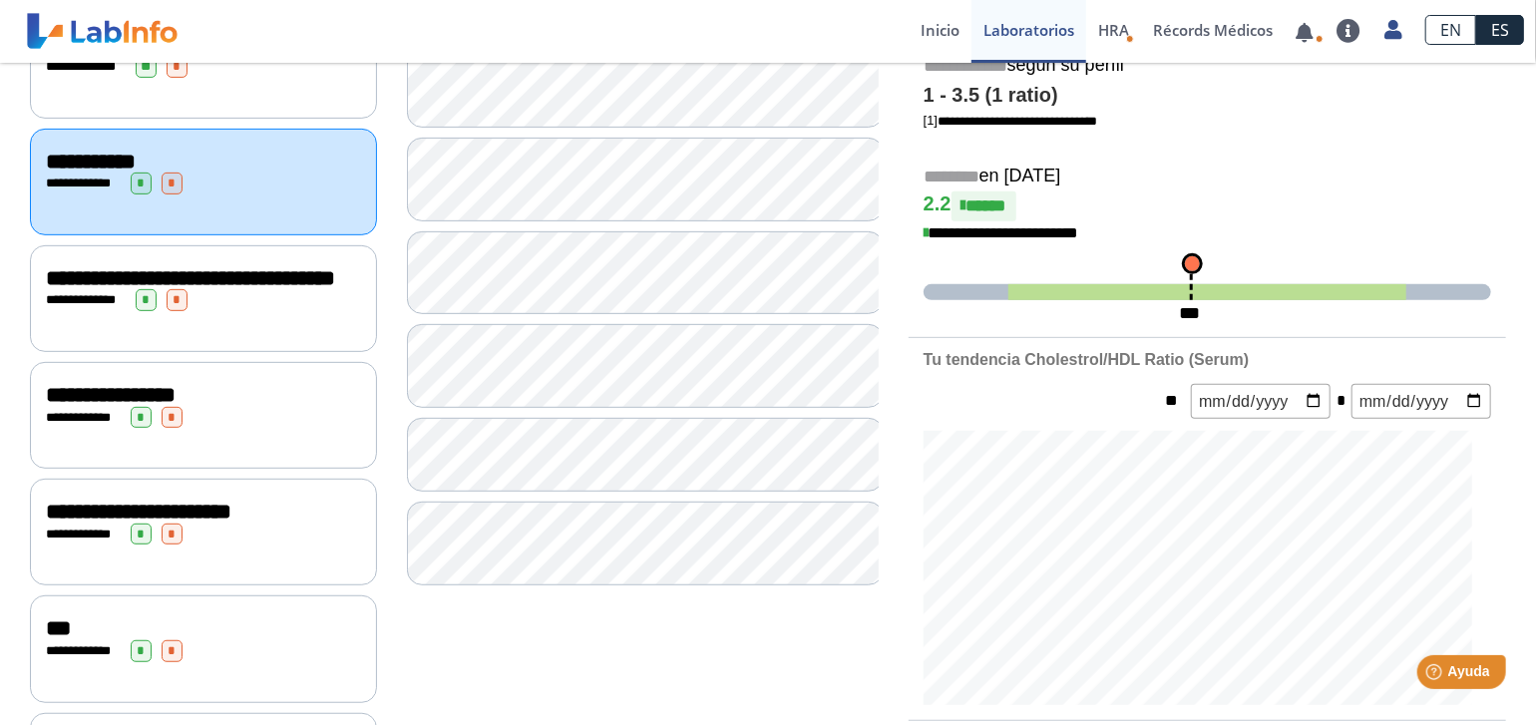
scroll to position [399, 0]
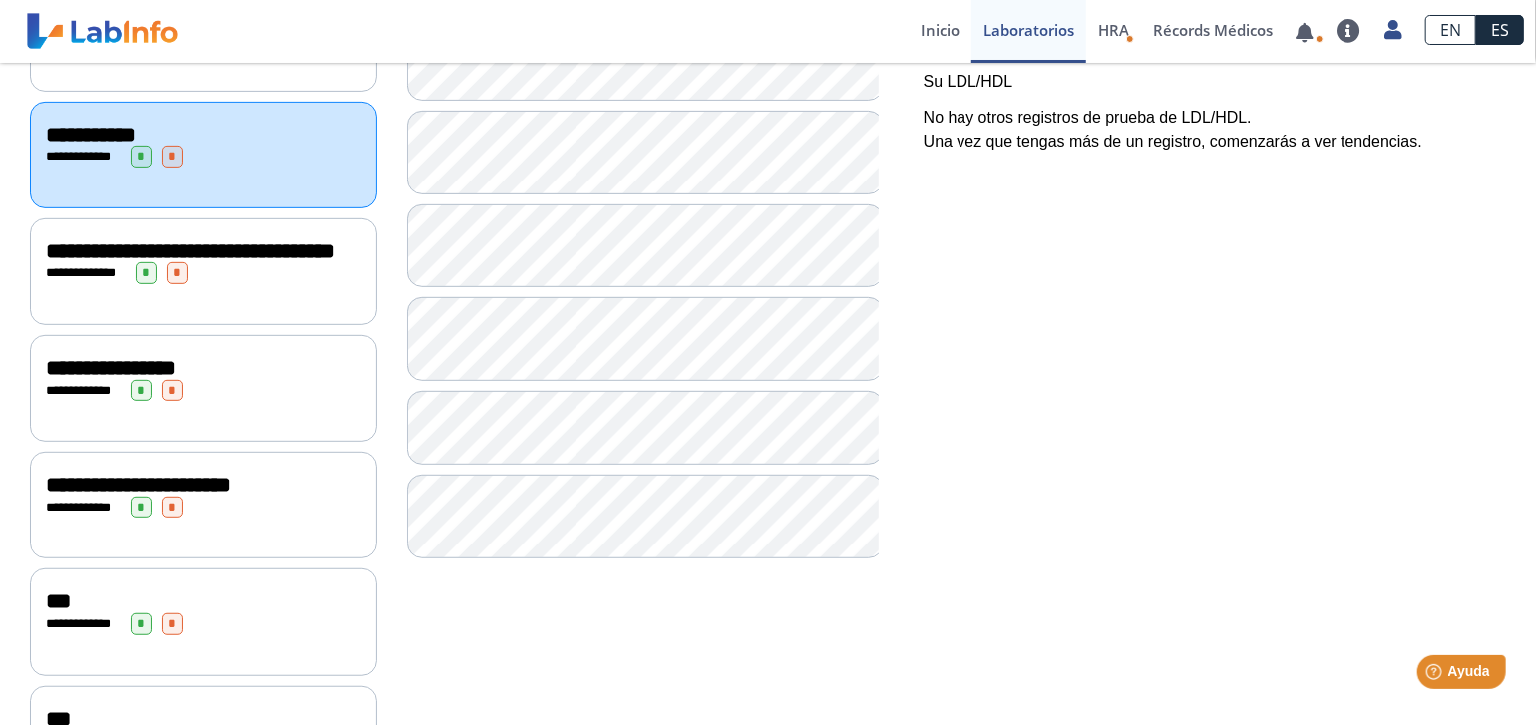
scroll to position [498, 0]
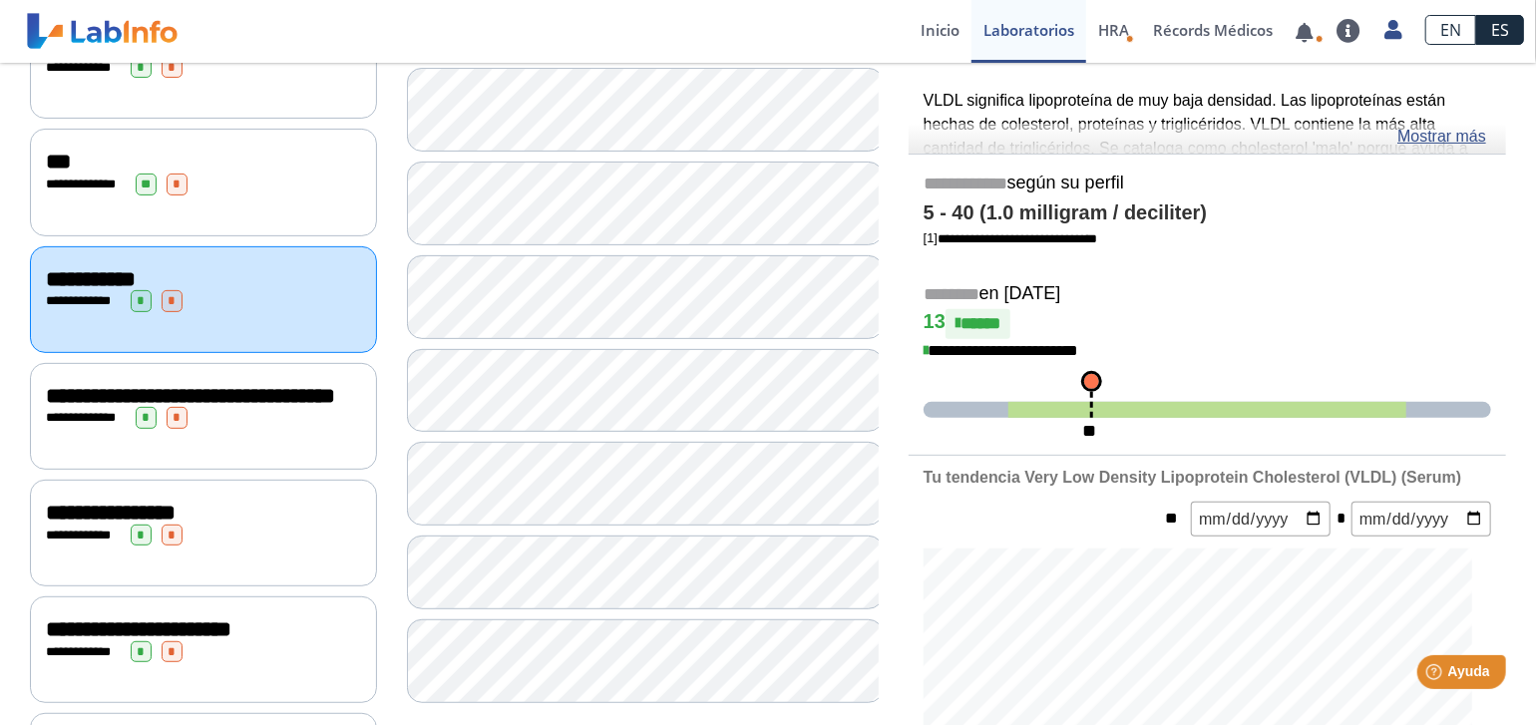
scroll to position [299, 0]
click at [250, 398] on span "**********" at bounding box center [190, 396] width 289 height 22
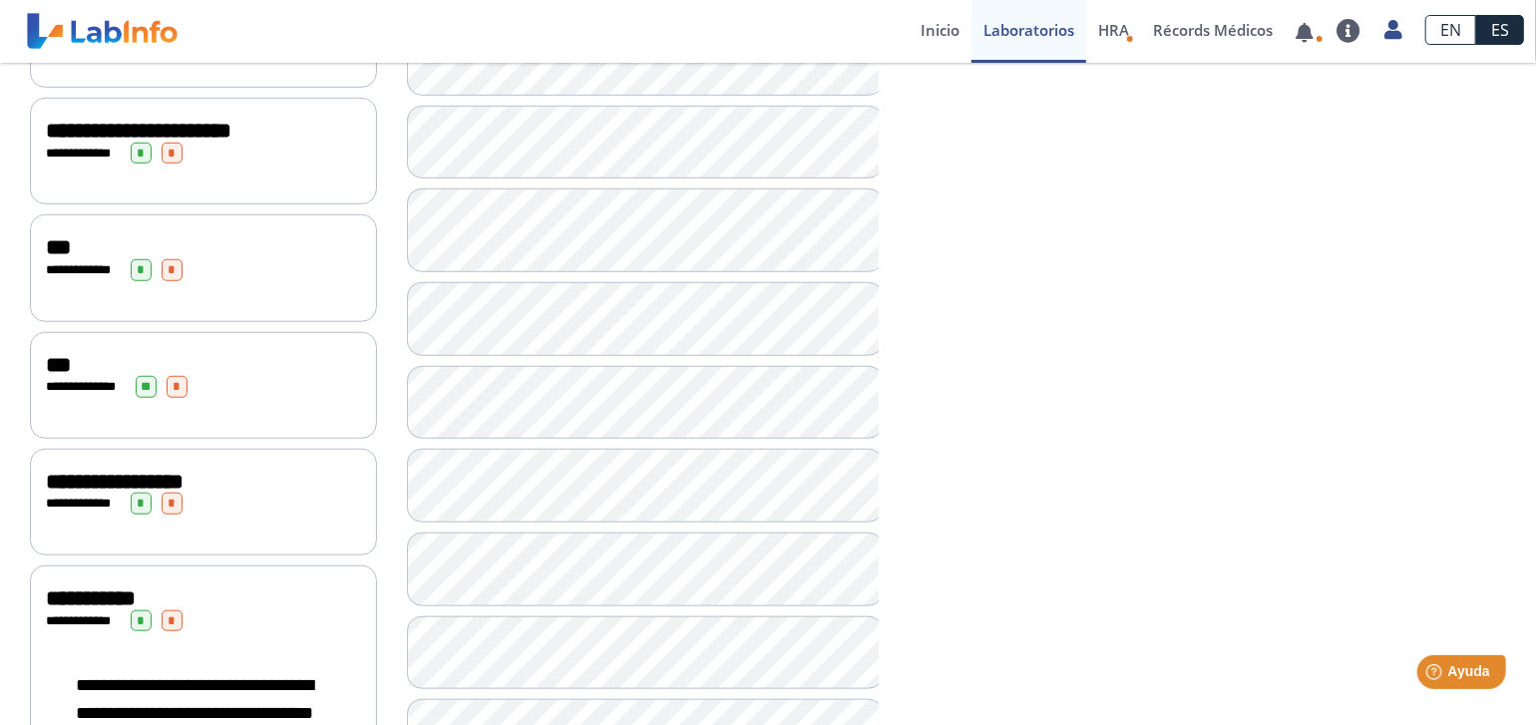
scroll to position [997, 0]
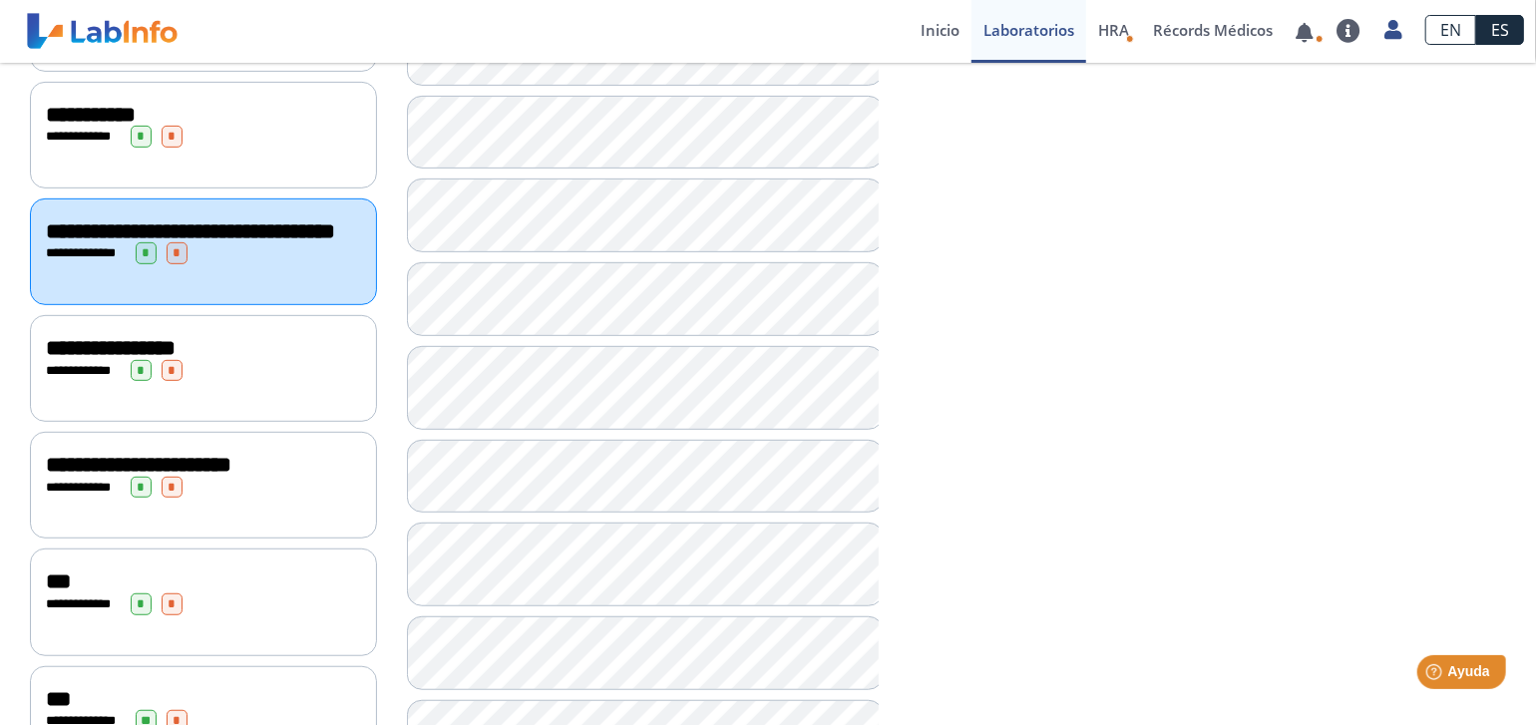
scroll to position [399, 0]
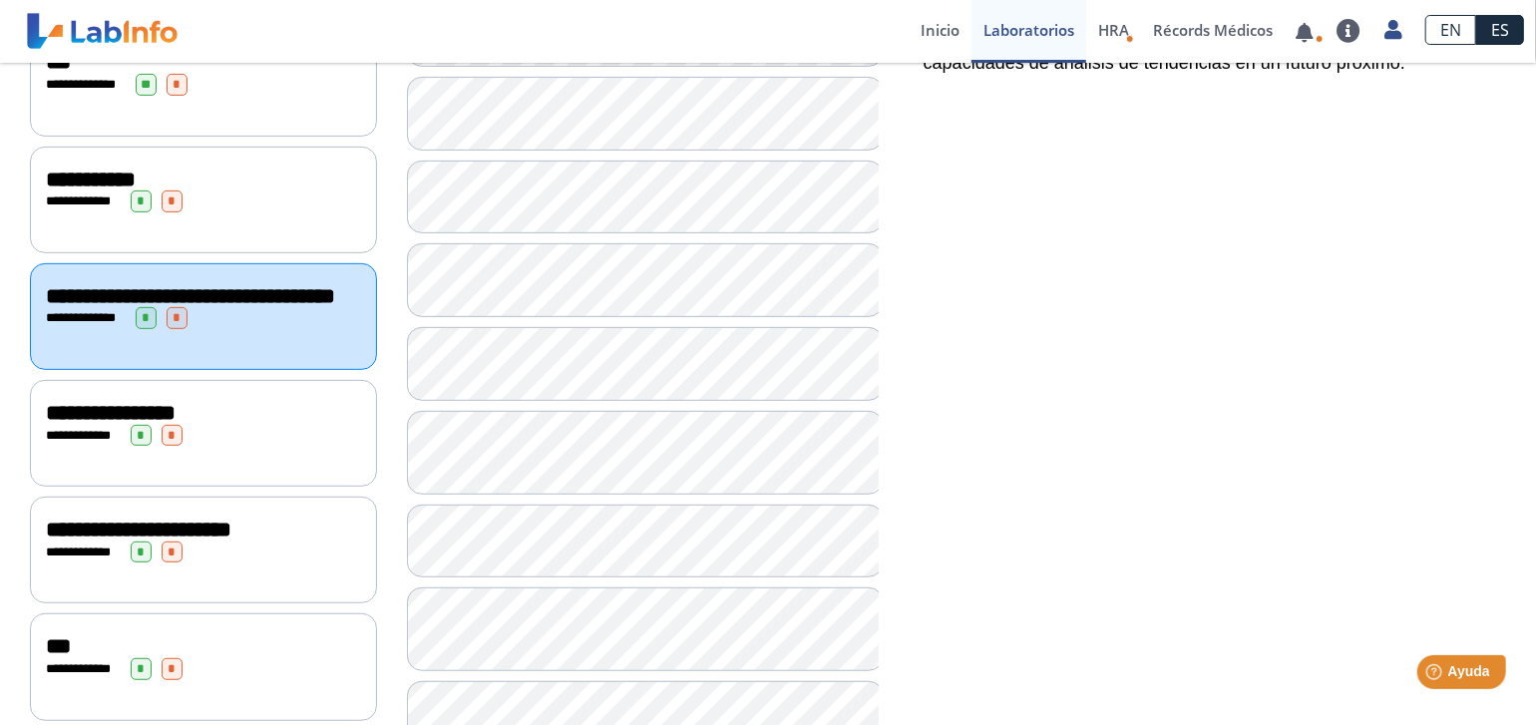
click at [176, 411] on span "**********" at bounding box center [111, 413] width 130 height 22
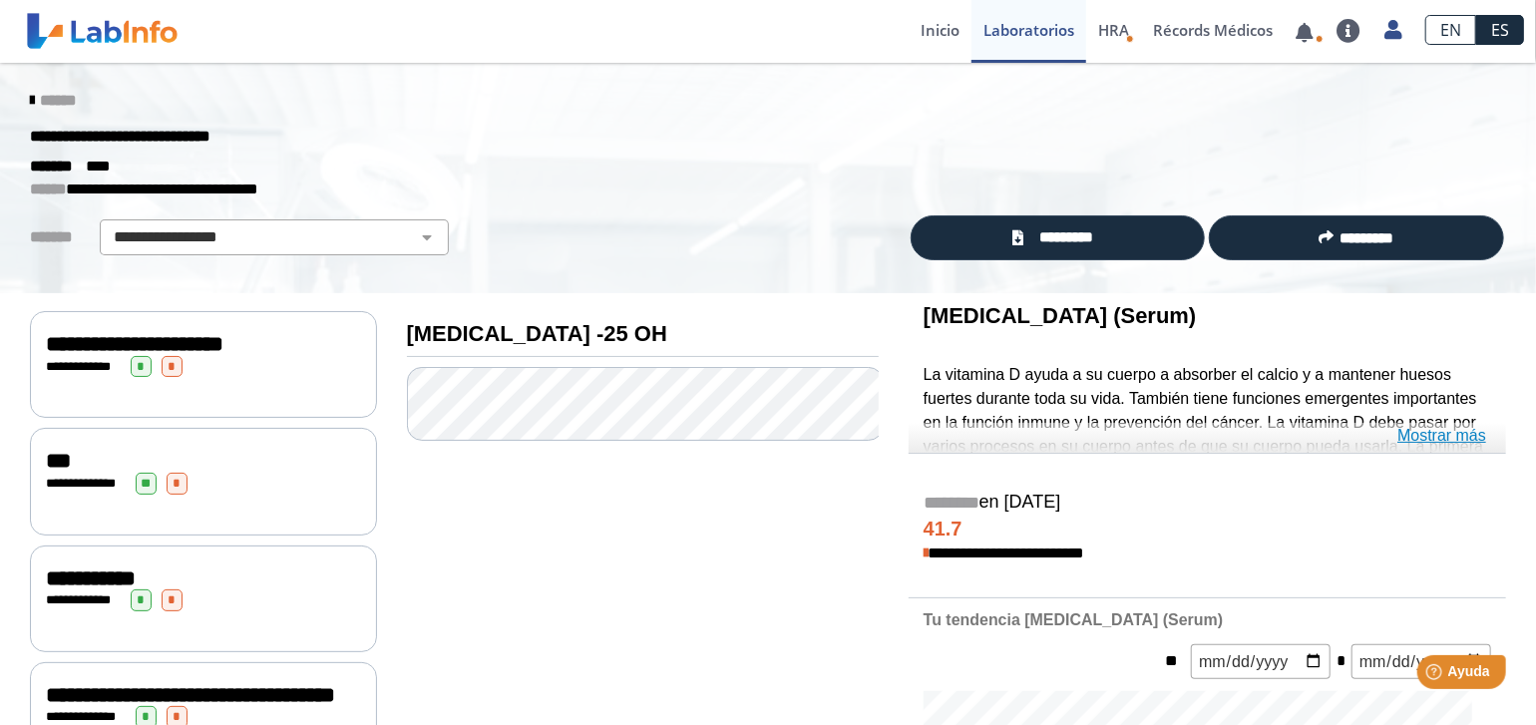
click at [1420, 435] on link "Mostrar más" at bounding box center [1442, 436] width 89 height 24
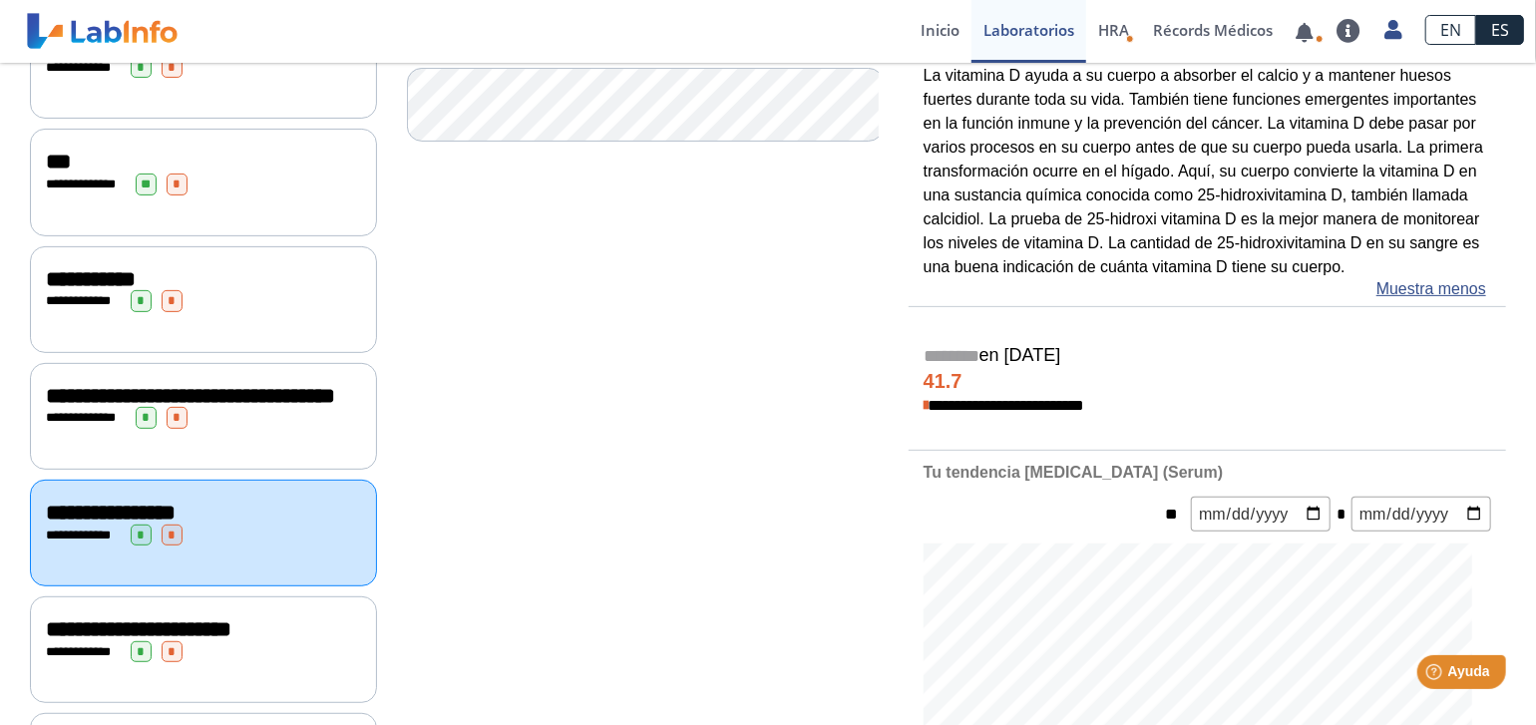
scroll to position [498, 0]
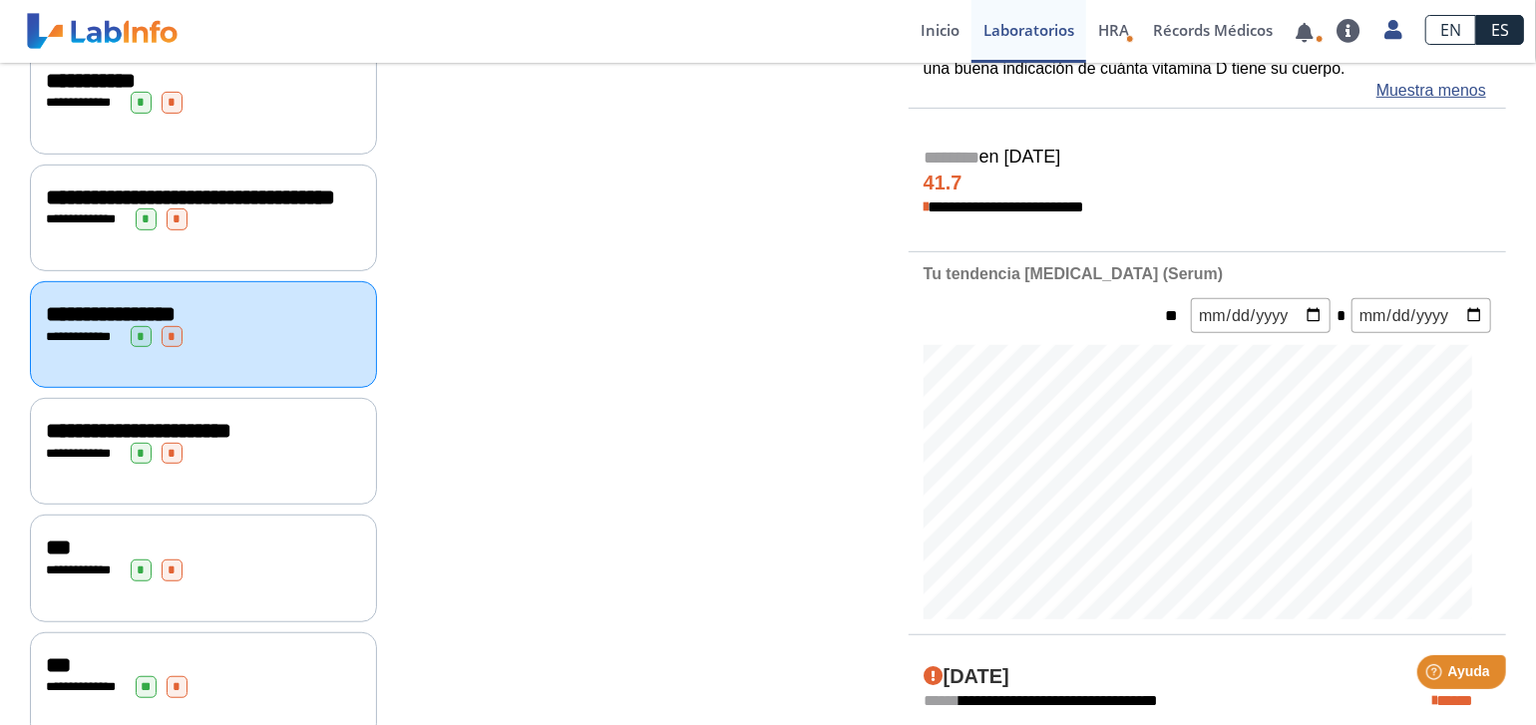
click at [131, 432] on span "**********" at bounding box center [139, 431] width 186 height 22
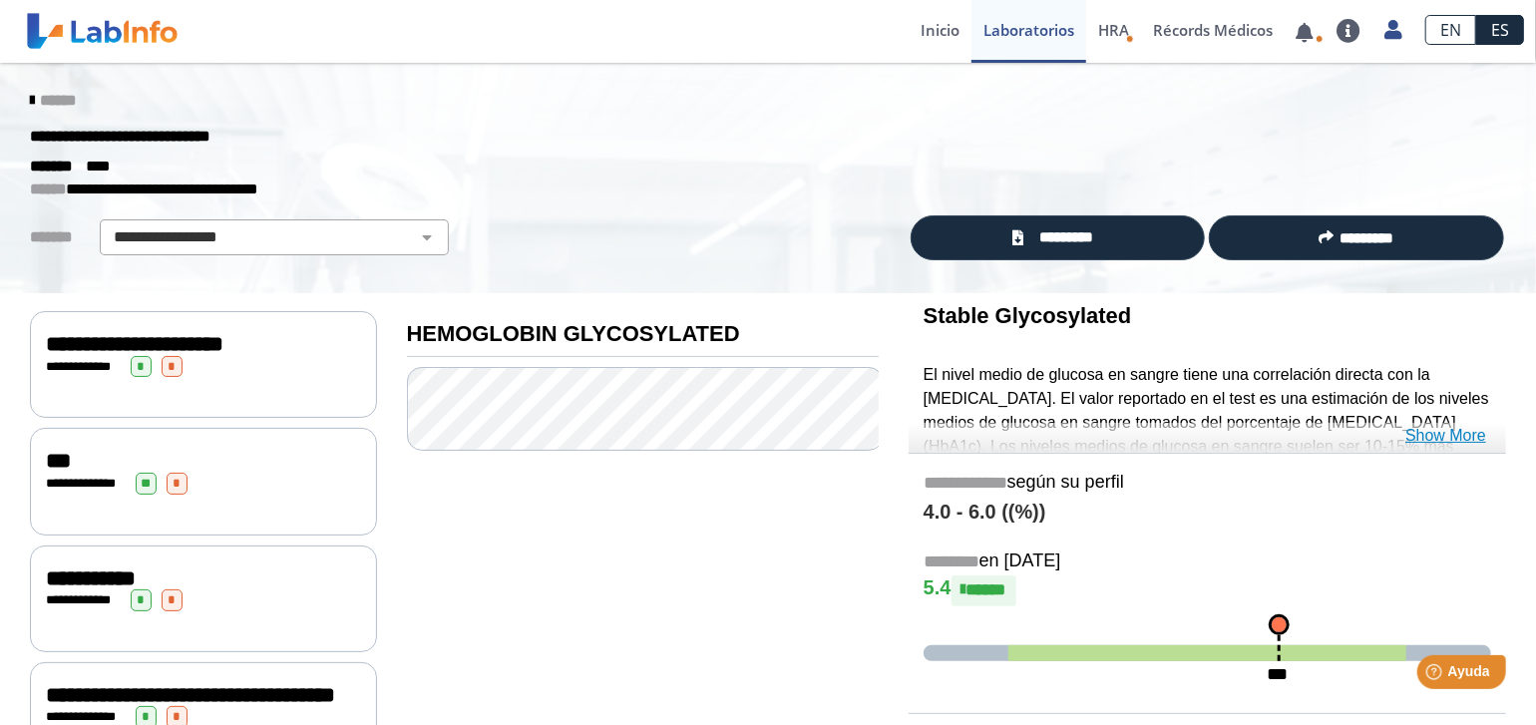
click at [1453, 440] on link "Show More" at bounding box center [1446, 436] width 81 height 24
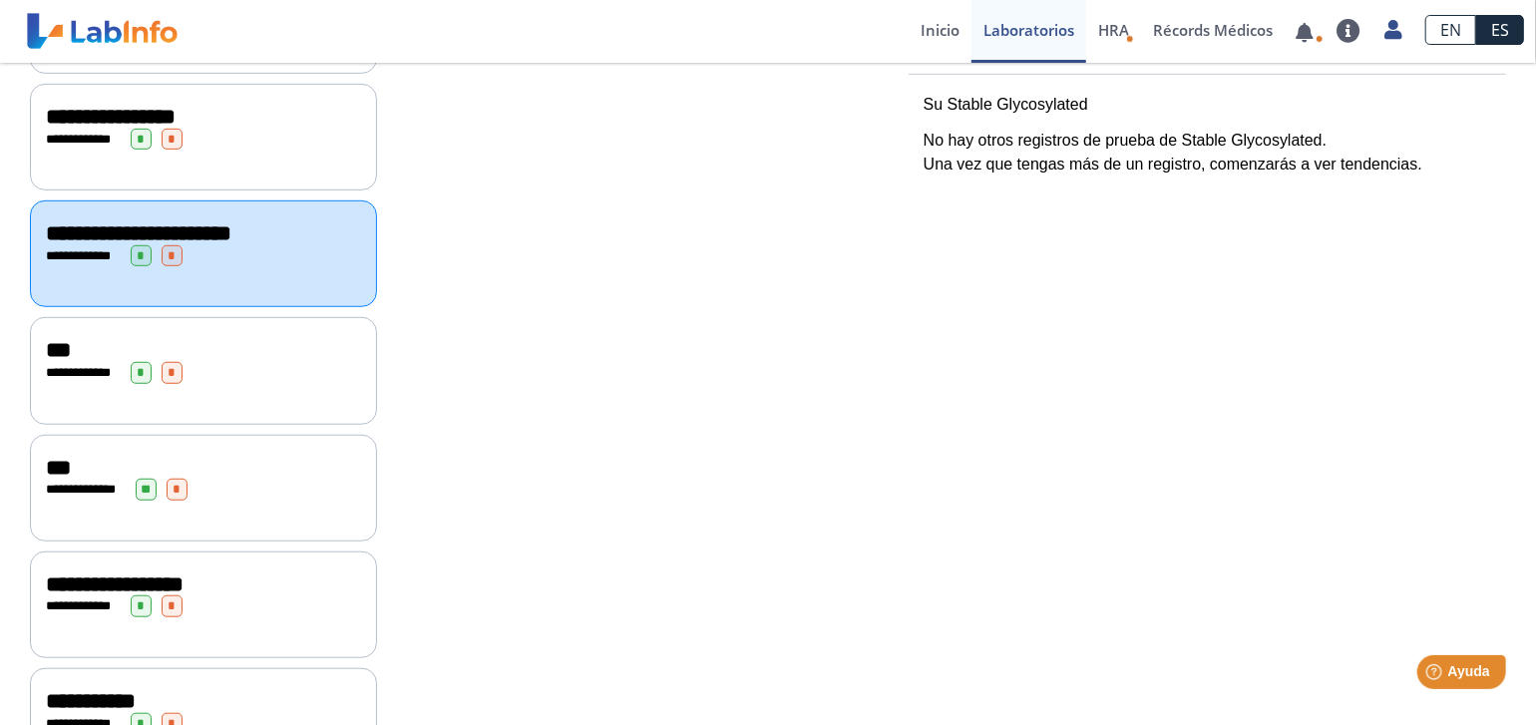
scroll to position [698, 0]
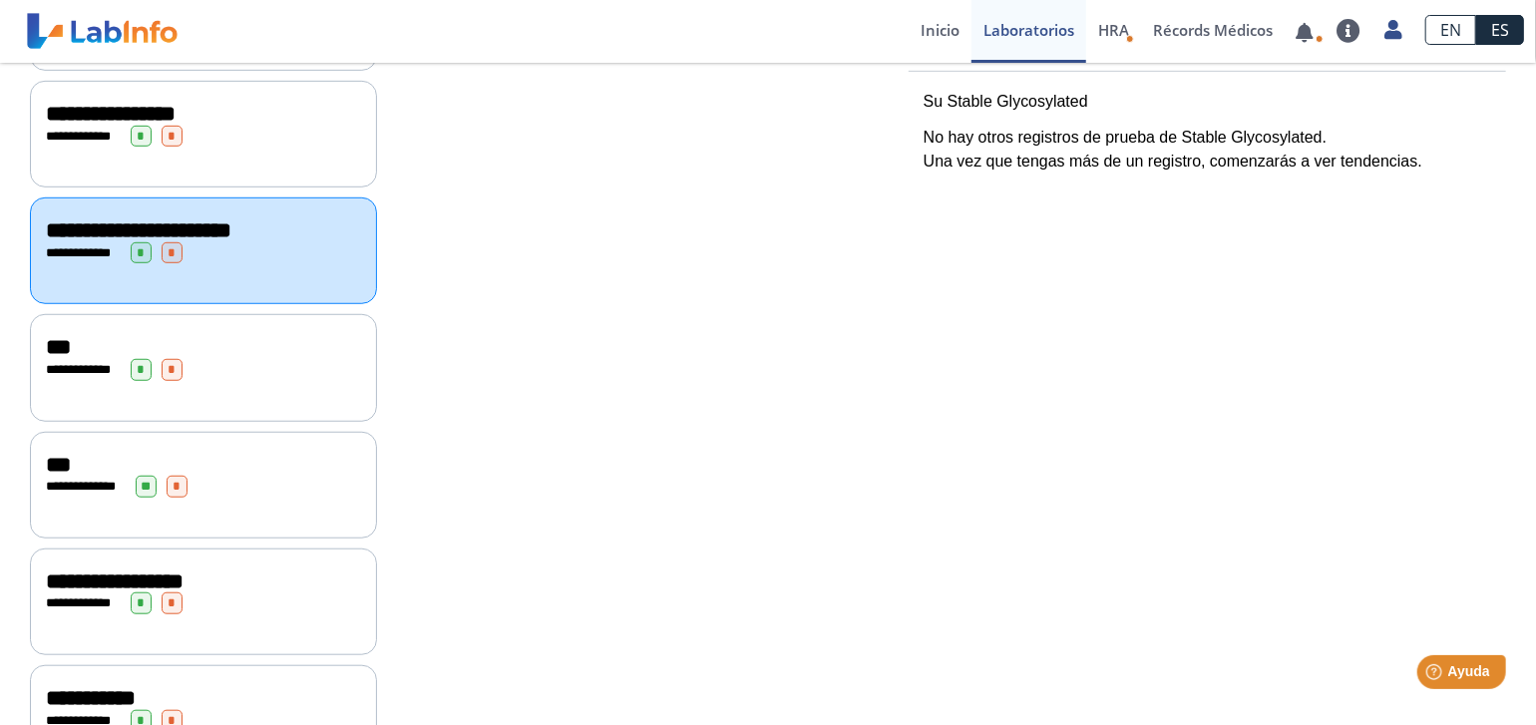
click at [102, 381] on div "**********" at bounding box center [203, 370] width 315 height 22
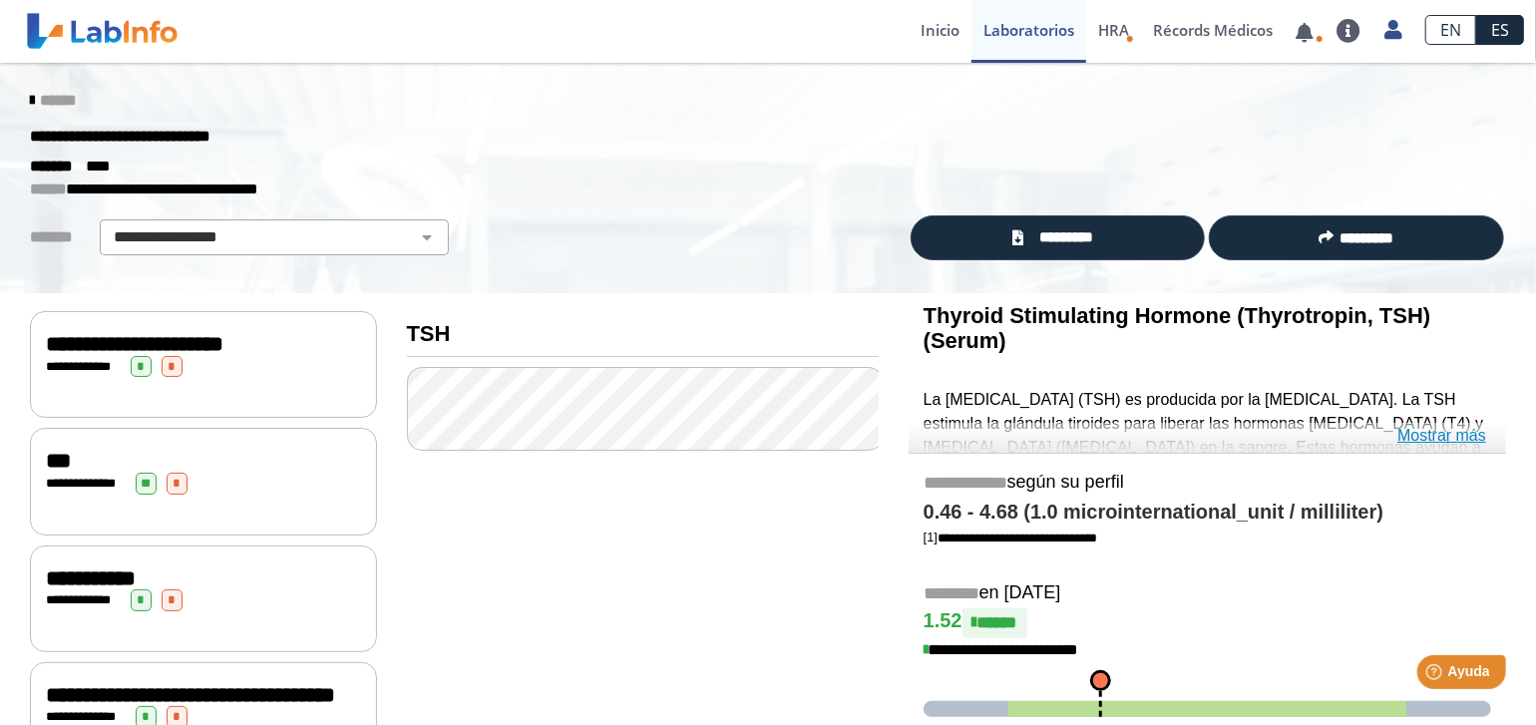
click at [1429, 435] on link "Mostrar más" at bounding box center [1442, 436] width 89 height 24
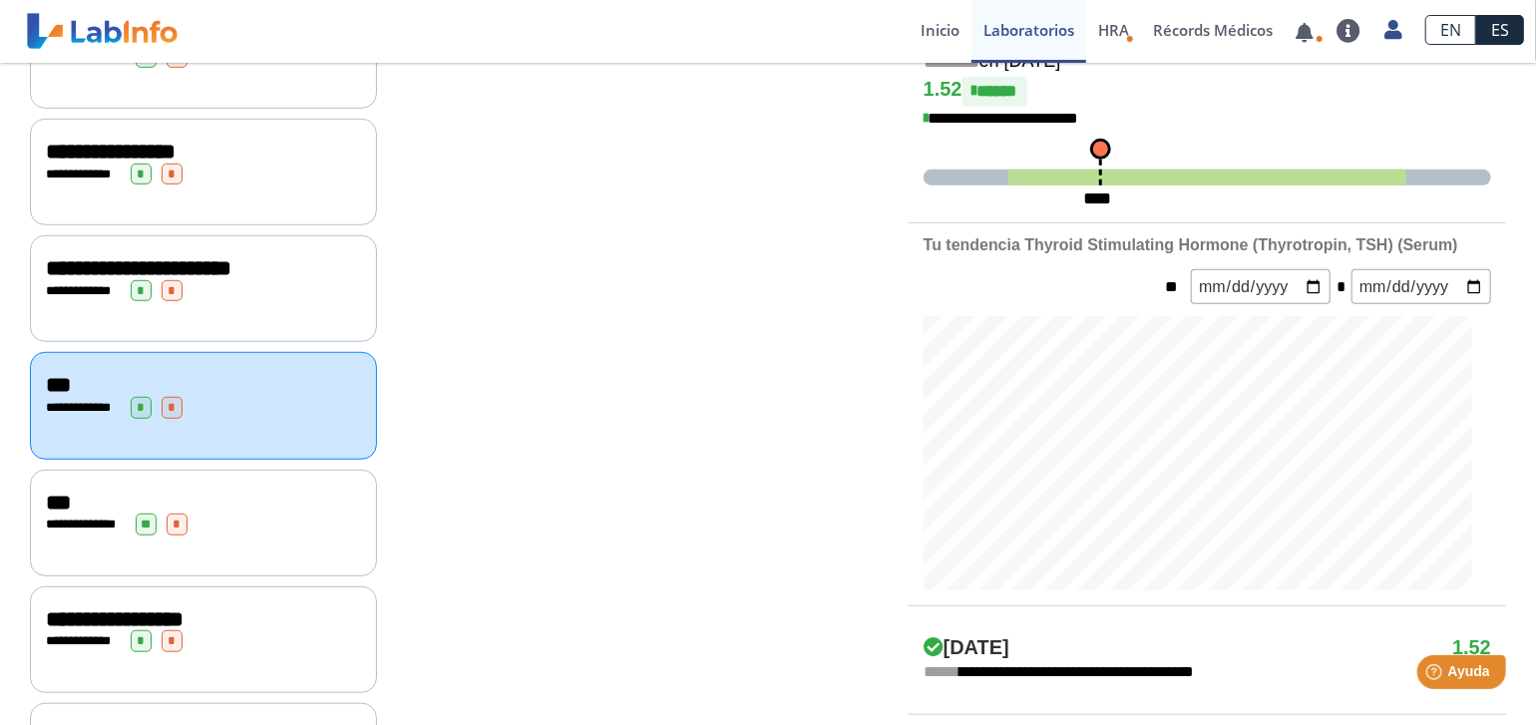
scroll to position [898, 0]
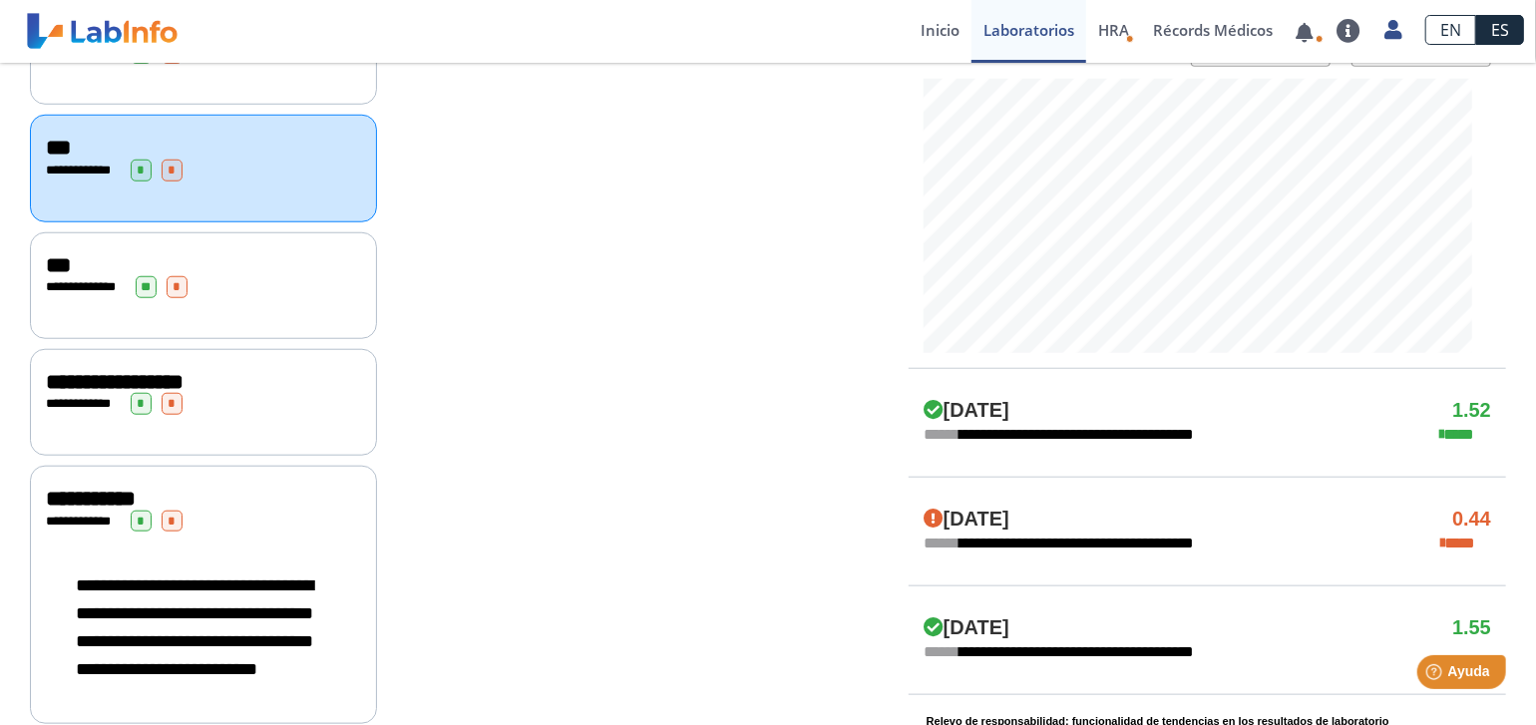
click at [122, 324] on div "**********" at bounding box center [203, 285] width 347 height 107
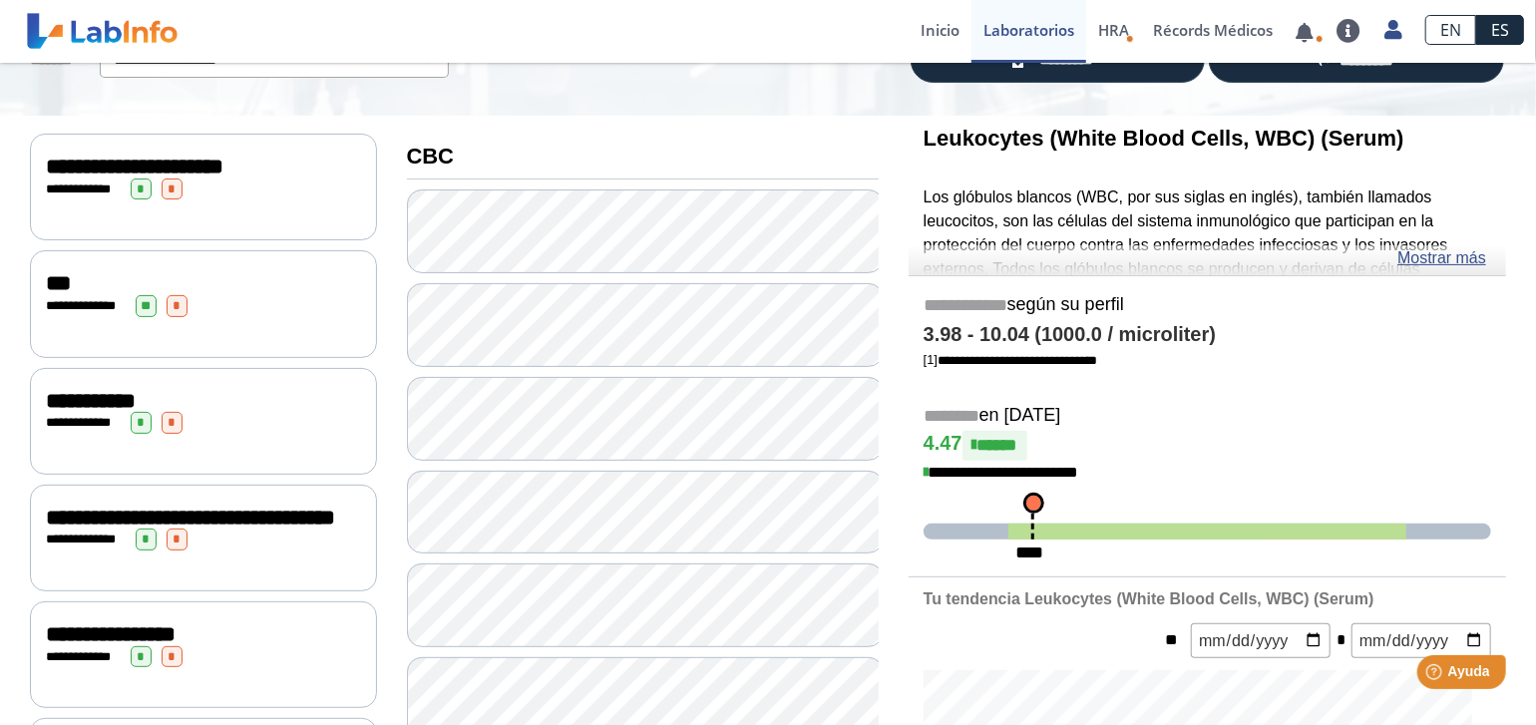
scroll to position [200, 0]
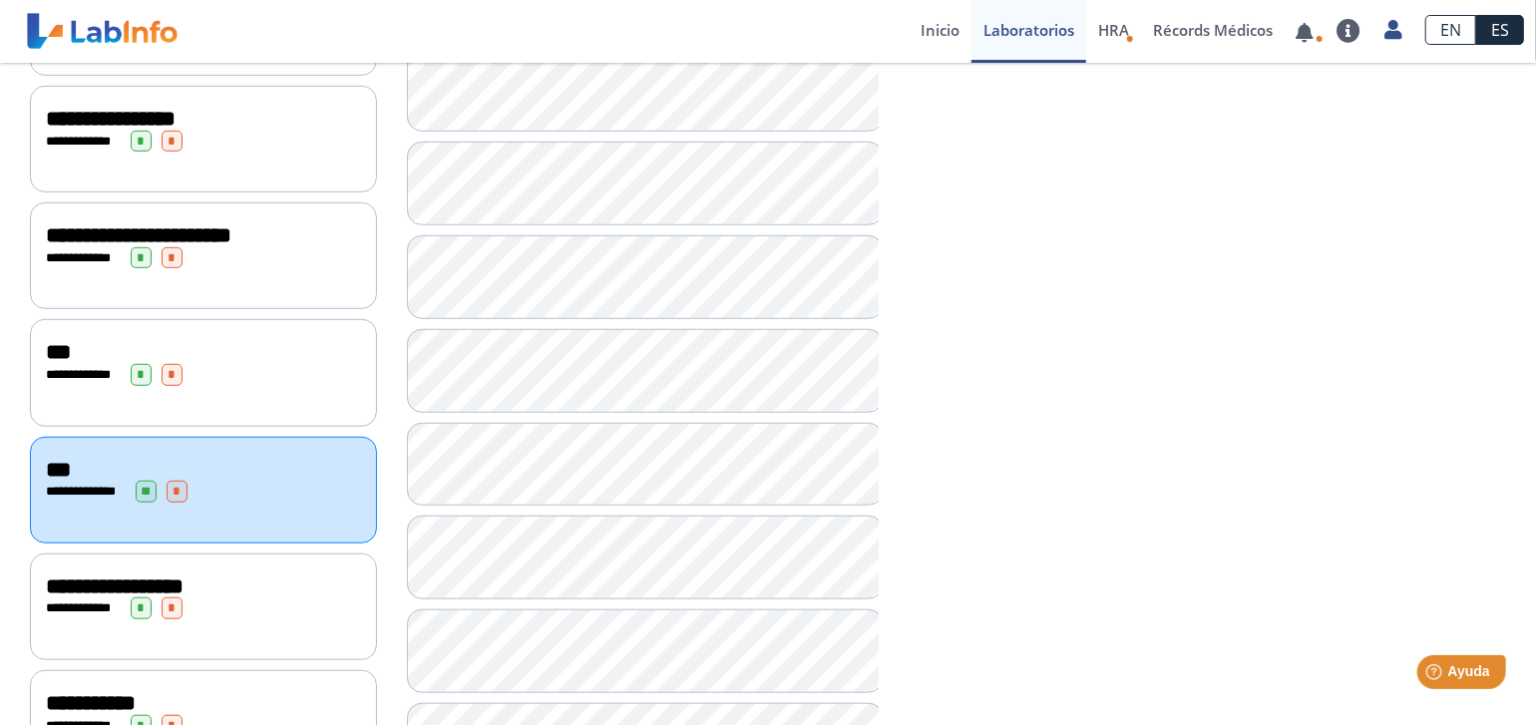
scroll to position [698, 0]
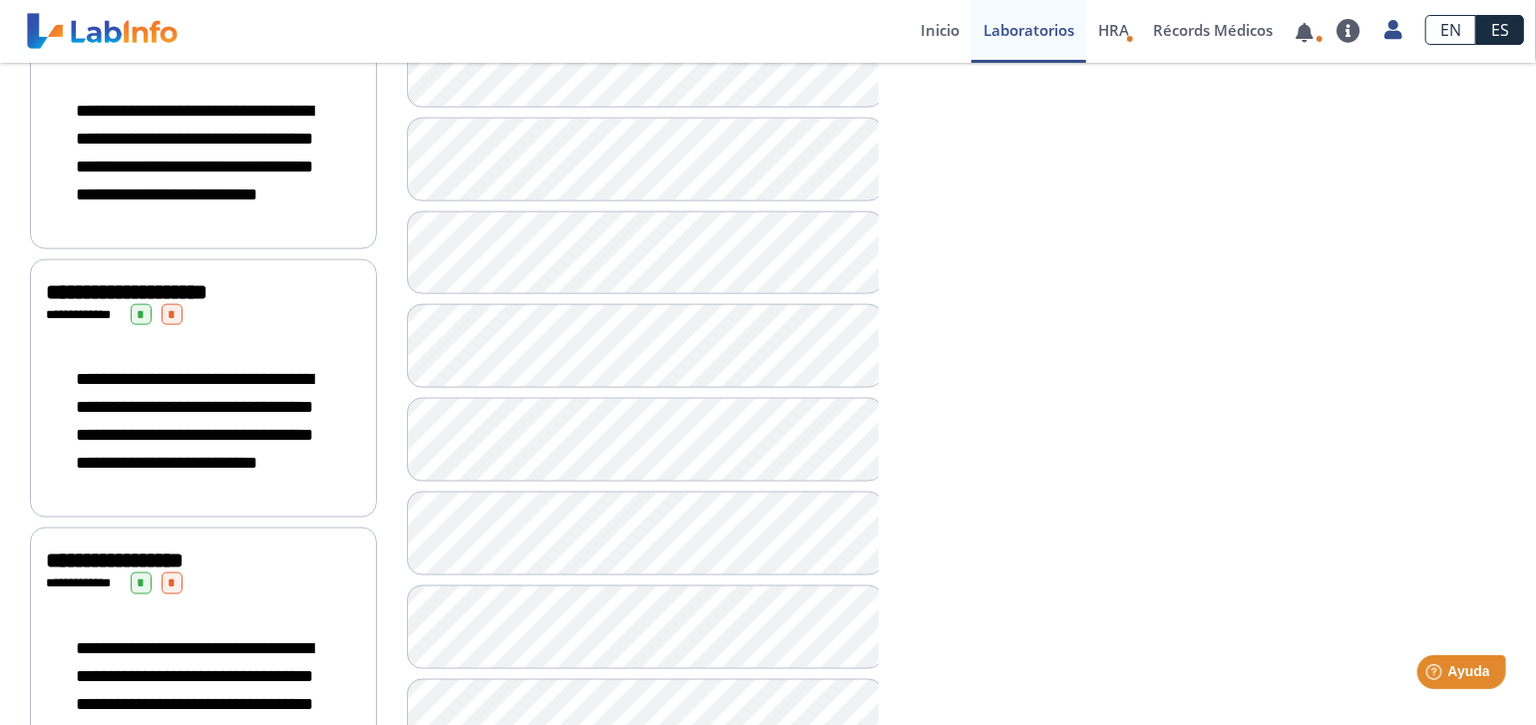
scroll to position [974, 0]
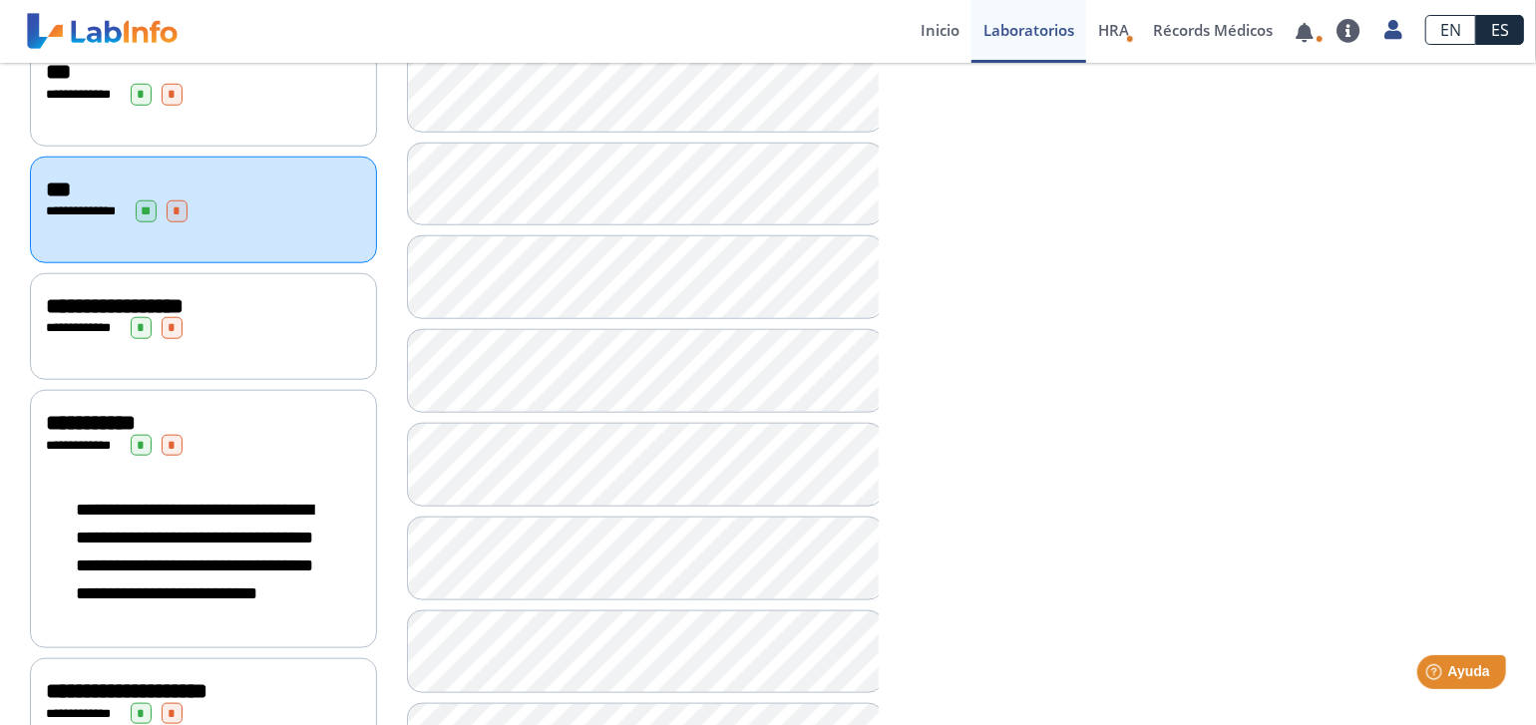
click at [66, 317] on span "**********" at bounding box center [115, 306] width 138 height 22
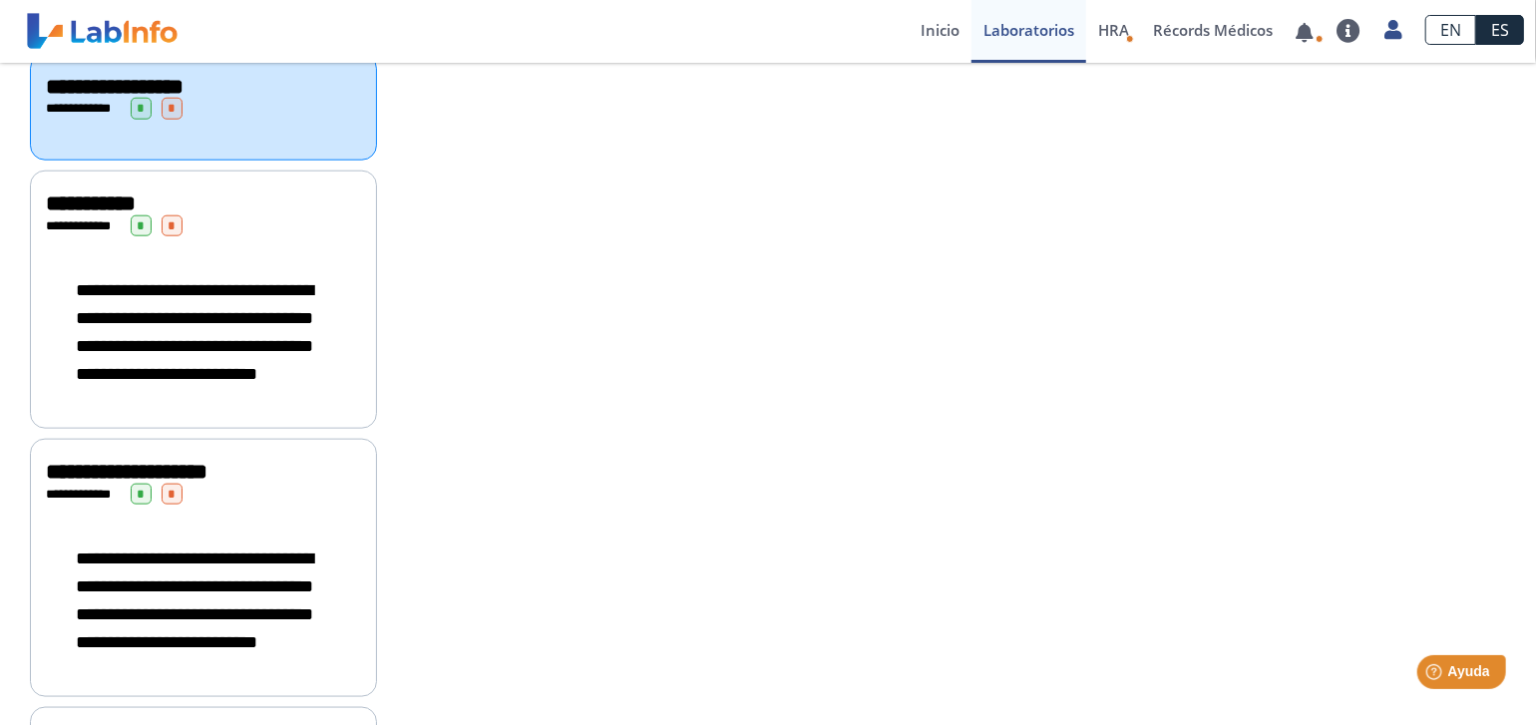
scroll to position [1197, 0]
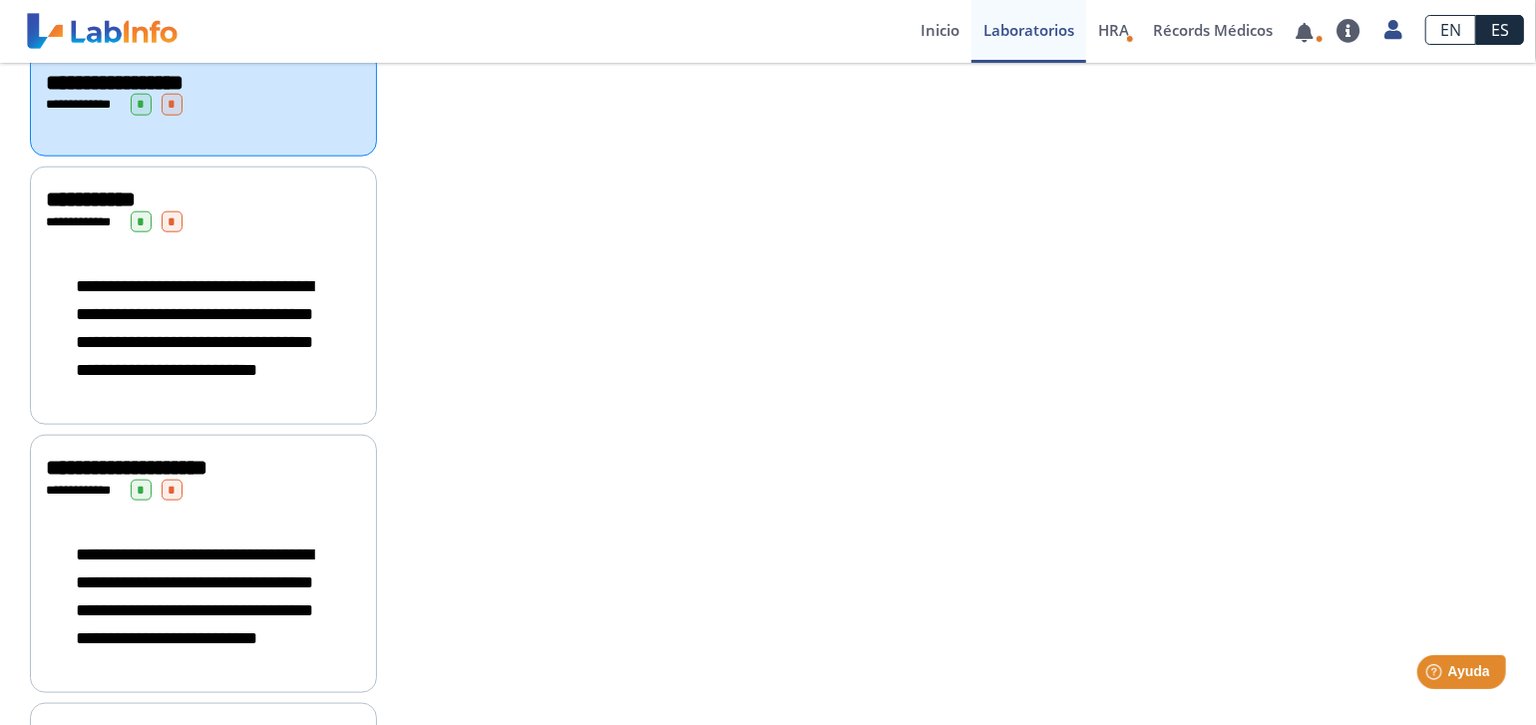
click at [162, 319] on div "**********" at bounding box center [203, 328] width 315 height 152
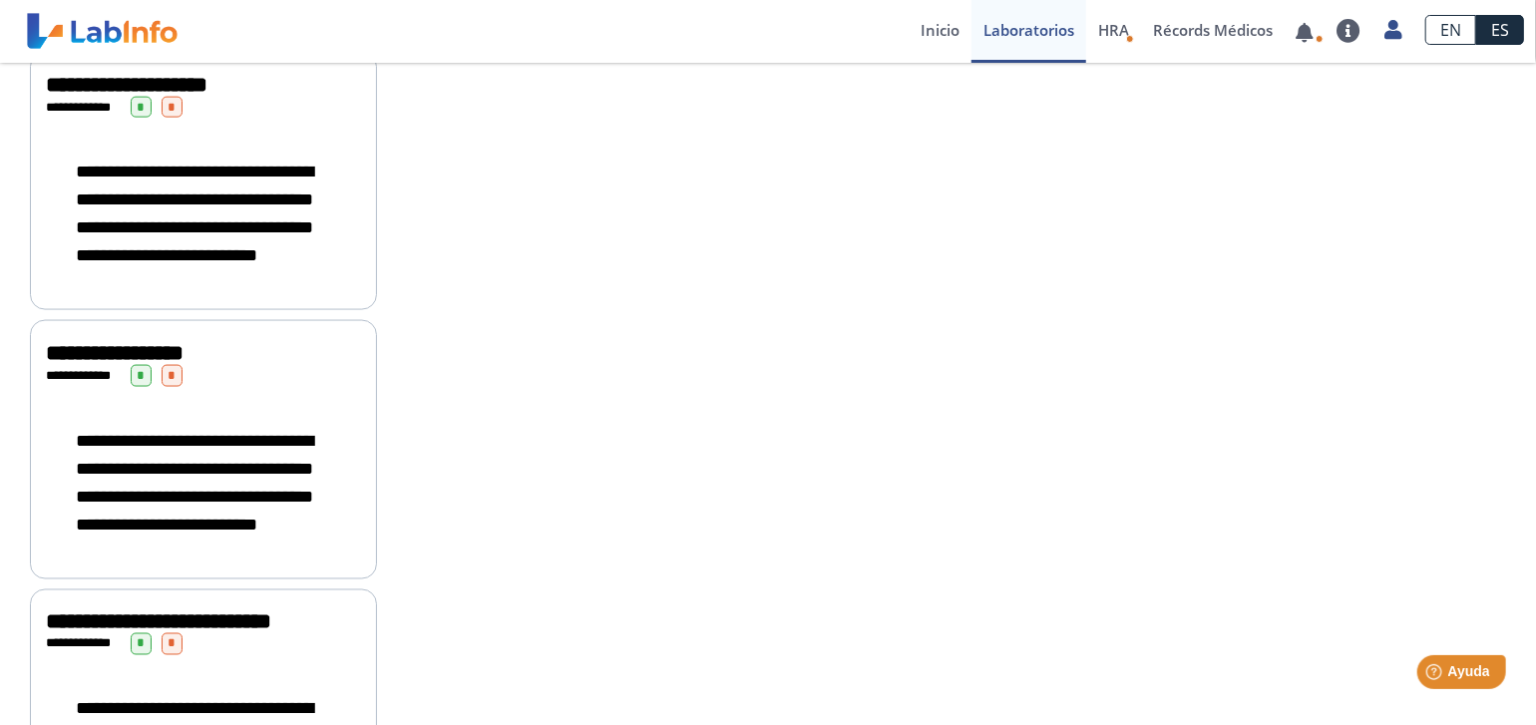
scroll to position [1596, 0]
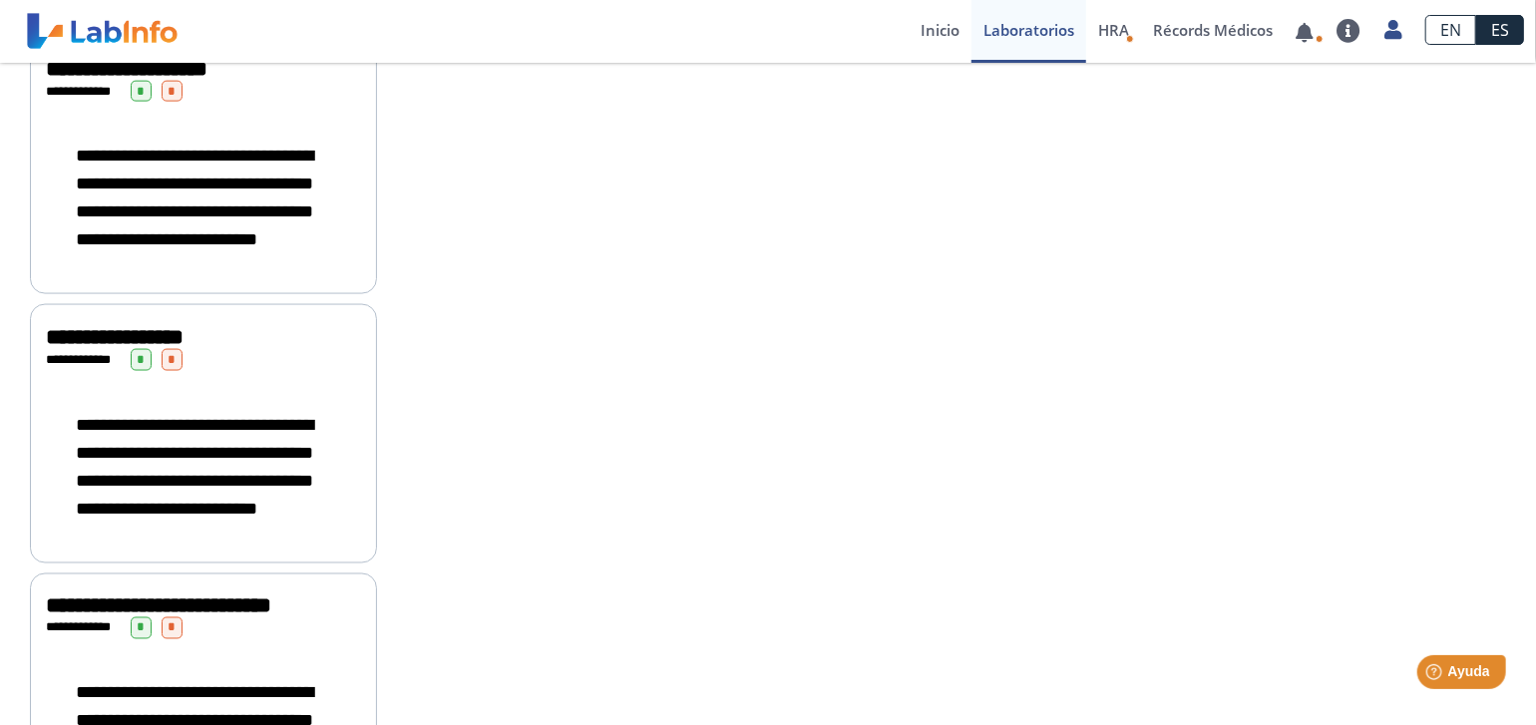
click at [200, 239] on div "**********" at bounding box center [203, 198] width 315 height 152
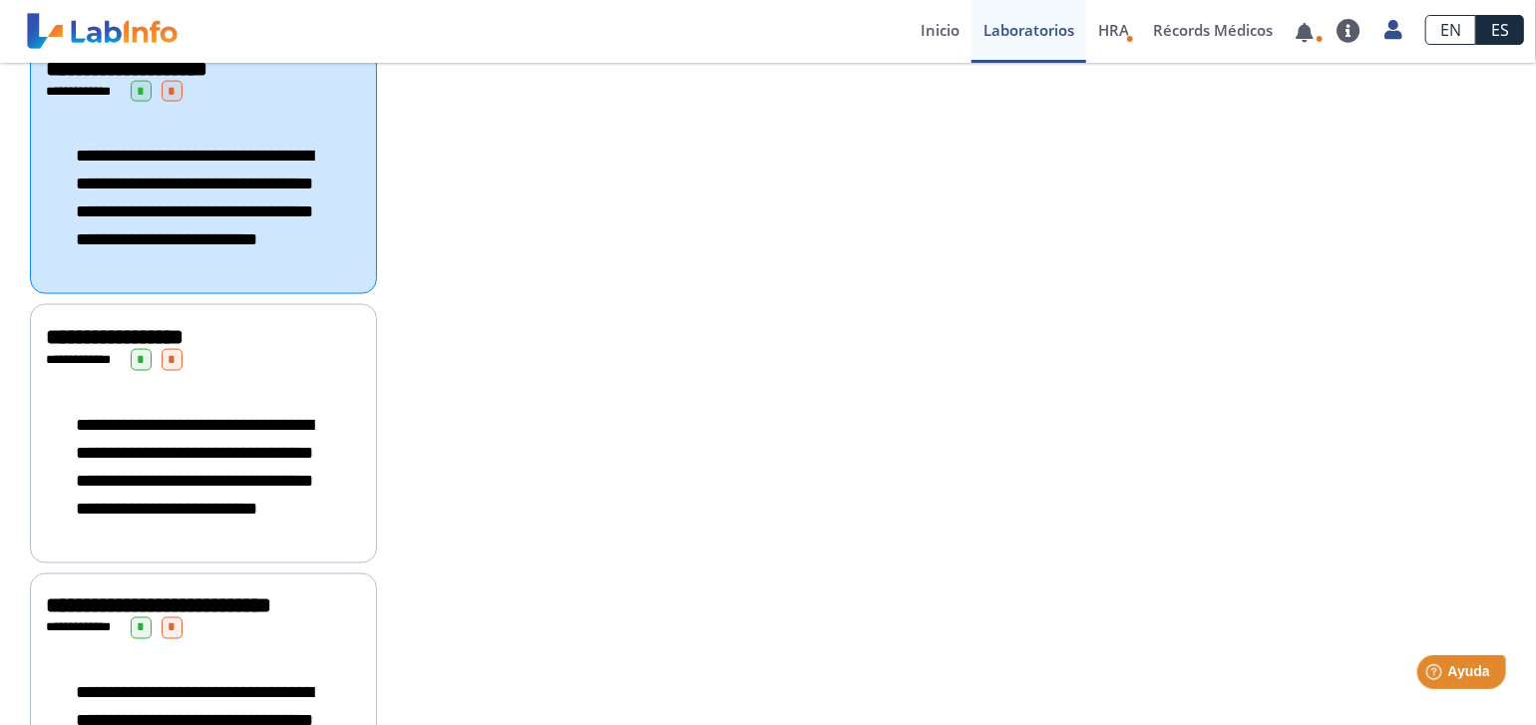
click at [188, 543] on div "**********" at bounding box center [203, 467] width 315 height 152
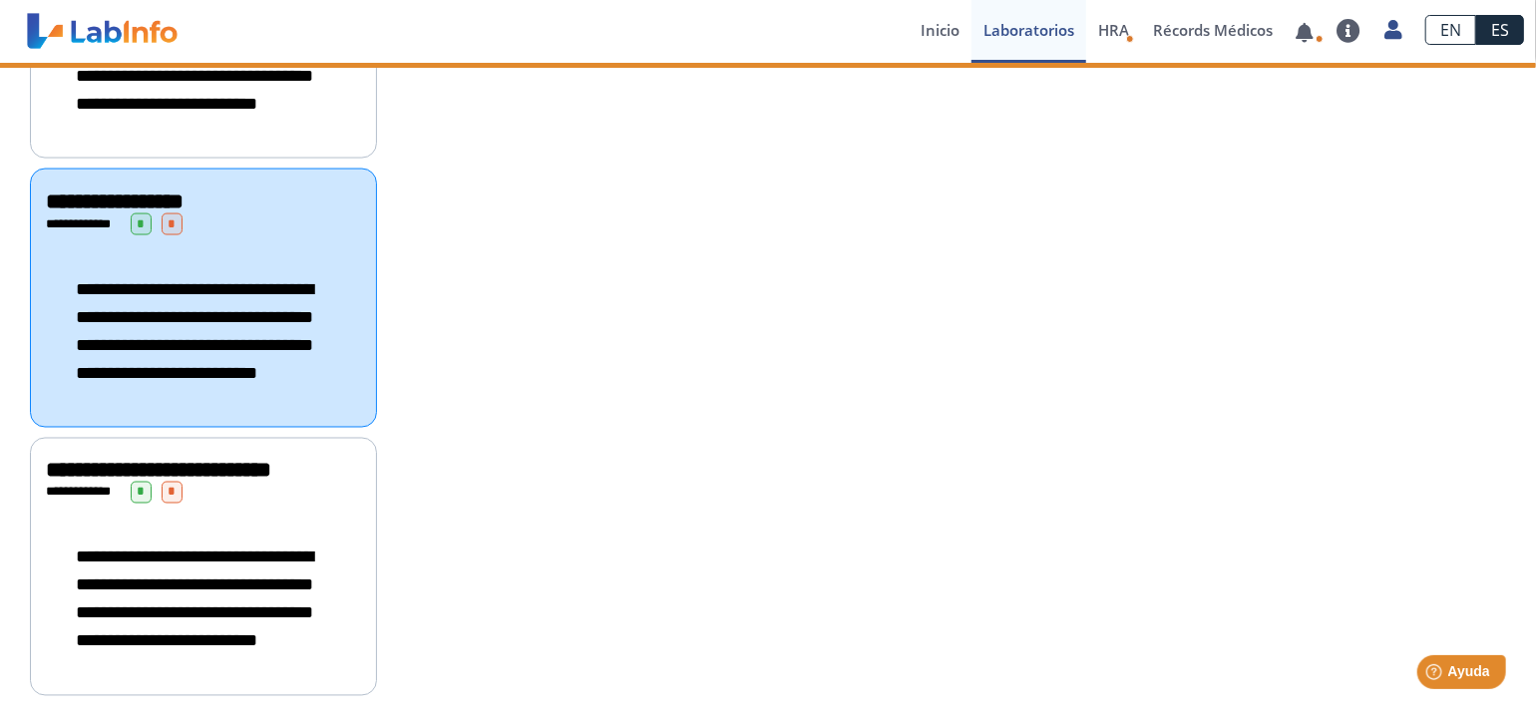
scroll to position [1872, 0]
